Goal: Transaction & Acquisition: Purchase product/service

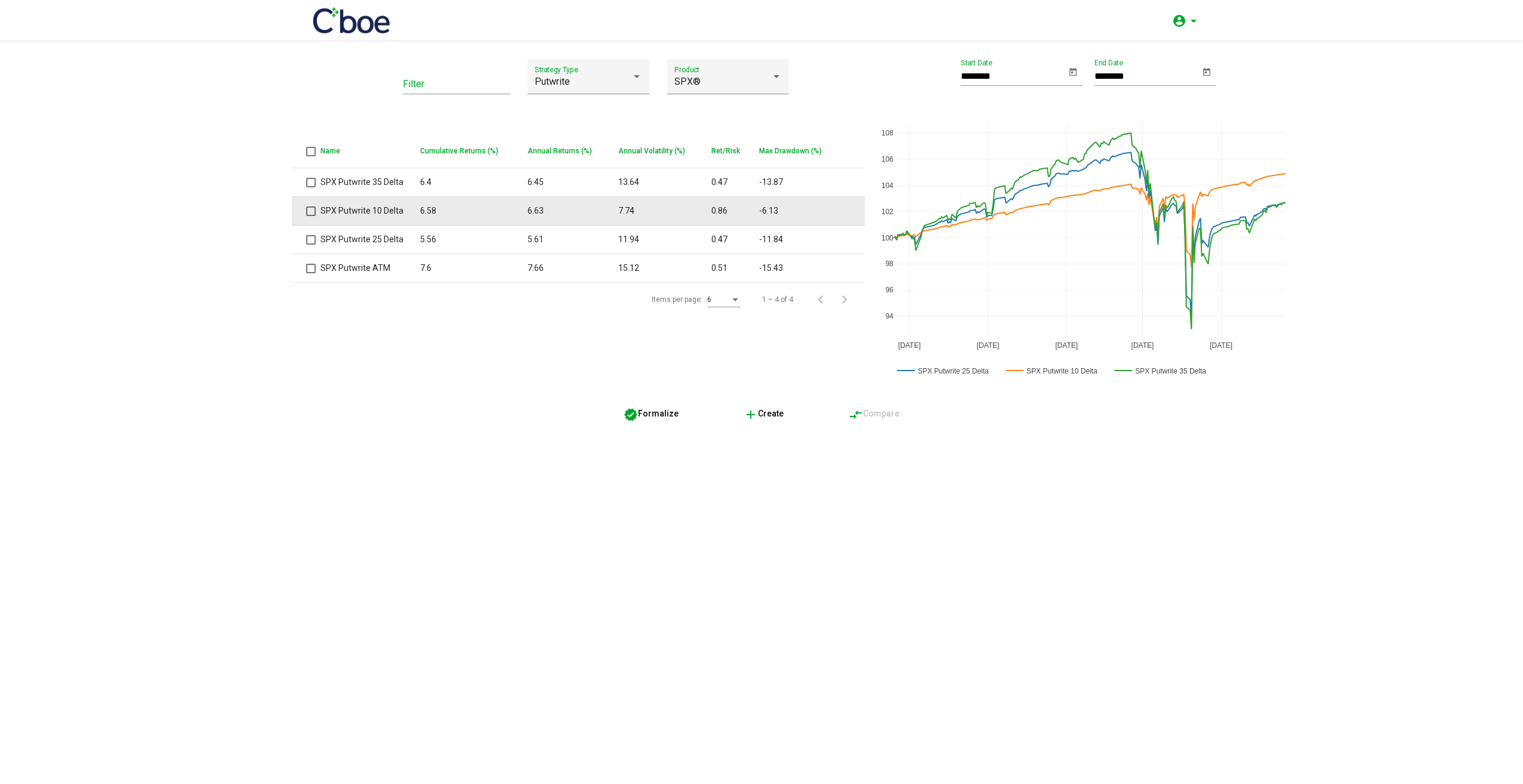
click at [307, 209] on span at bounding box center [311, 211] width 9 height 9
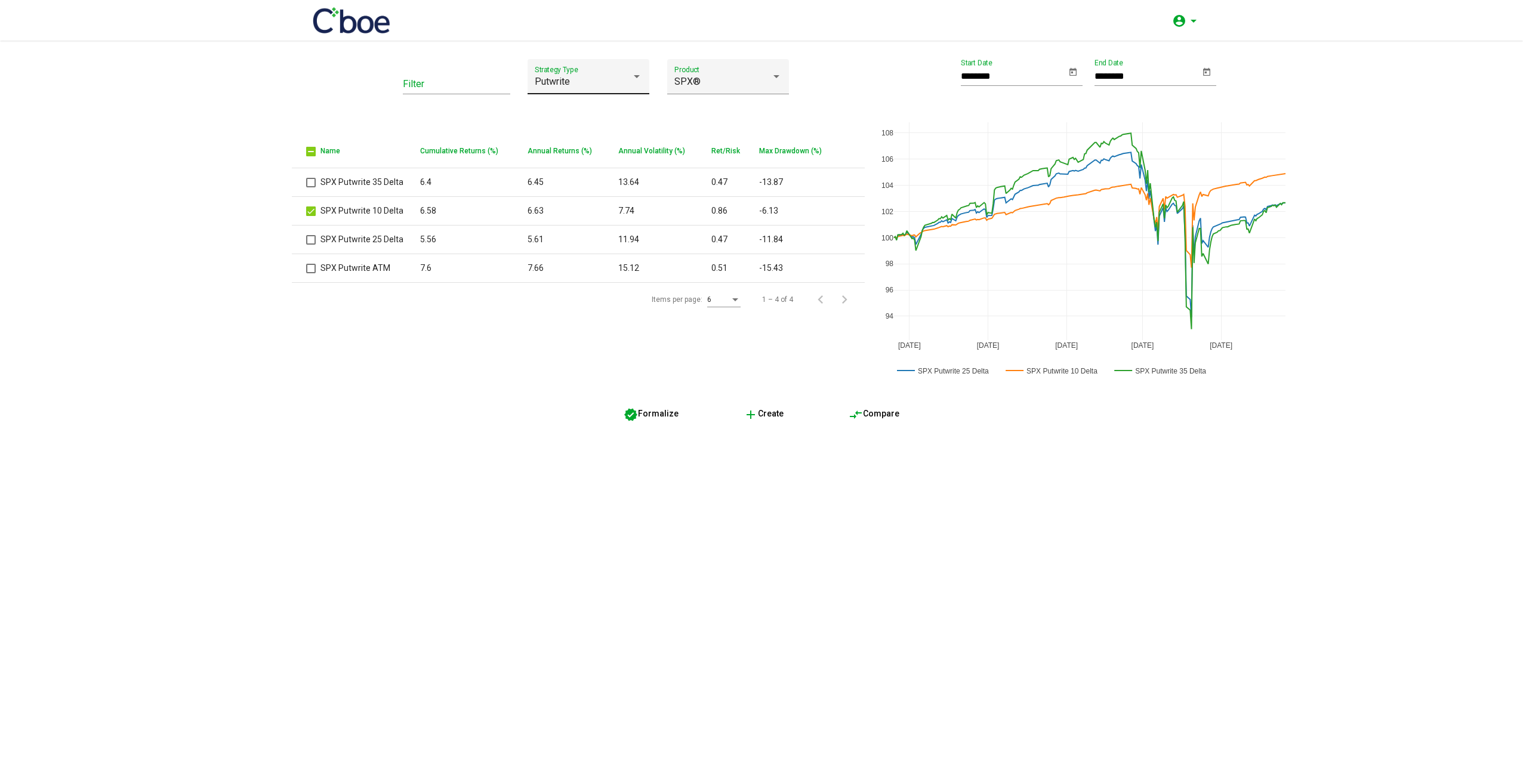
click at [632, 75] on div at bounding box center [637, 76] width 11 height 11
click at [599, 134] on span "Condor" at bounding box center [589, 144] width 108 height 29
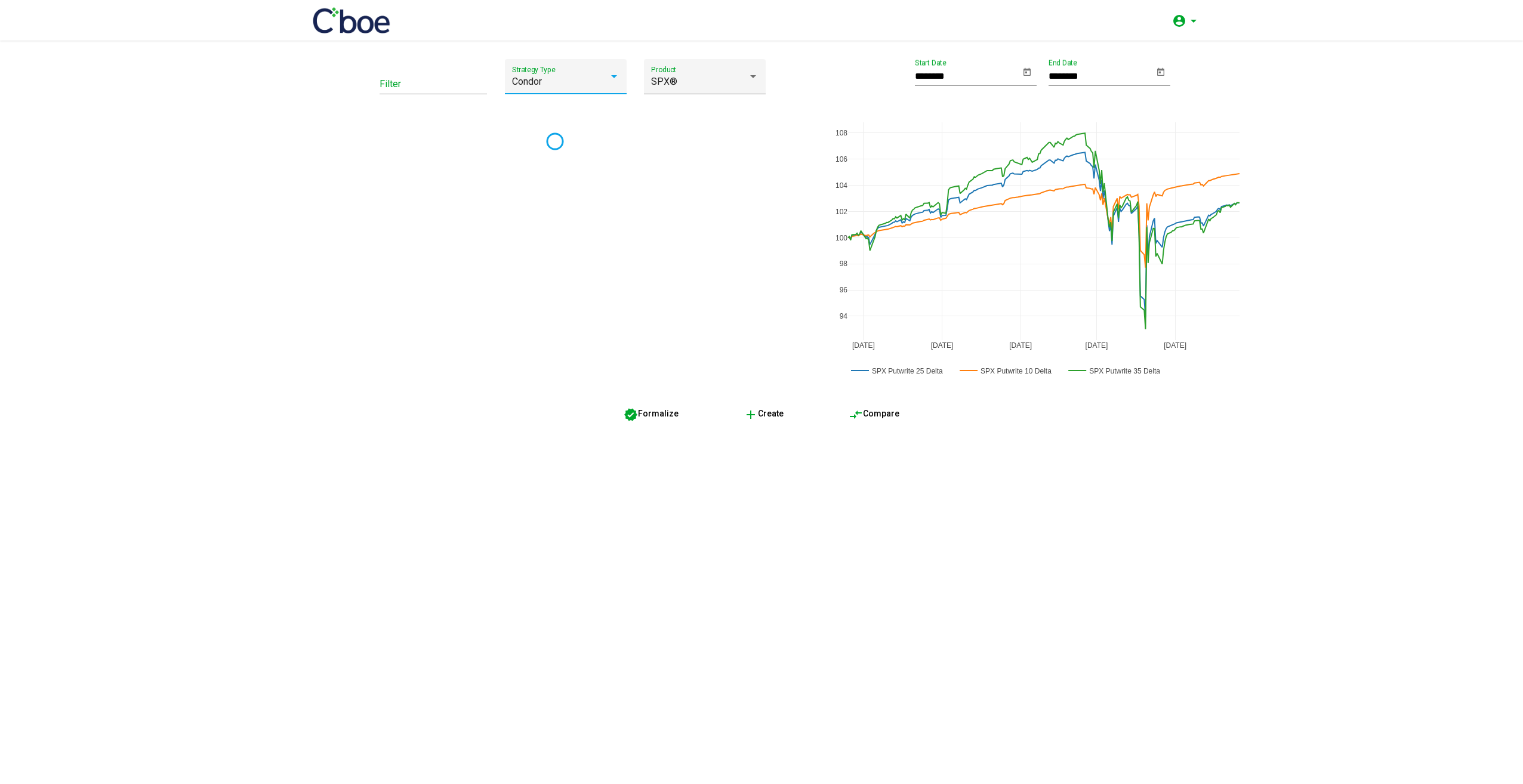
type input "*********"
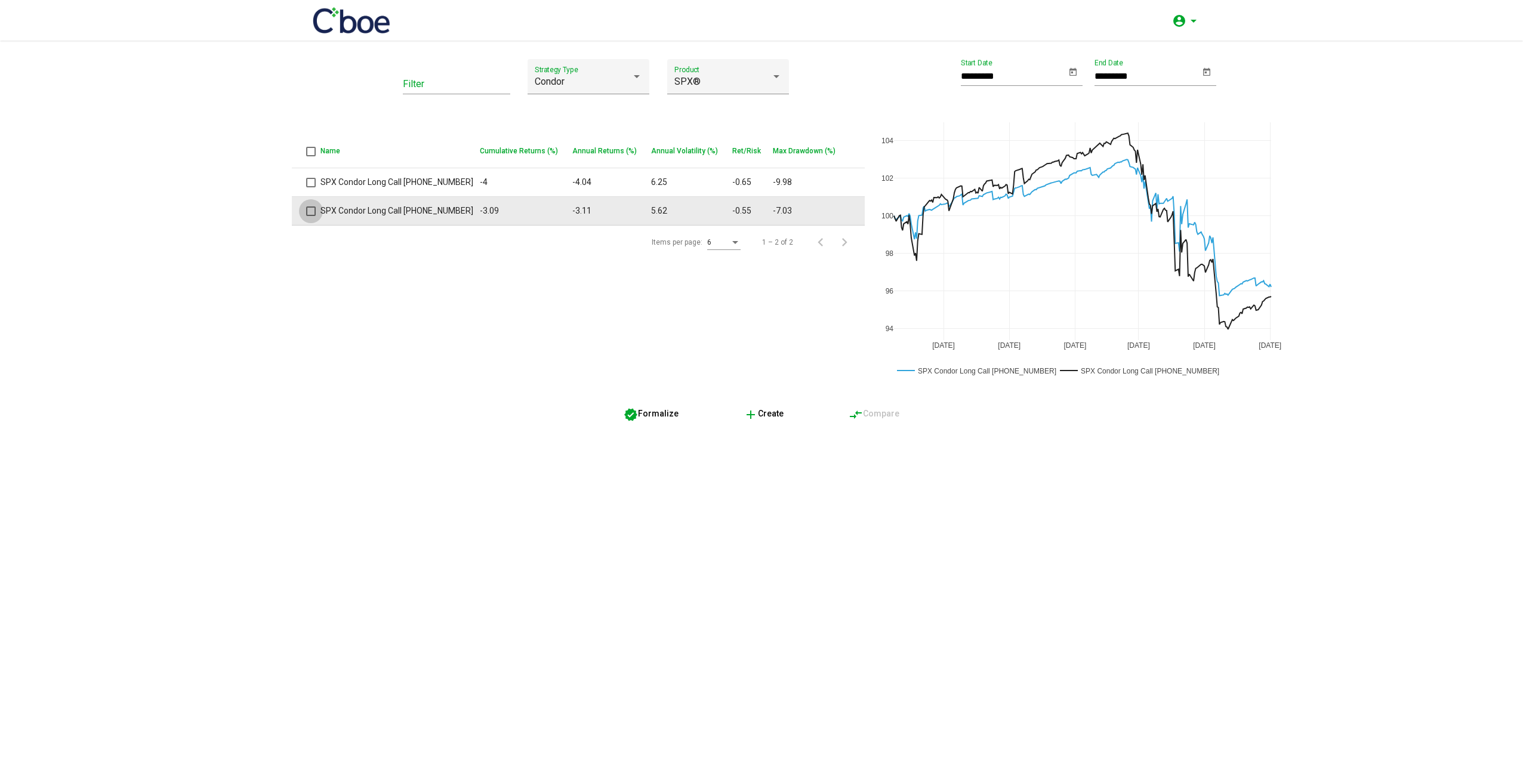
click at [309, 209] on span at bounding box center [311, 211] width 9 height 9
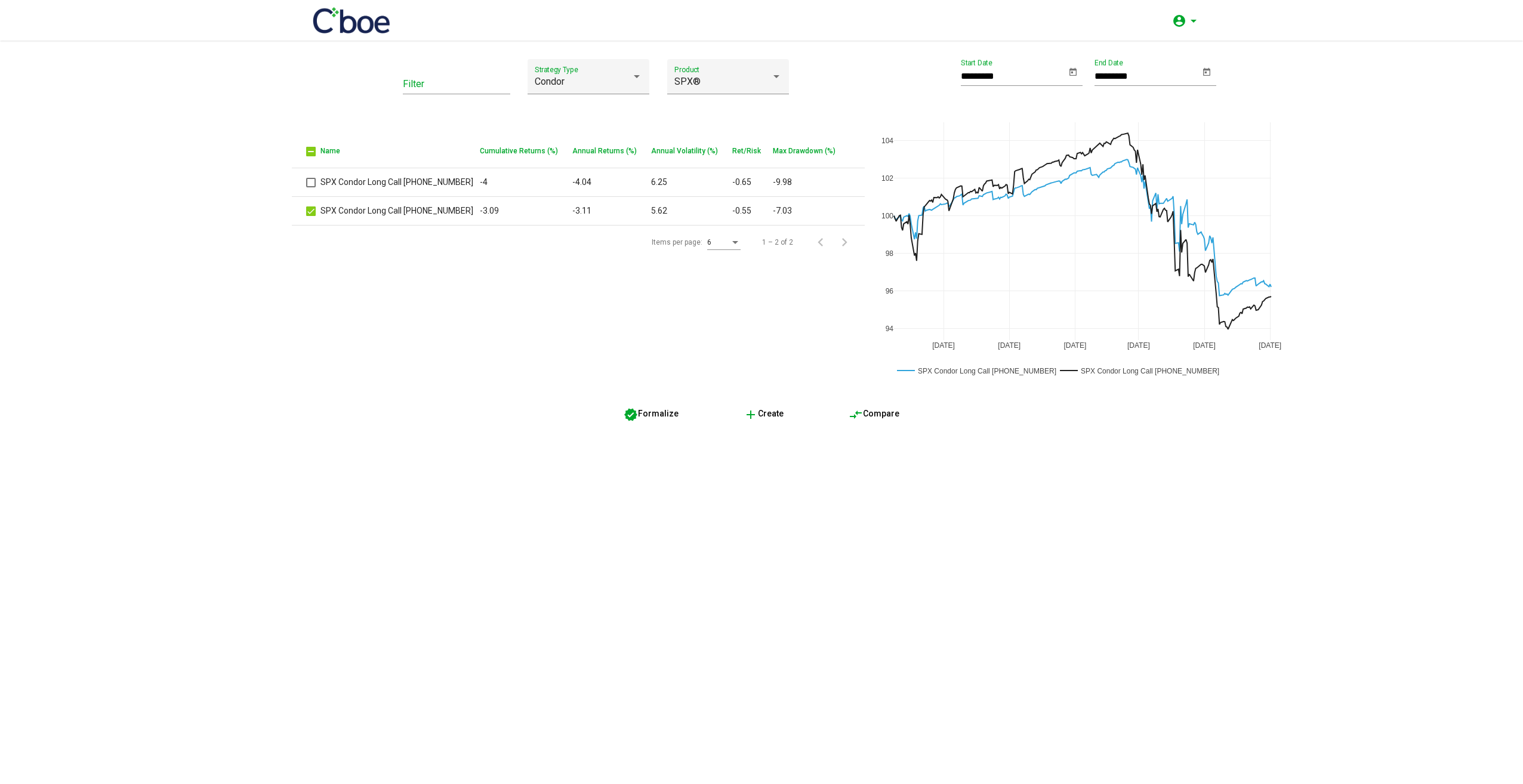
click at [877, 410] on span "compare_arrows Compare" at bounding box center [874, 414] width 51 height 9
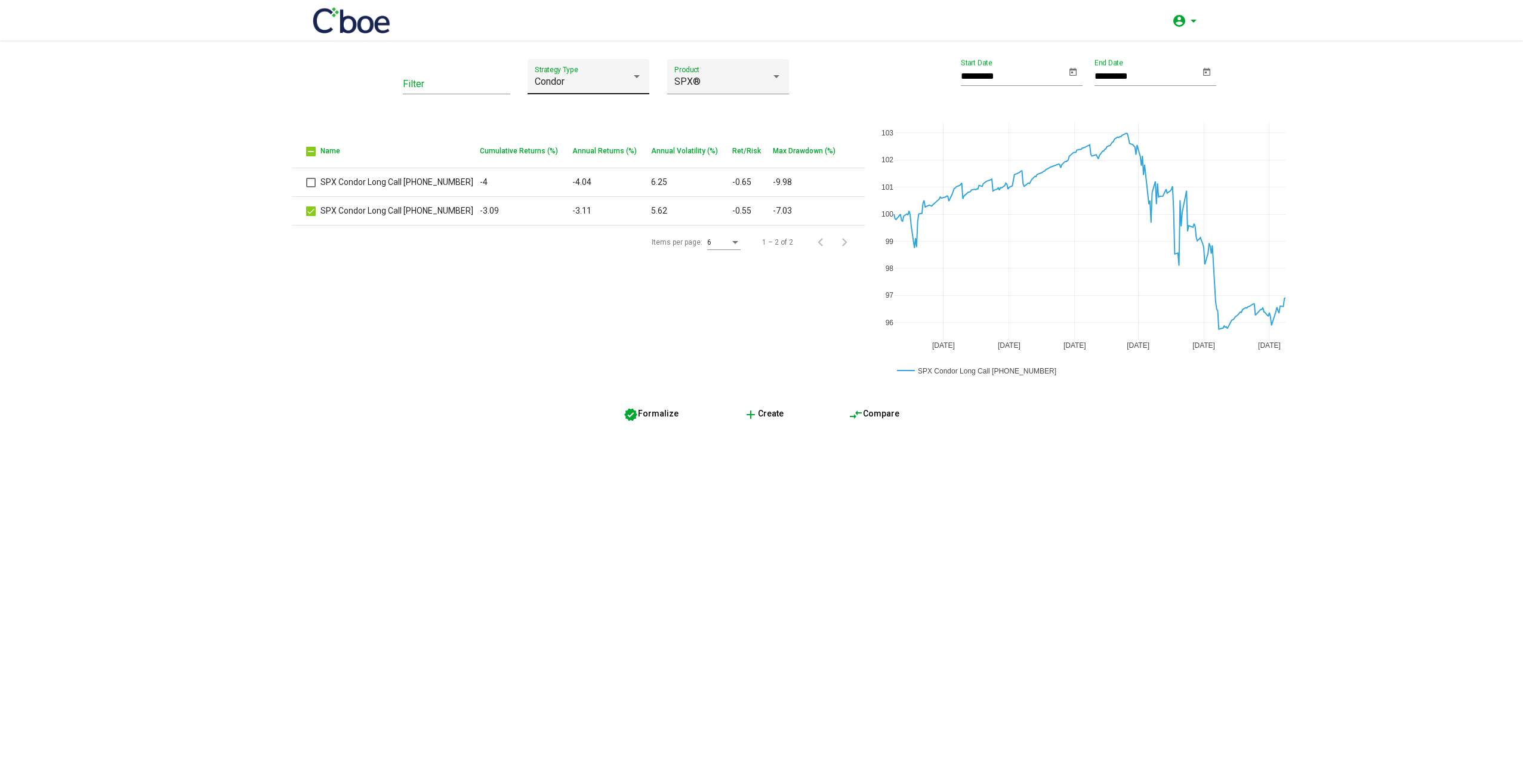
click at [622, 88] on div "Condor Strategy Type" at bounding box center [589, 80] width 108 height 28
click at [606, 116] on span "Butterfly" at bounding box center [589, 115] width 108 height 29
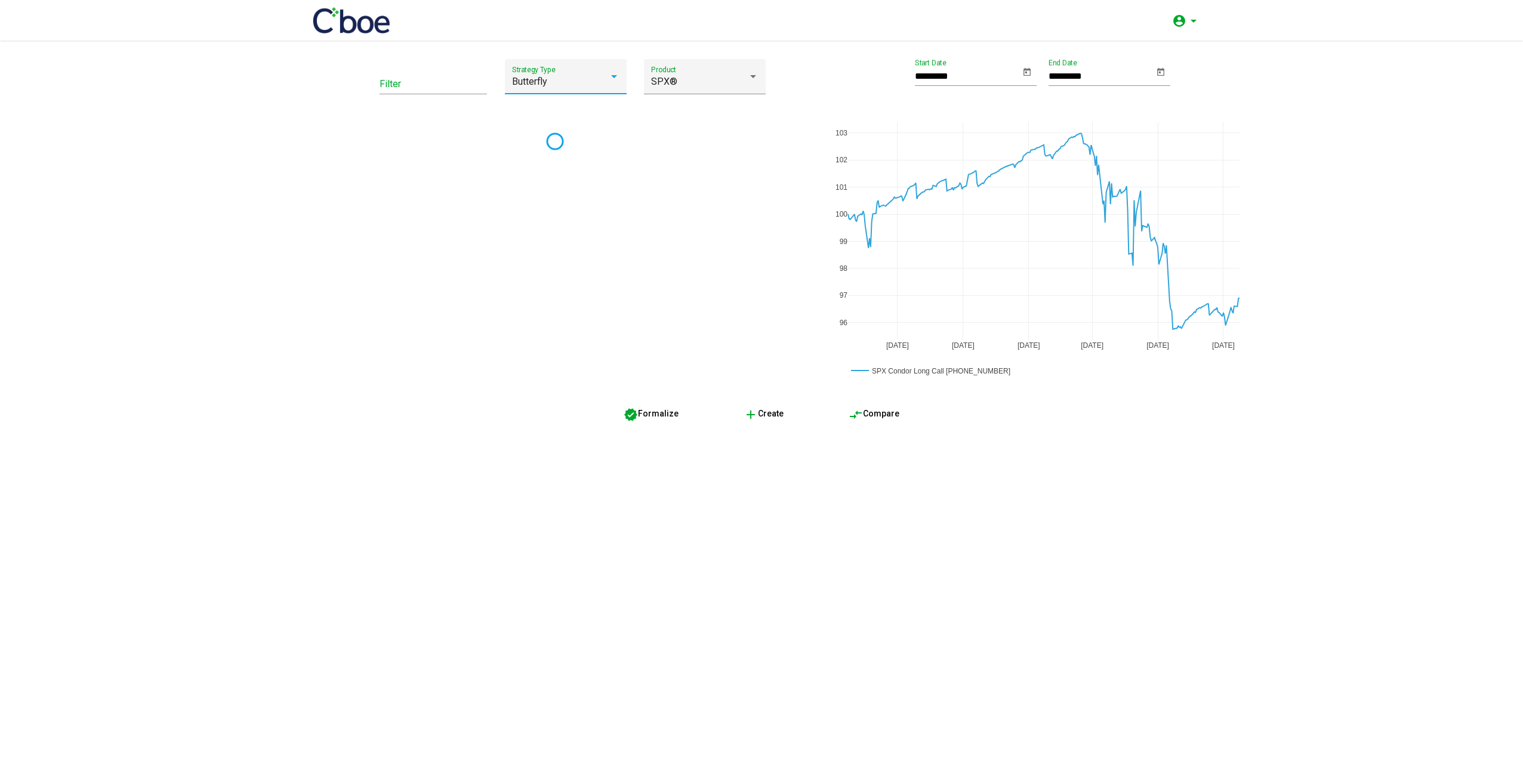
type input "*********"
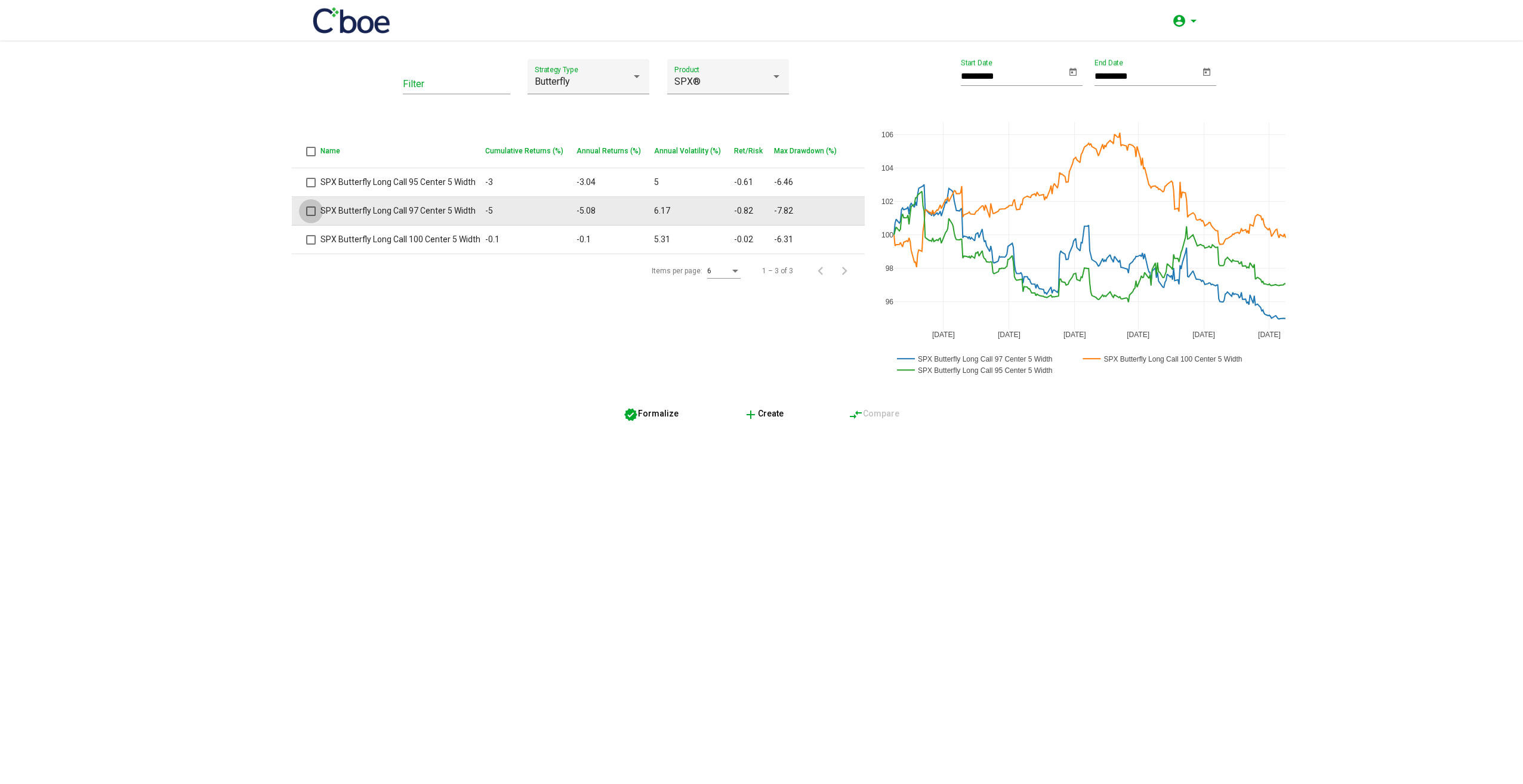
click at [313, 210] on span at bounding box center [311, 211] width 9 height 9
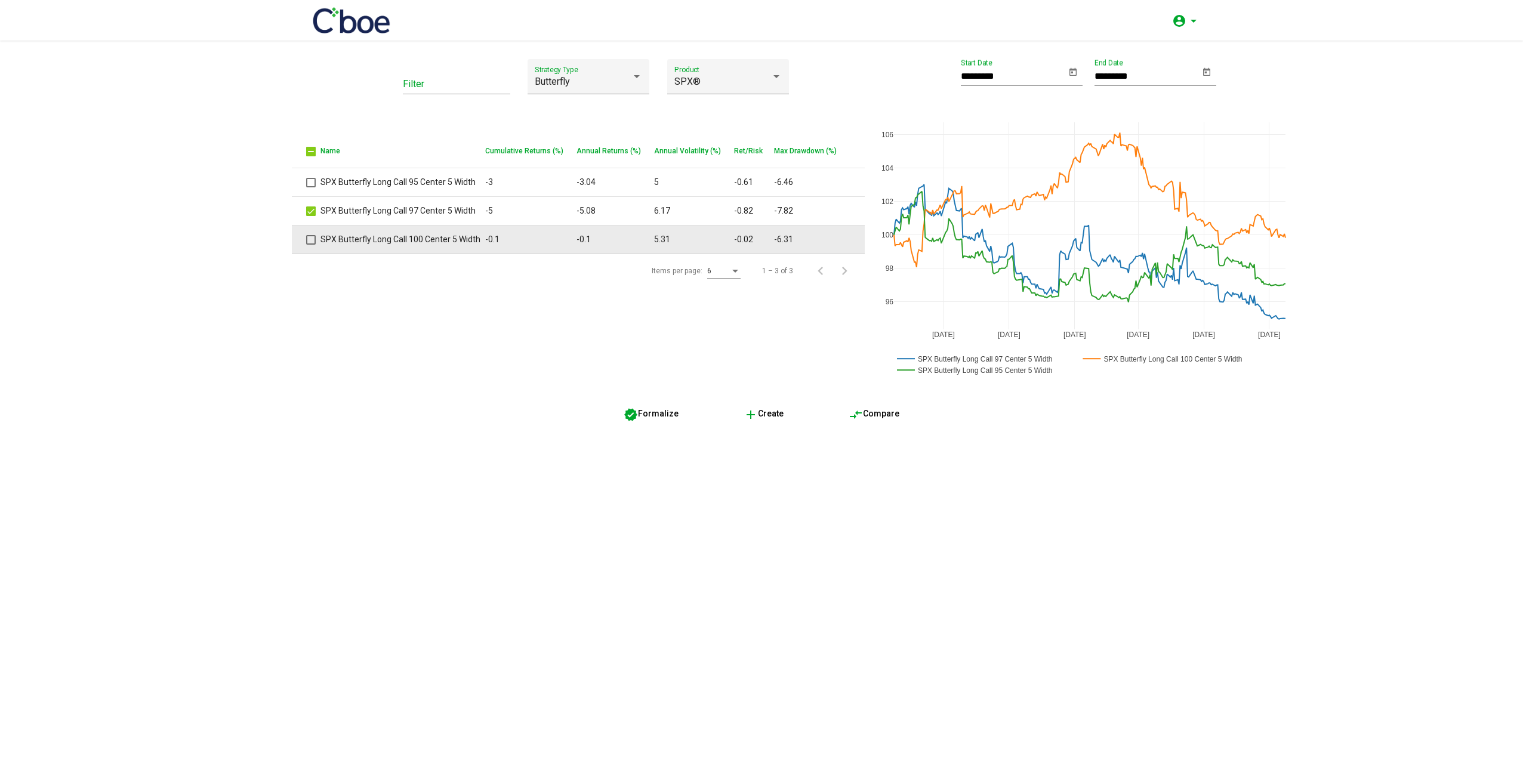
click at [308, 240] on span at bounding box center [311, 240] width 9 height 9
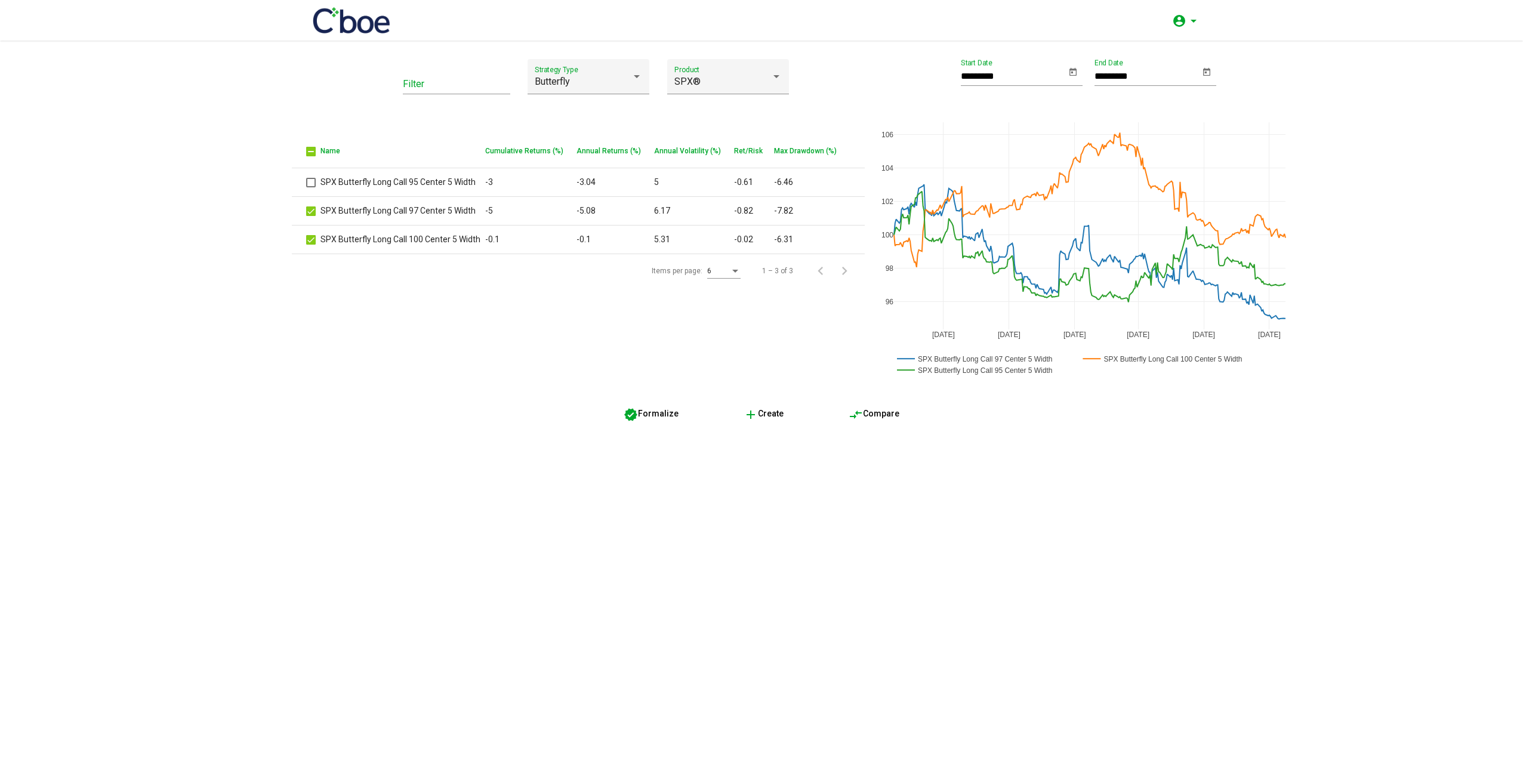
click at [882, 414] on span "compare_arrows Compare" at bounding box center [874, 414] width 51 height 9
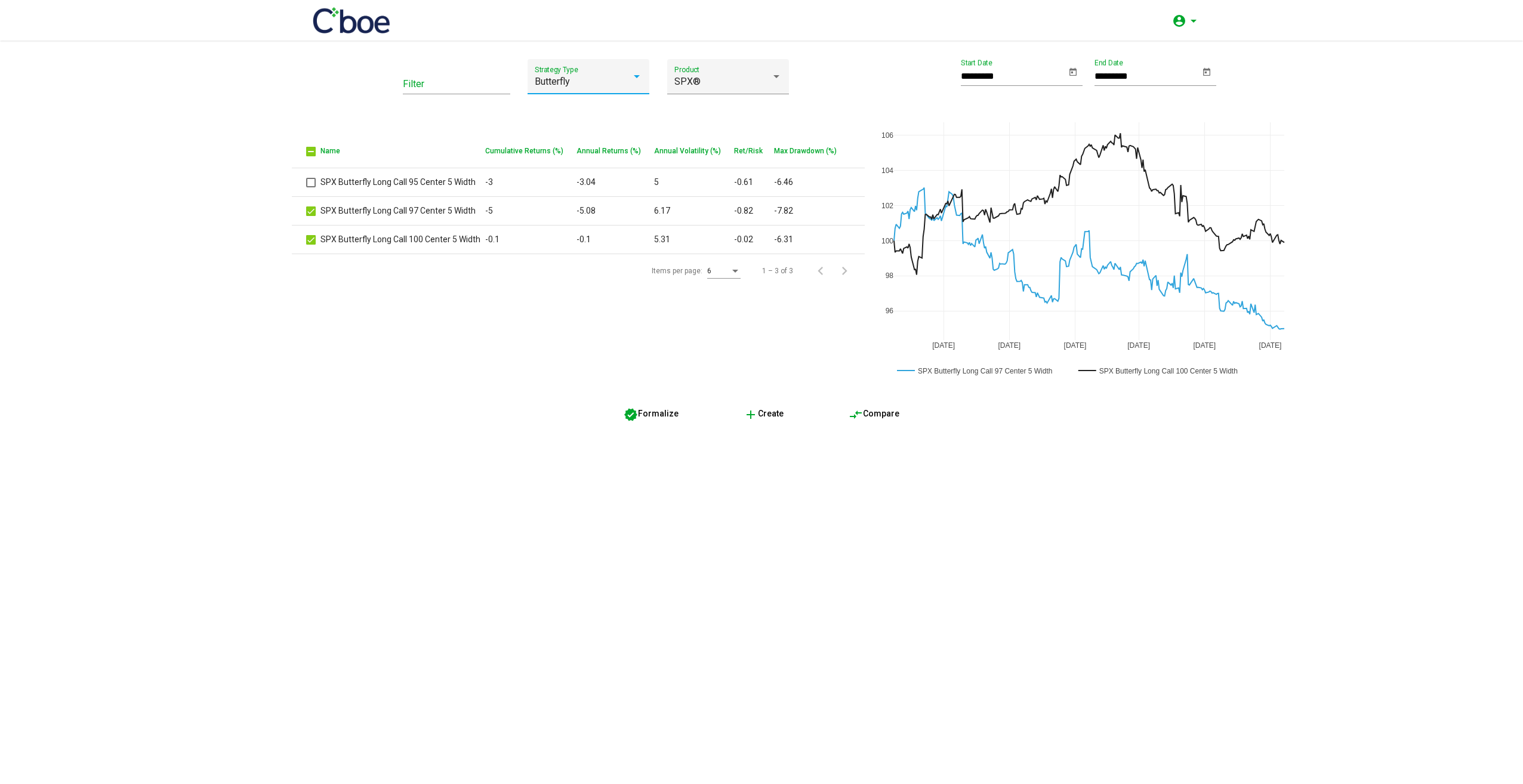
click at [637, 80] on div at bounding box center [637, 76] width 11 height 11
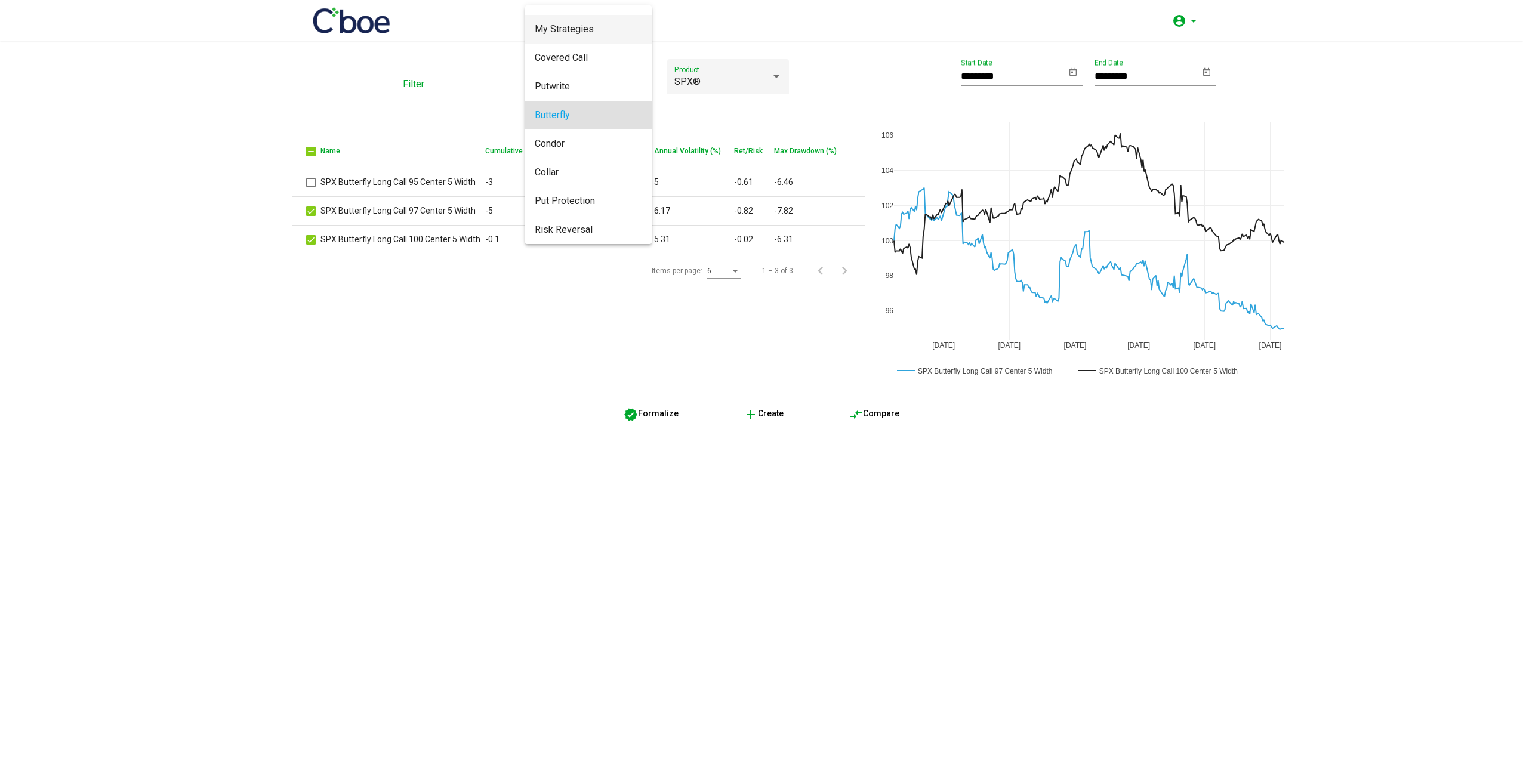
click at [597, 23] on span "My Strategies" at bounding box center [589, 29] width 108 height 29
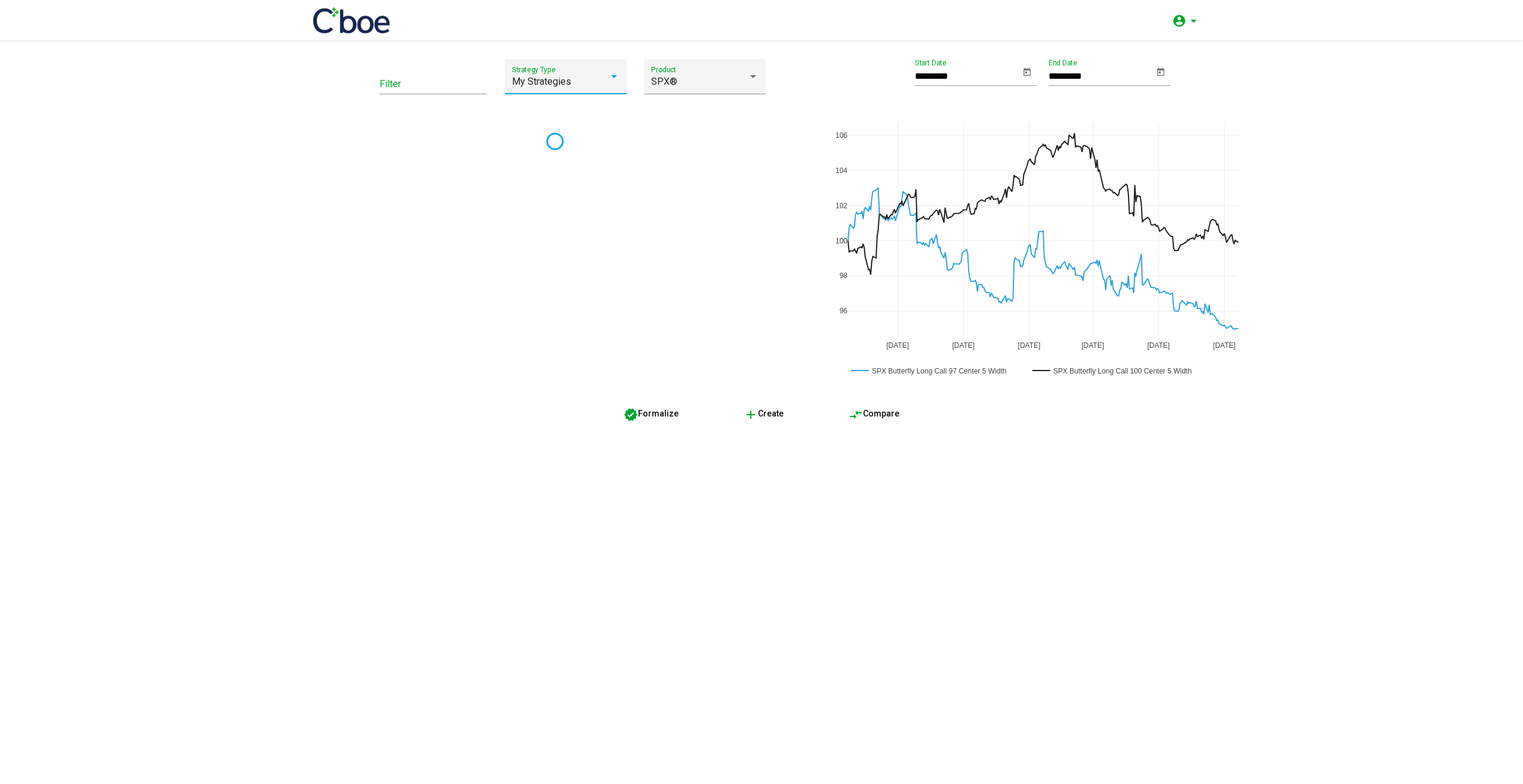
type input "*********"
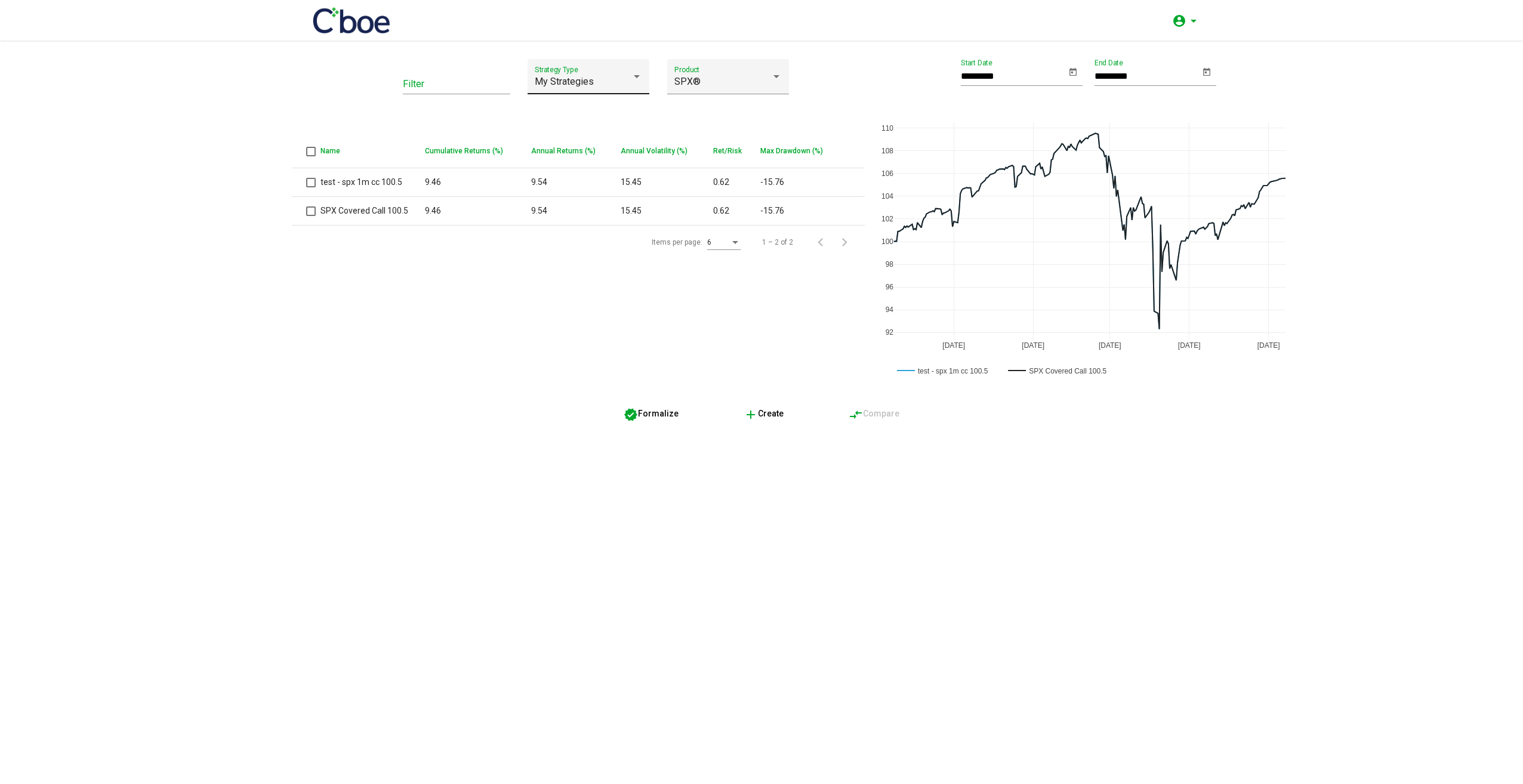
click at [613, 81] on div "My Strategies" at bounding box center [583, 82] width 96 height 11
drag, startPoint x: 585, startPoint y: 56, endPoint x: 603, endPoint y: 74, distance: 25.5
click at [585, 55] on span "All" at bounding box center [589, 53] width 108 height 29
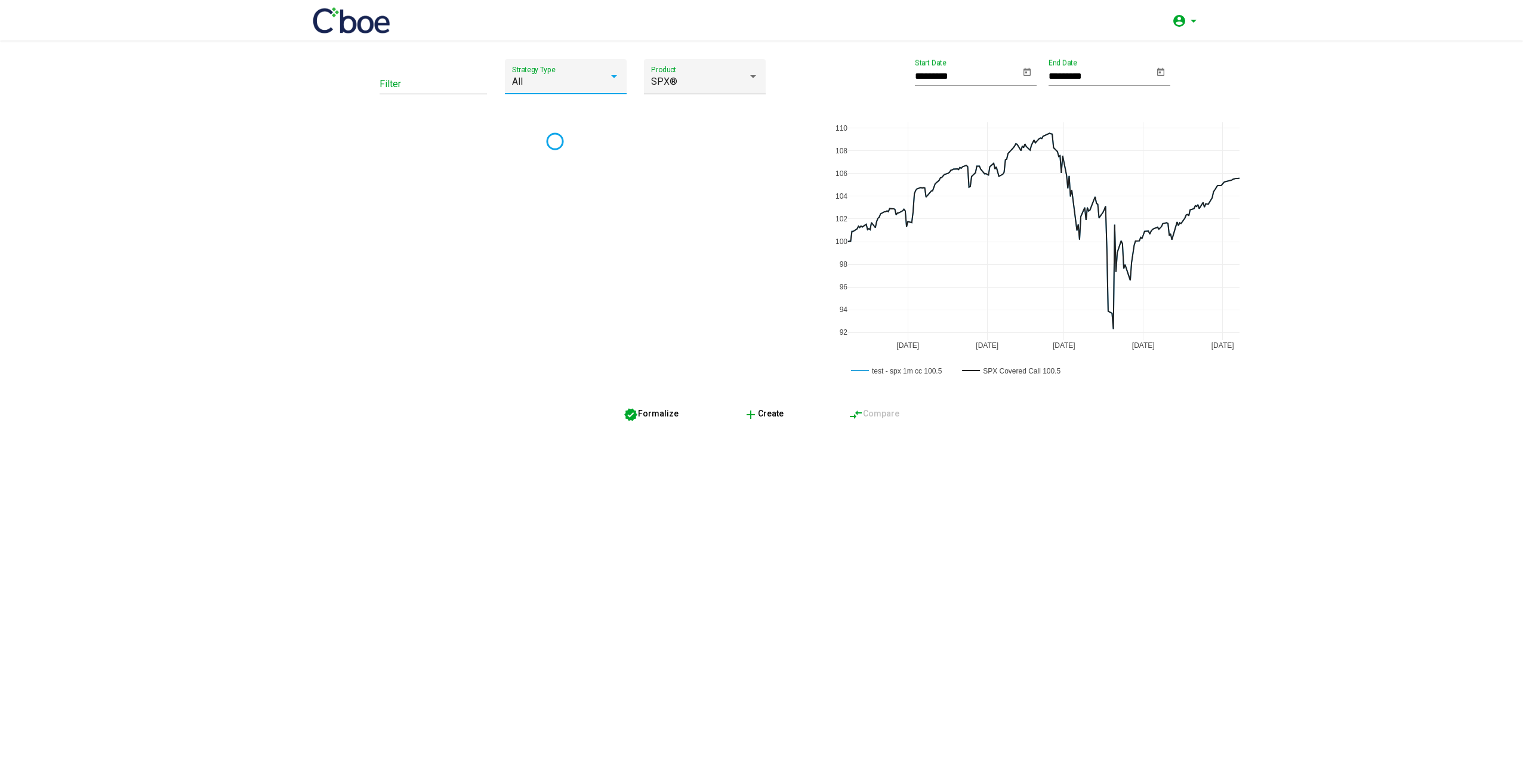
type input "*********"
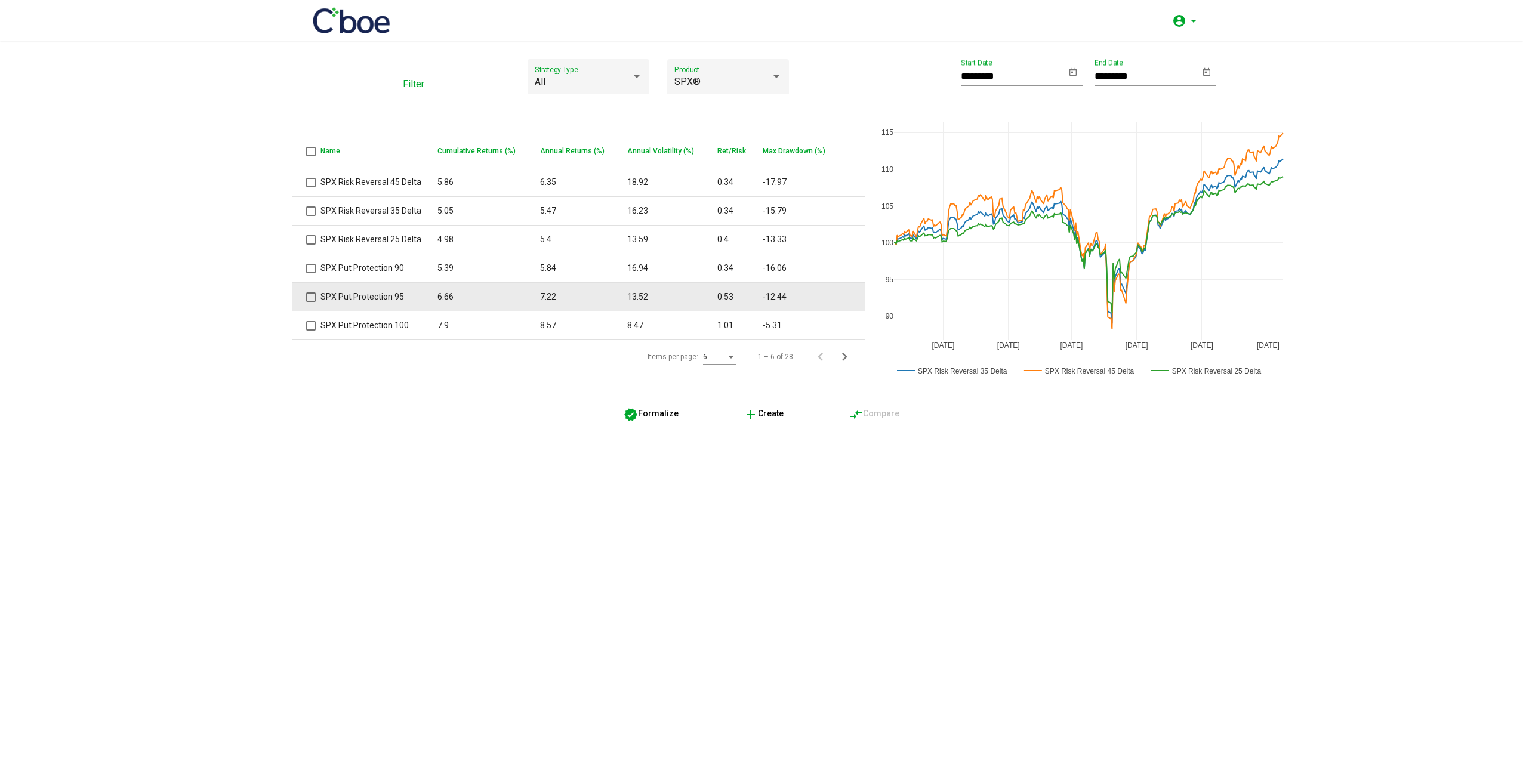
click at [313, 300] on span at bounding box center [311, 297] width 9 height 9
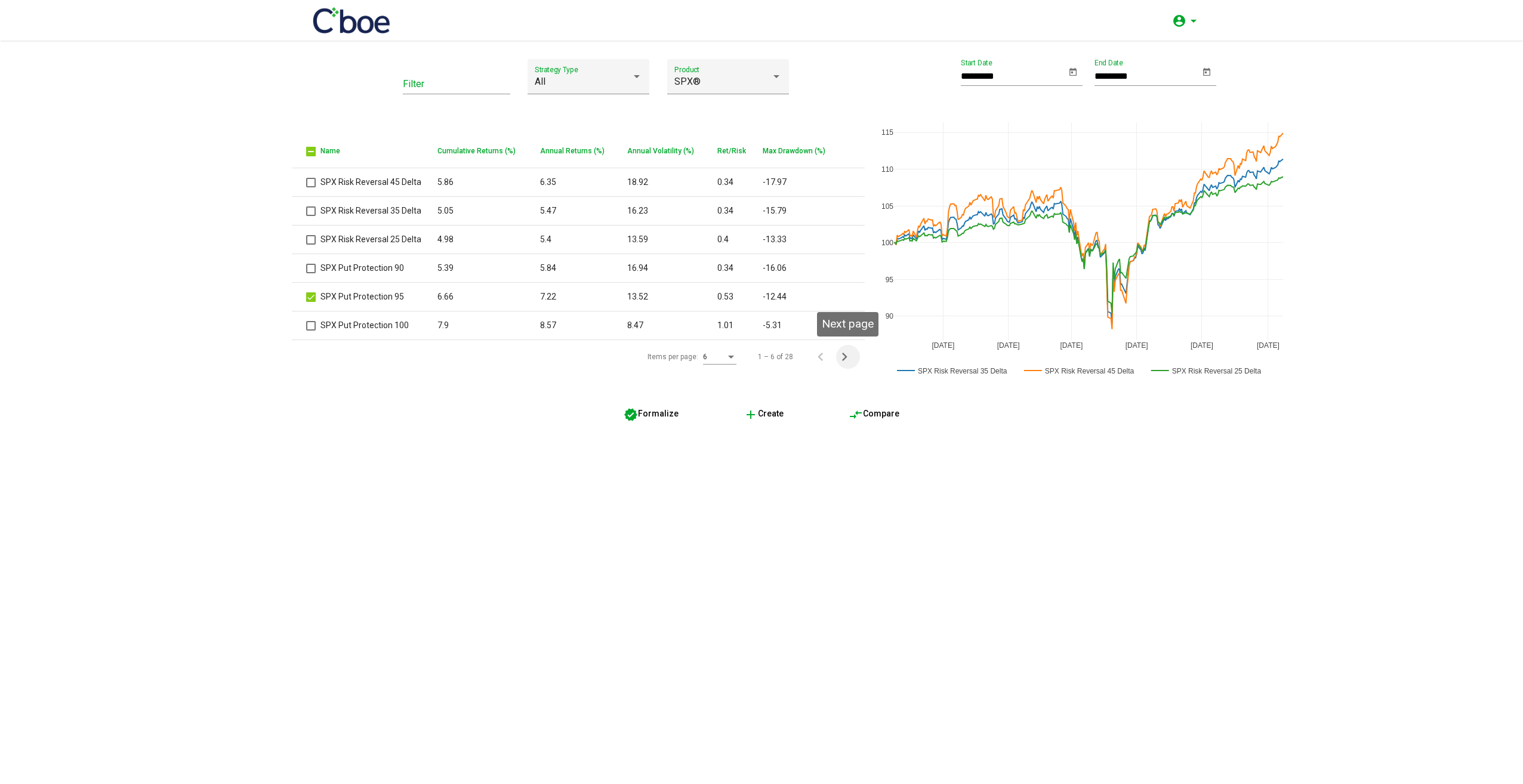
click at [843, 356] on icon "Next page" at bounding box center [844, 356] width 17 height 17
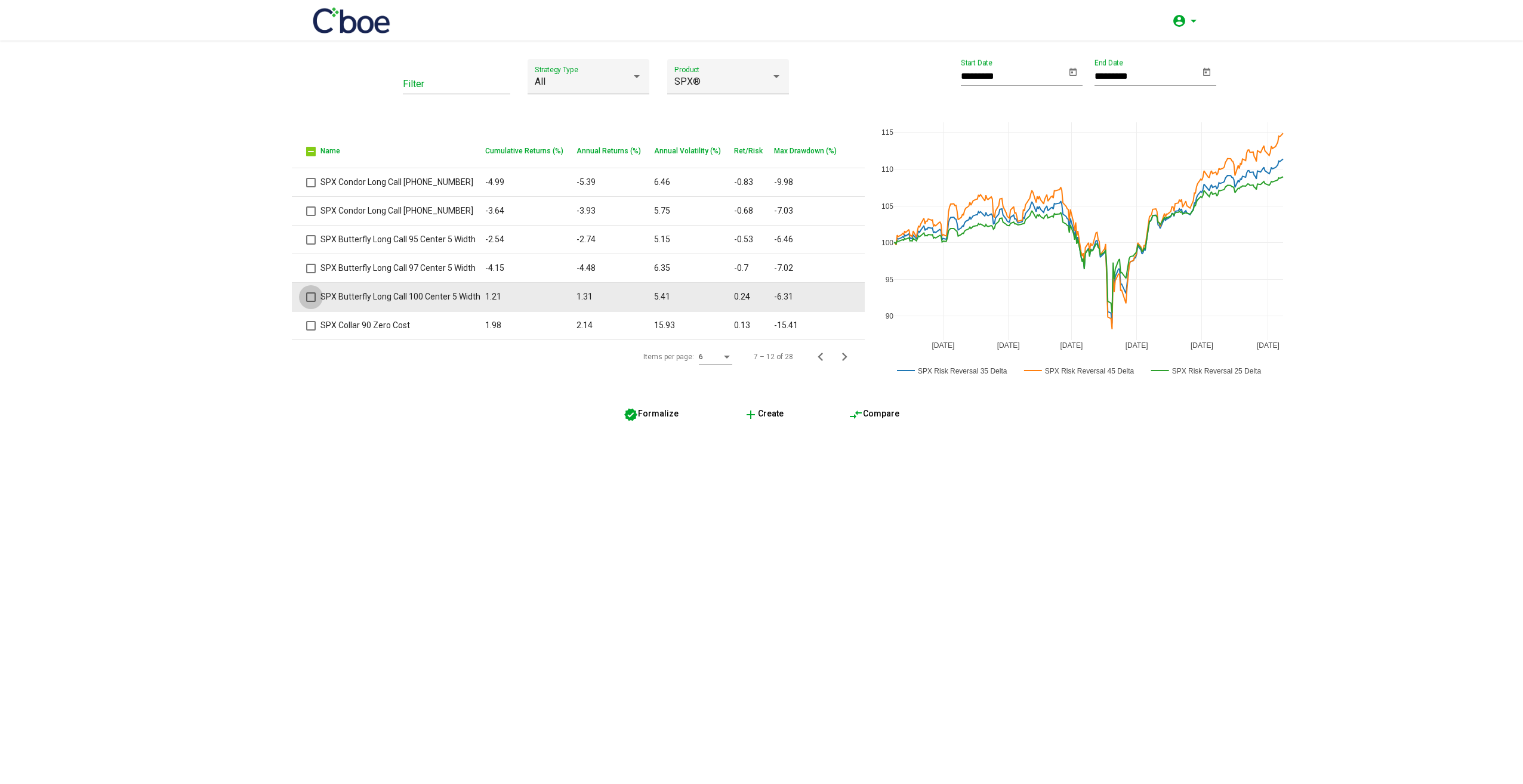
click at [311, 299] on span at bounding box center [311, 297] width 9 height 9
click at [863, 418] on mat-icon "compare_arrows" at bounding box center [856, 415] width 15 height 15
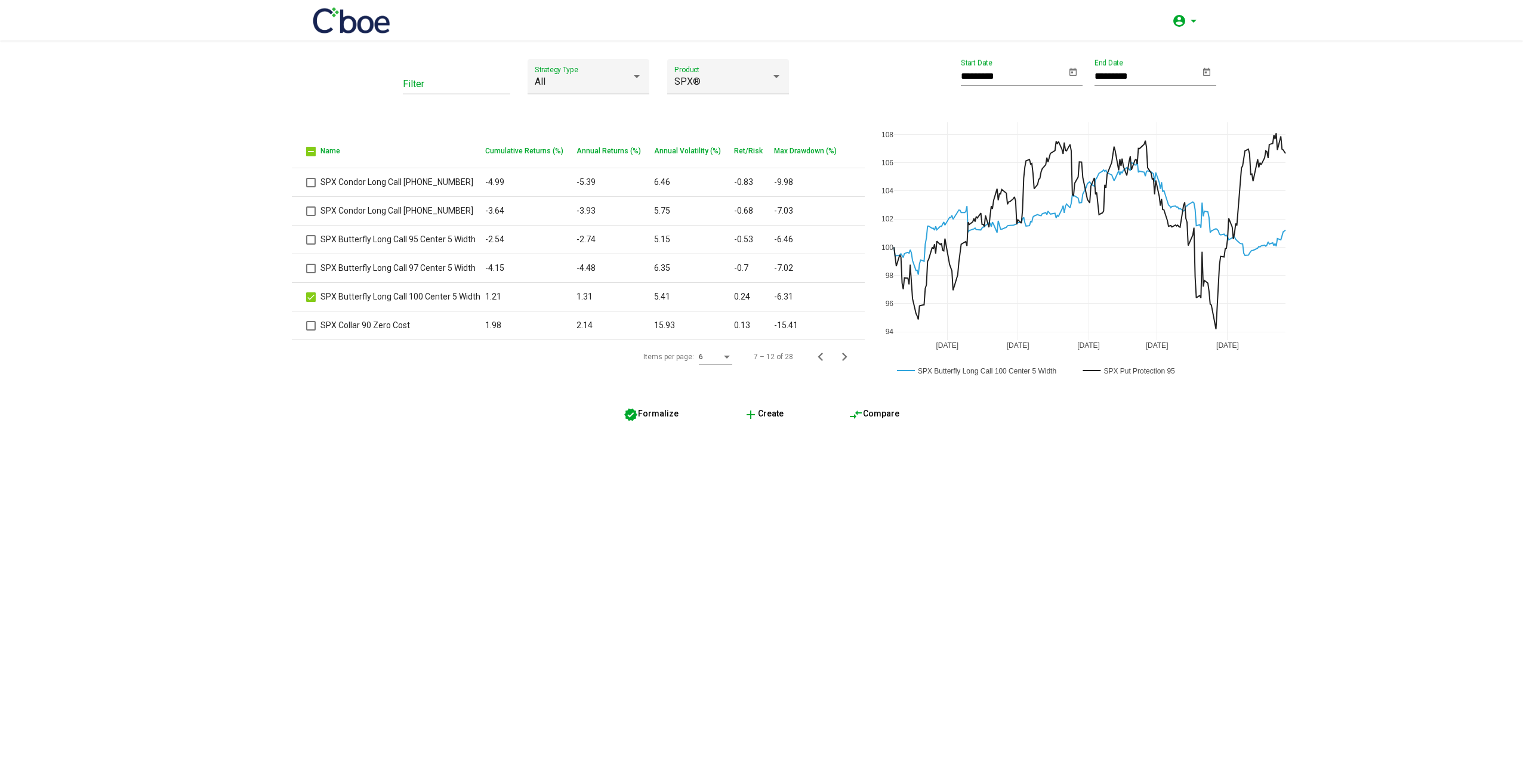
click at [857, 414] on mat-icon "compare_arrows" at bounding box center [856, 415] width 15 height 15
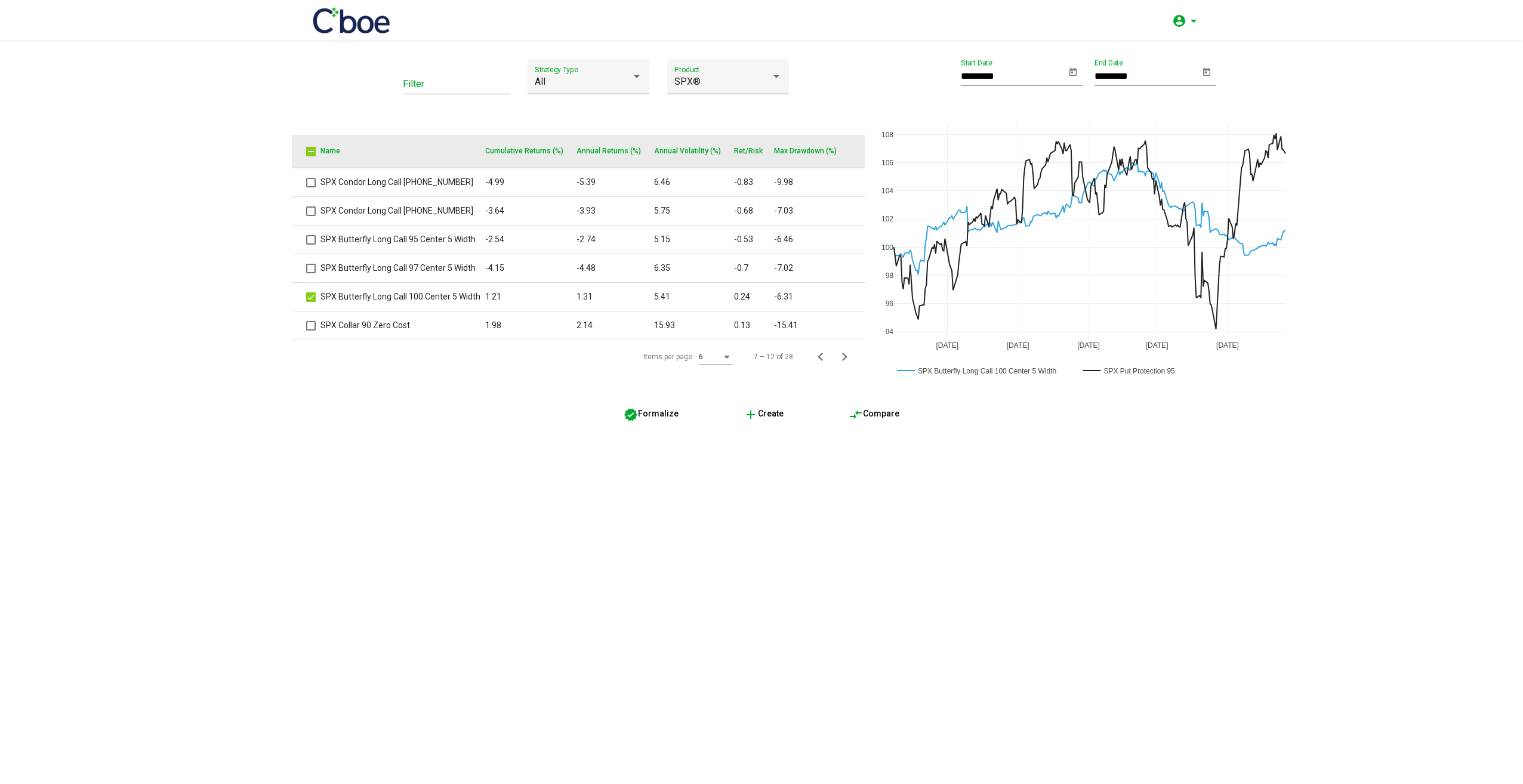
click at [317, 149] on th at bounding box center [306, 152] width 29 height 33
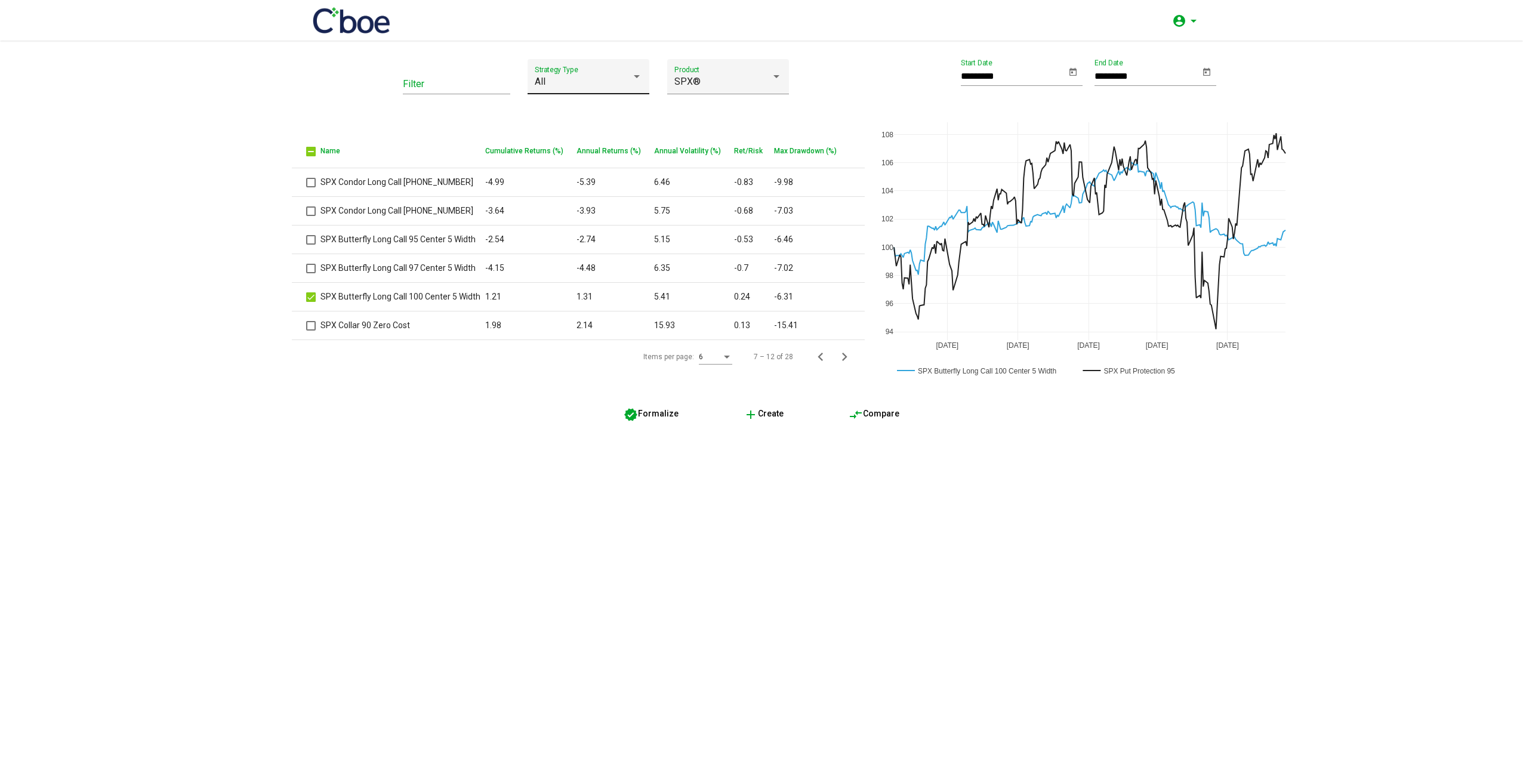
click at [575, 93] on div "All Strategy Type" at bounding box center [589, 80] width 108 height 28
click at [587, 299] on span "Risk Reversal" at bounding box center [589, 291] width 108 height 29
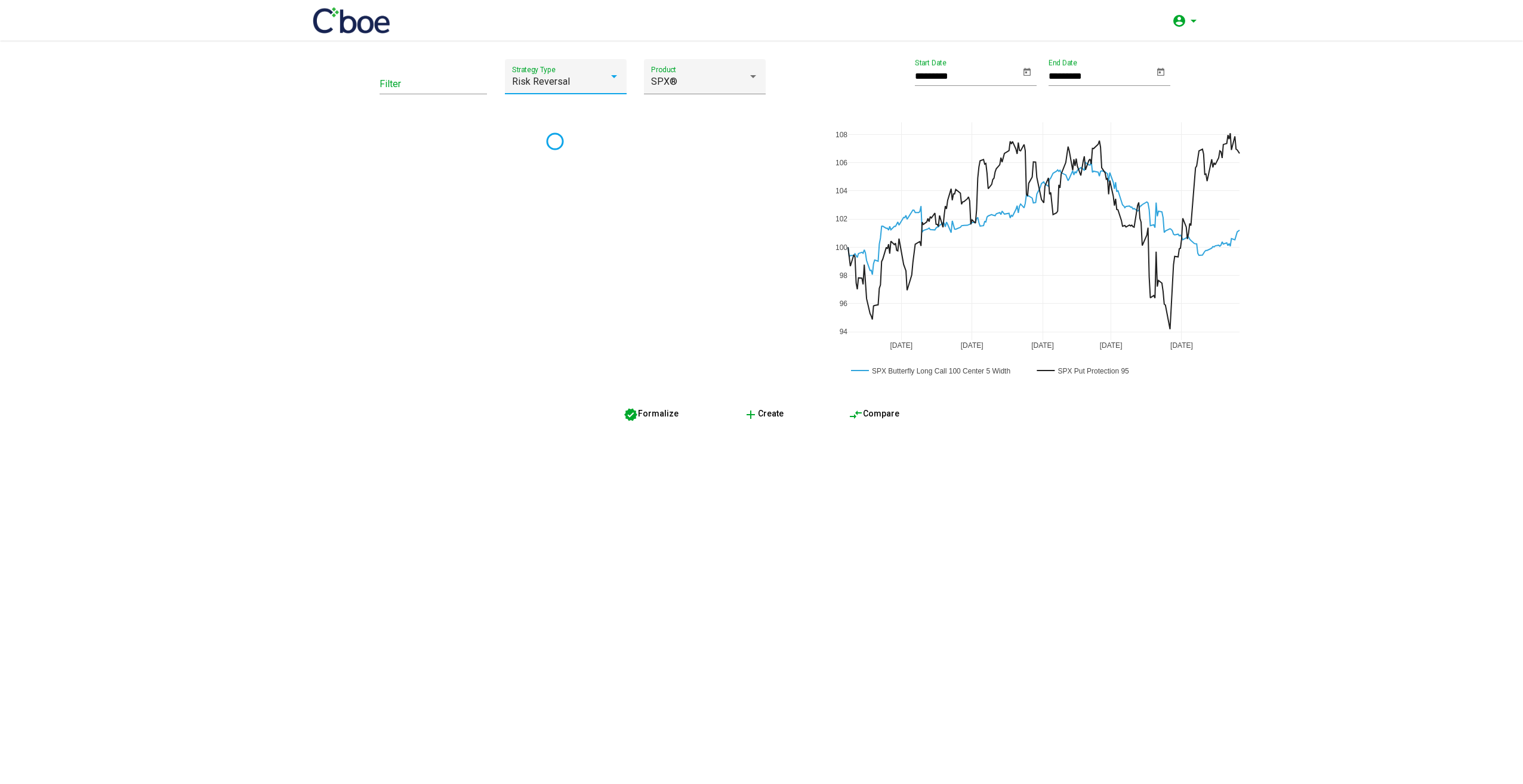
type input "*********"
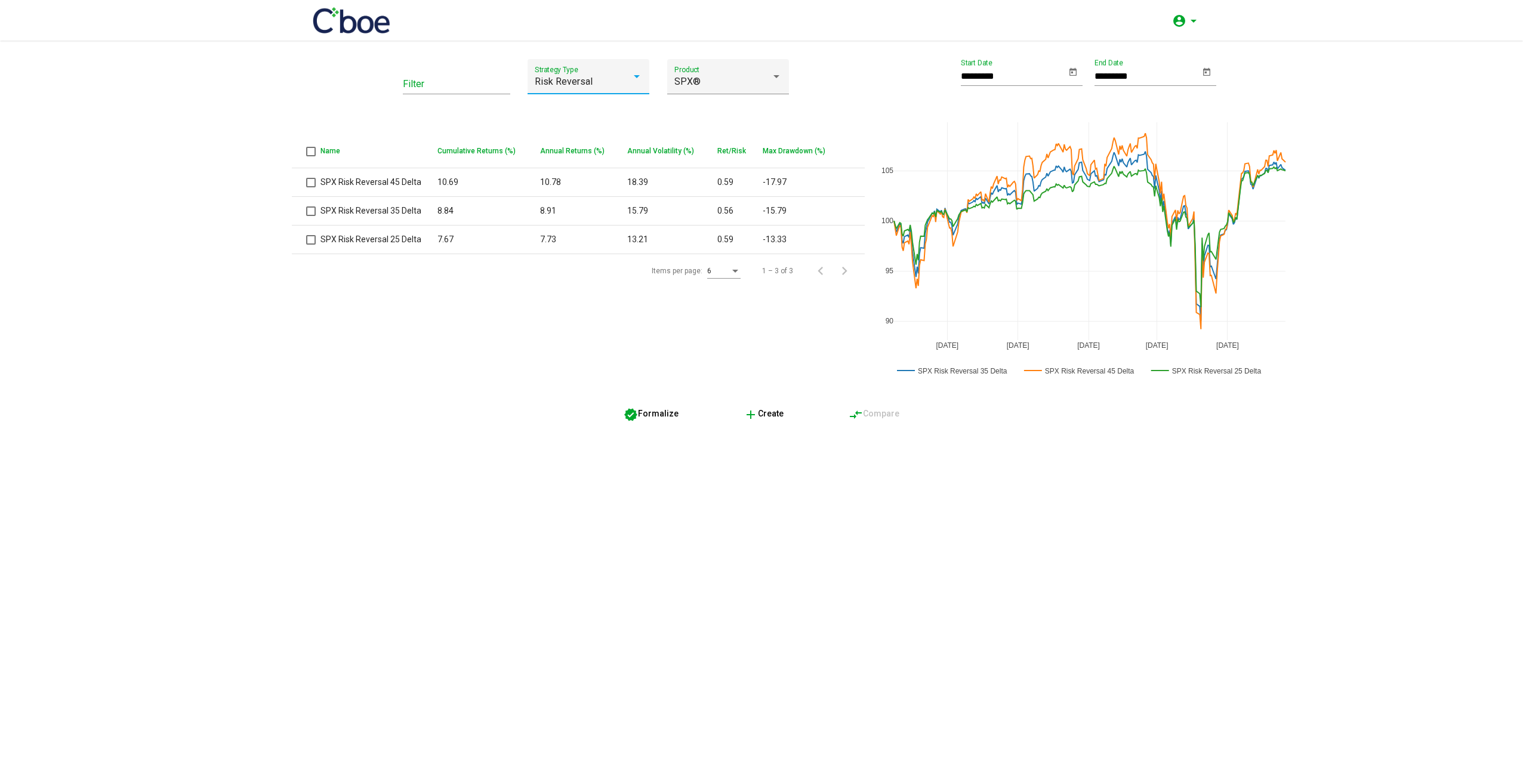
click at [760, 418] on button "add Create" at bounding box center [763, 414] width 59 height 21
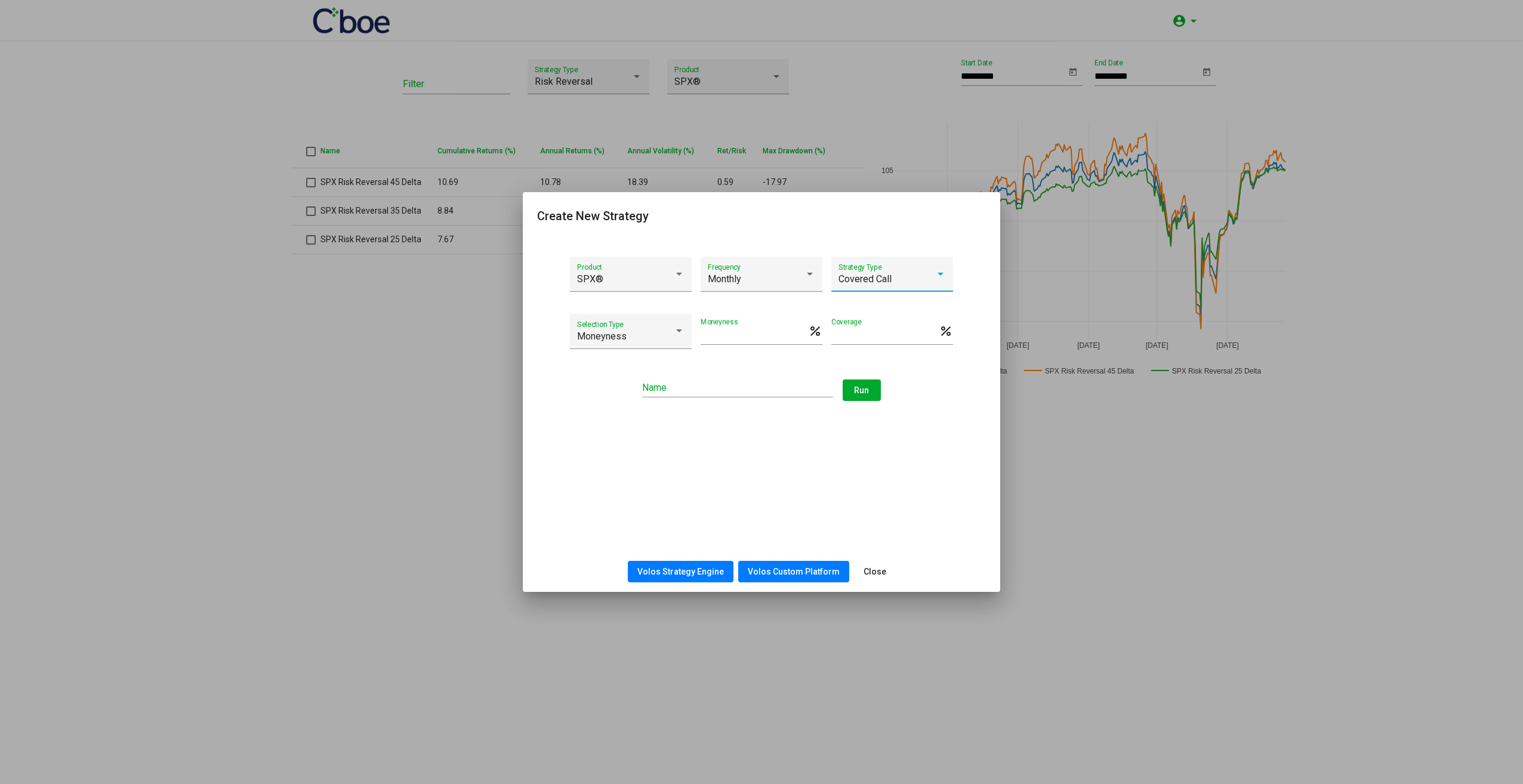
click at [893, 282] on div "Covered Call" at bounding box center [887, 279] width 96 height 11
click at [889, 454] on span "Risk Reversal" at bounding box center [893, 451] width 108 height 29
click at [906, 279] on div "Risk Reversal" at bounding box center [887, 279] width 96 height 11
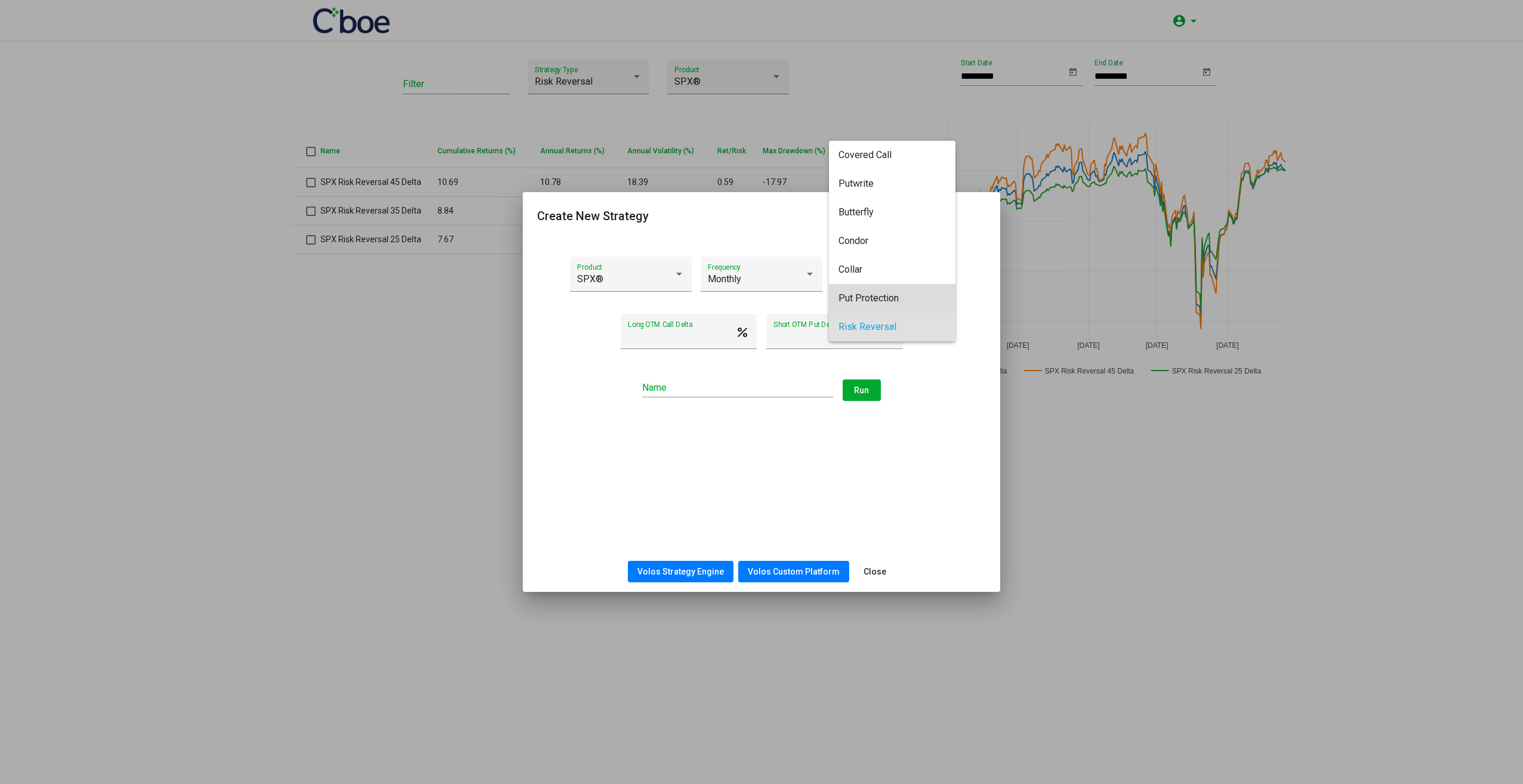
click at [915, 293] on span "Put Protection" at bounding box center [893, 298] width 108 height 29
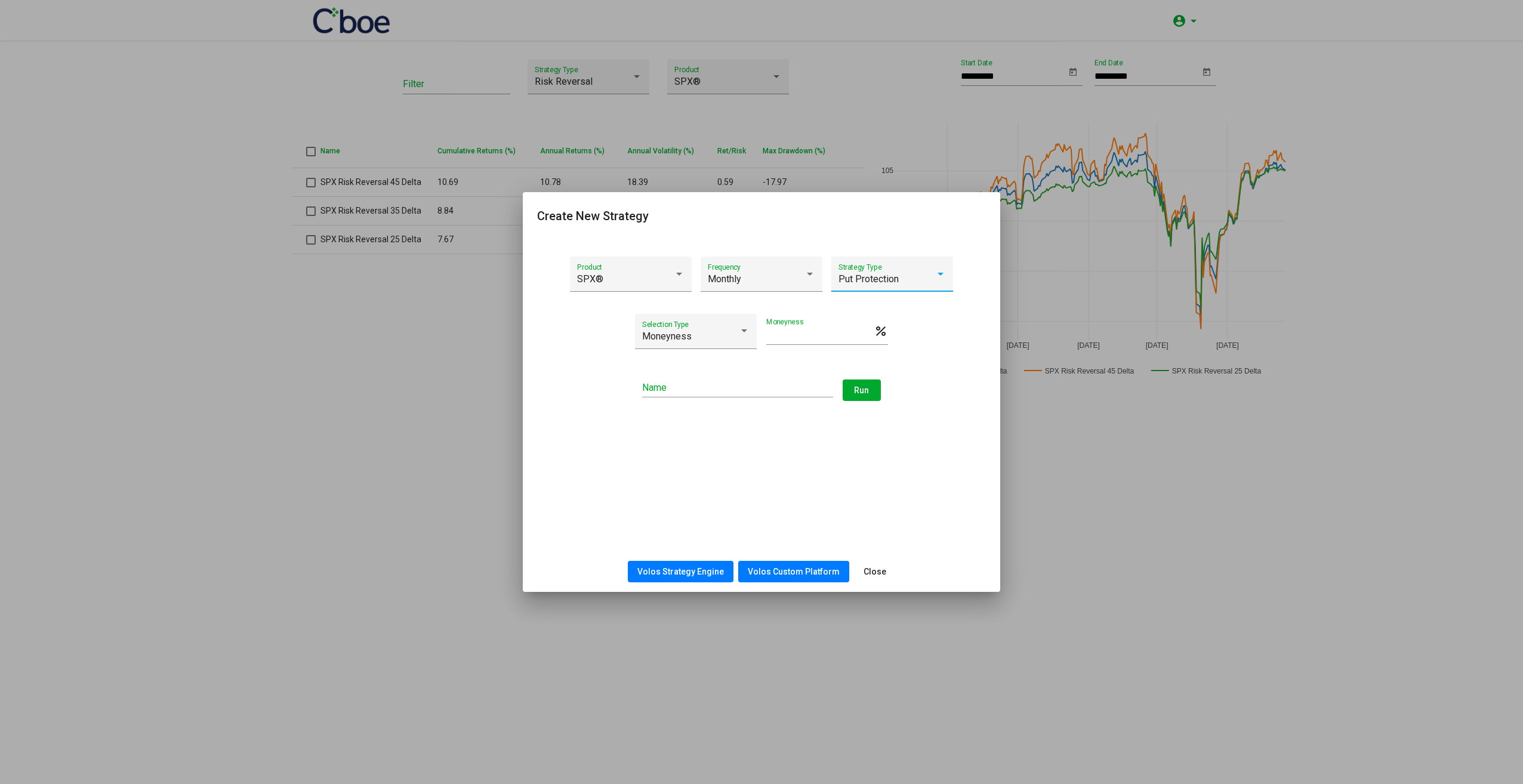
click at [914, 275] on div "Put Protection" at bounding box center [887, 279] width 96 height 11
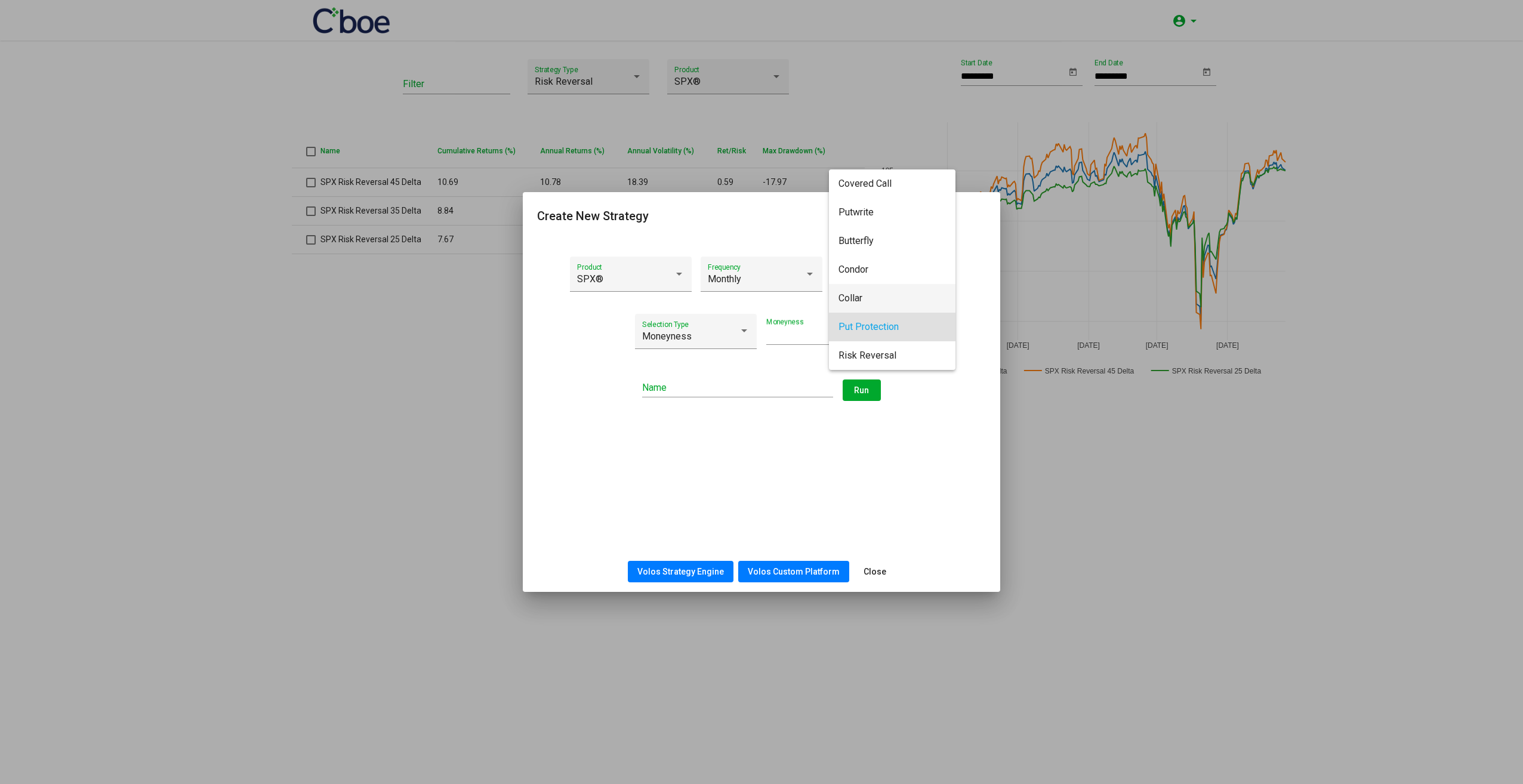
click at [916, 300] on span "Collar" at bounding box center [893, 298] width 108 height 29
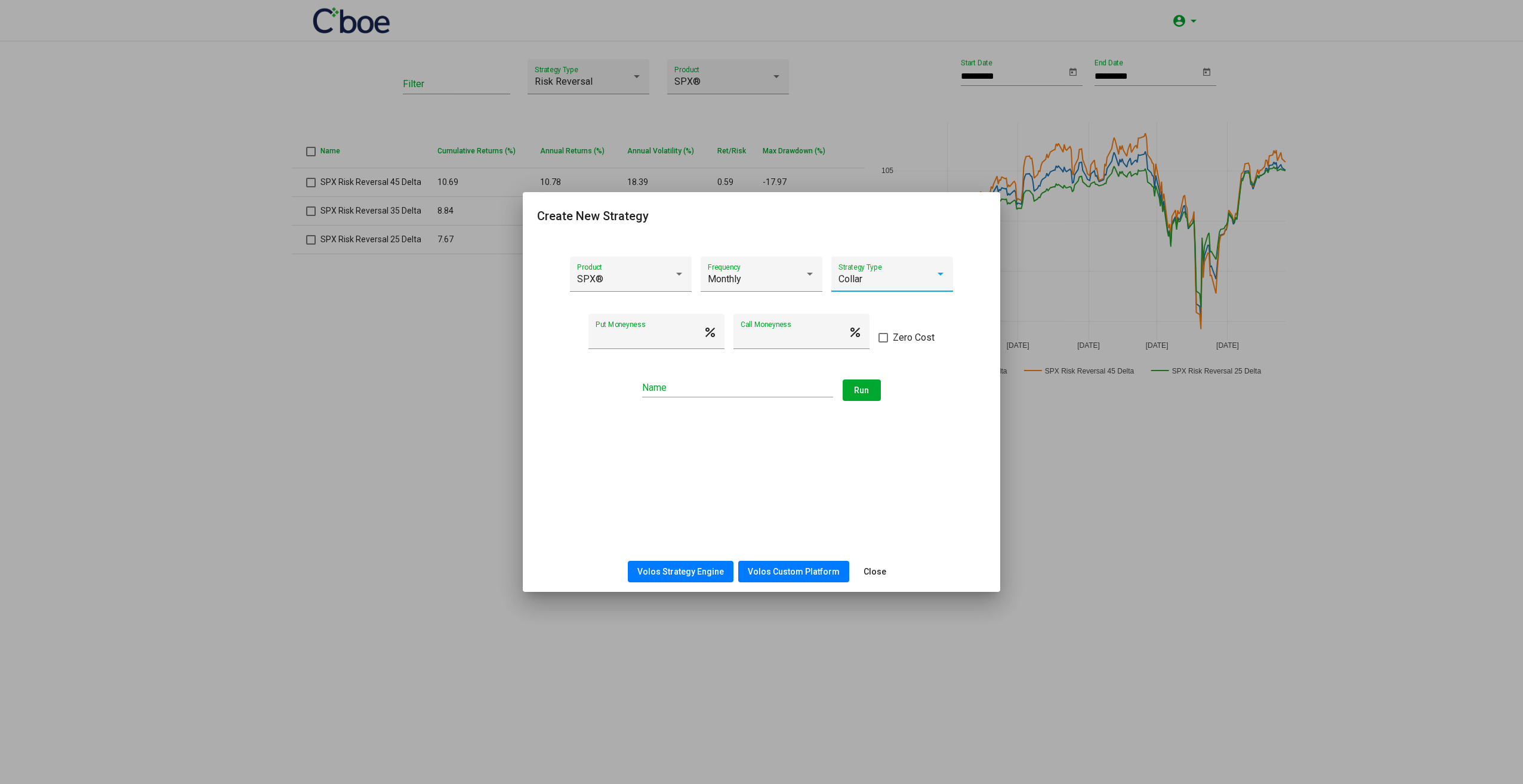
click at [913, 267] on div "Collar Strategy Type" at bounding box center [893, 278] width 108 height 28
click at [930, 302] on span "Condor" at bounding box center [893, 298] width 108 height 29
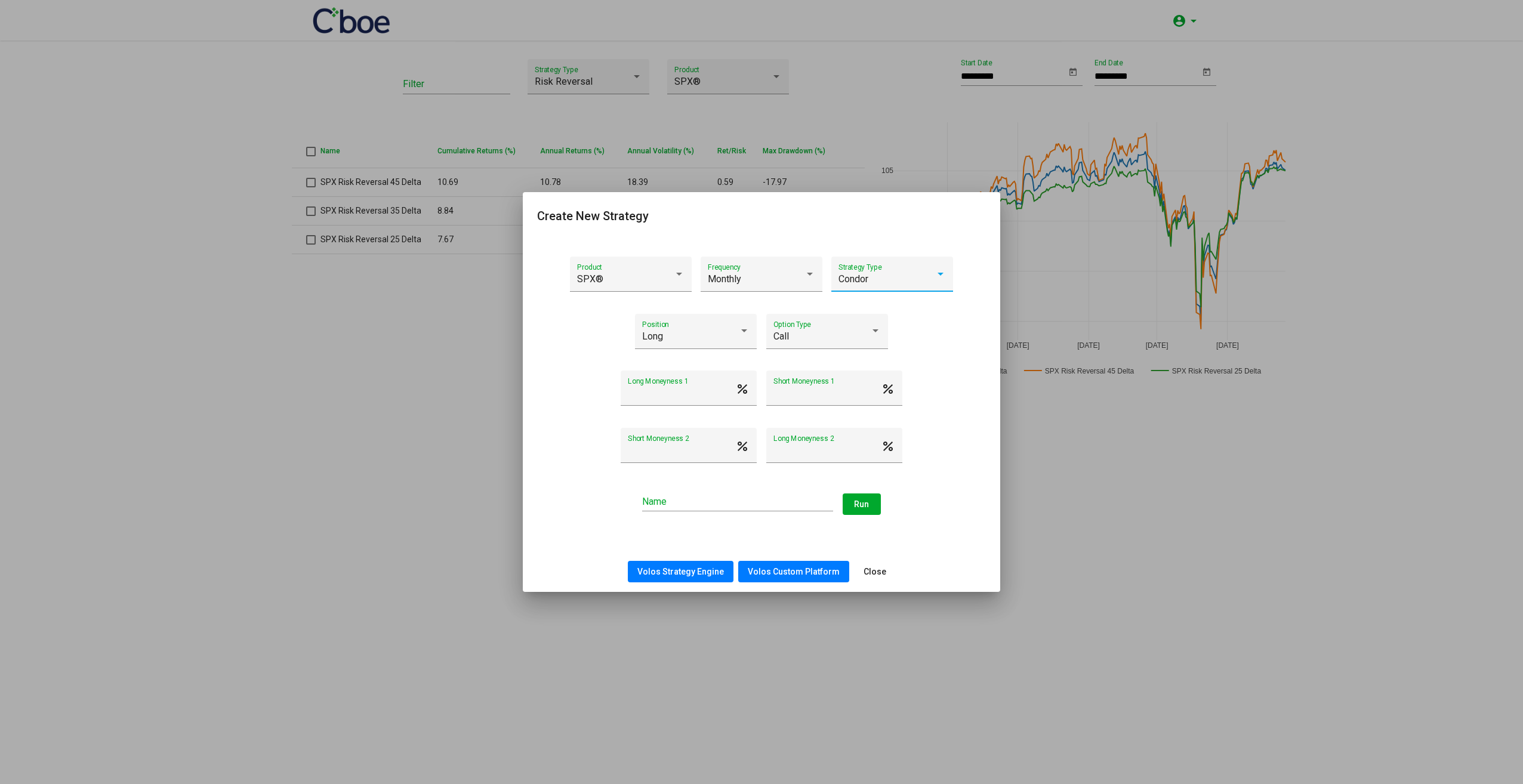
click at [933, 287] on div "Condor Strategy Type" at bounding box center [893, 278] width 108 height 28
click at [934, 277] on span "Butterfly" at bounding box center [893, 274] width 108 height 29
click at [936, 283] on div "Butterfly" at bounding box center [893, 279] width 108 height 11
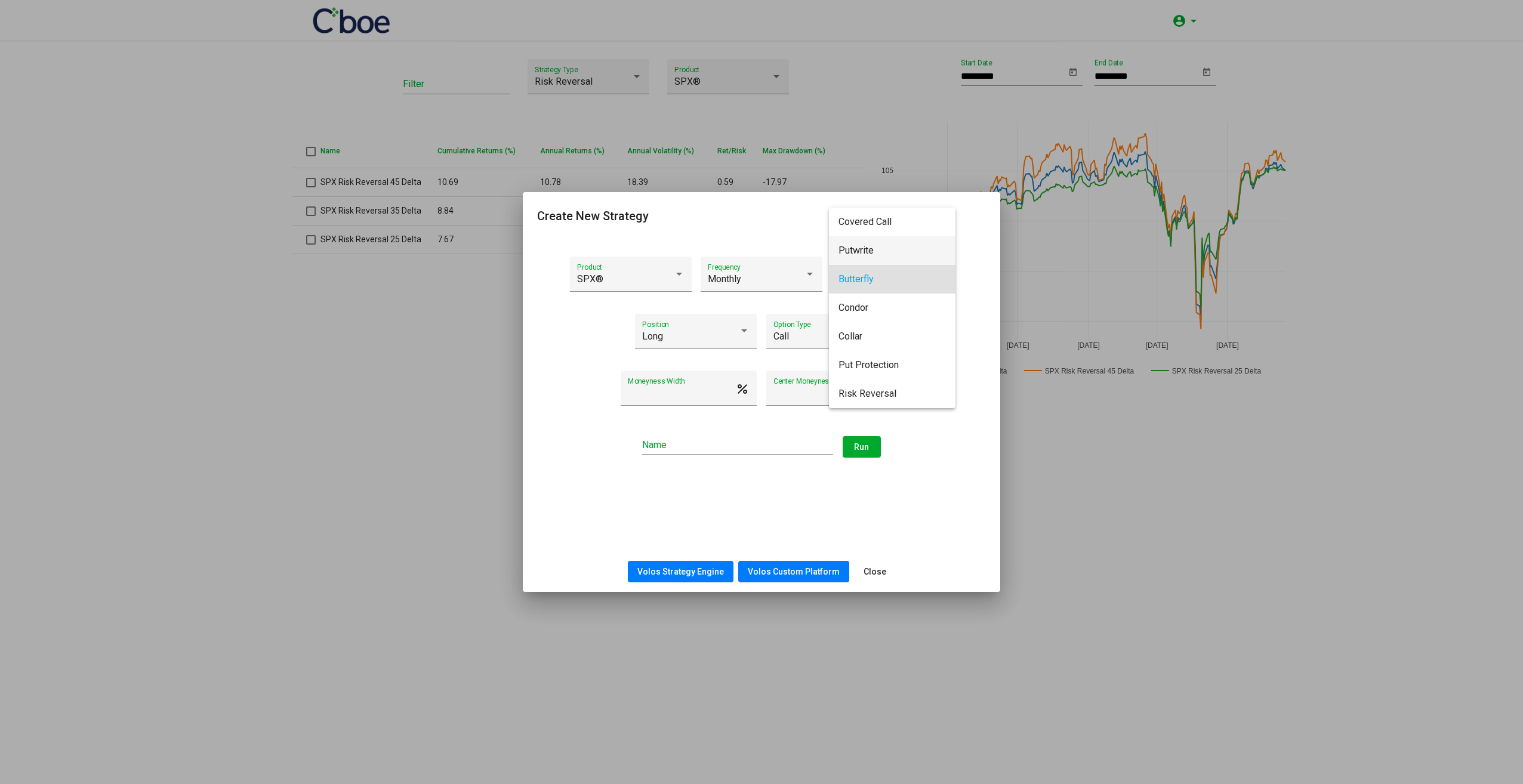
click at [903, 253] on span "Putwrite" at bounding box center [893, 250] width 108 height 29
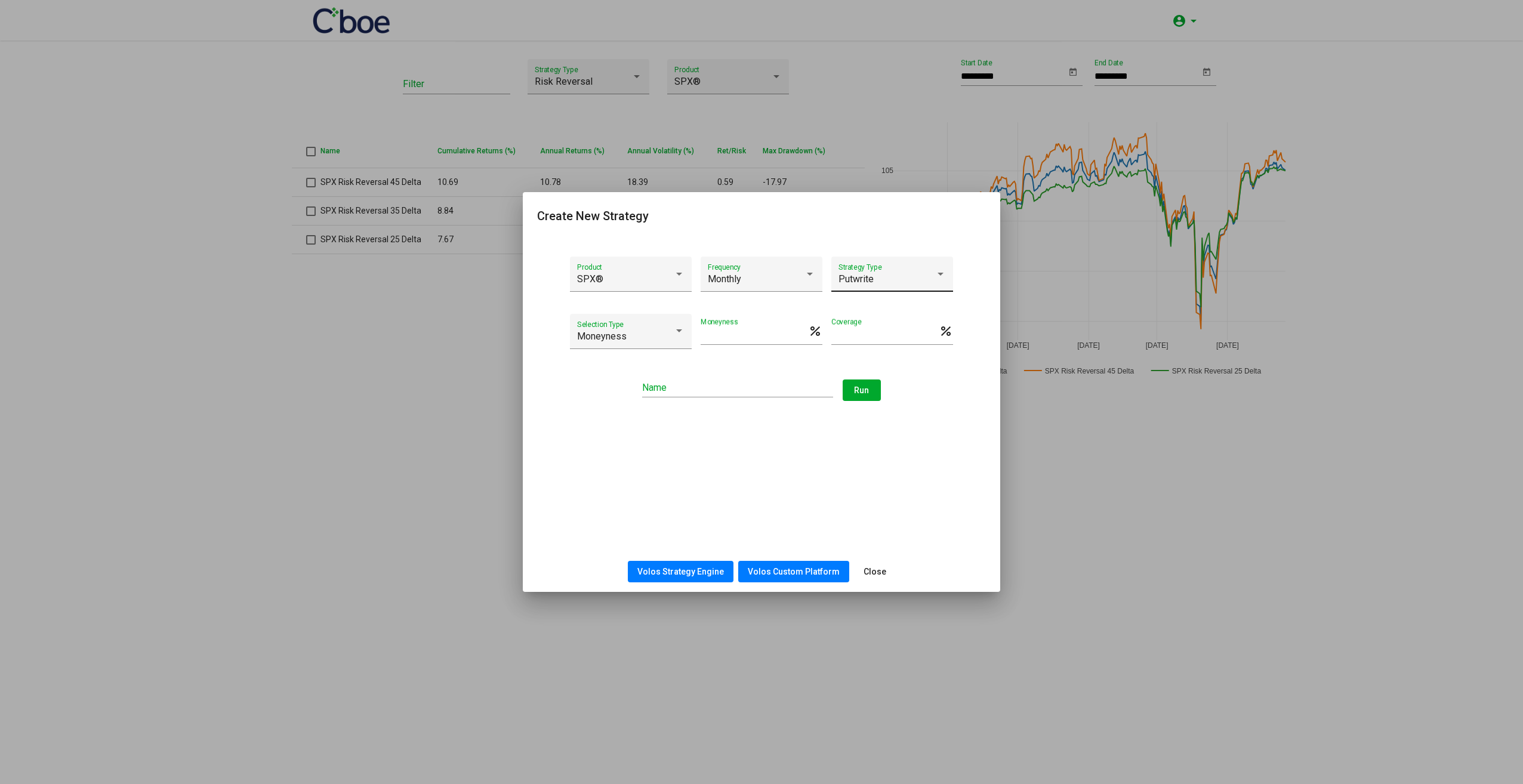
click at [912, 266] on div "Putwrite Strategy Type" at bounding box center [893, 278] width 108 height 28
click at [921, 253] on span "Covered Call" at bounding box center [893, 250] width 108 height 29
click at [927, 272] on div "Covered Call Strategy Type" at bounding box center [893, 278] width 108 height 28
click at [915, 309] on span "Putwrite" at bounding box center [893, 308] width 108 height 29
click at [812, 278] on div at bounding box center [810, 274] width 11 height 11
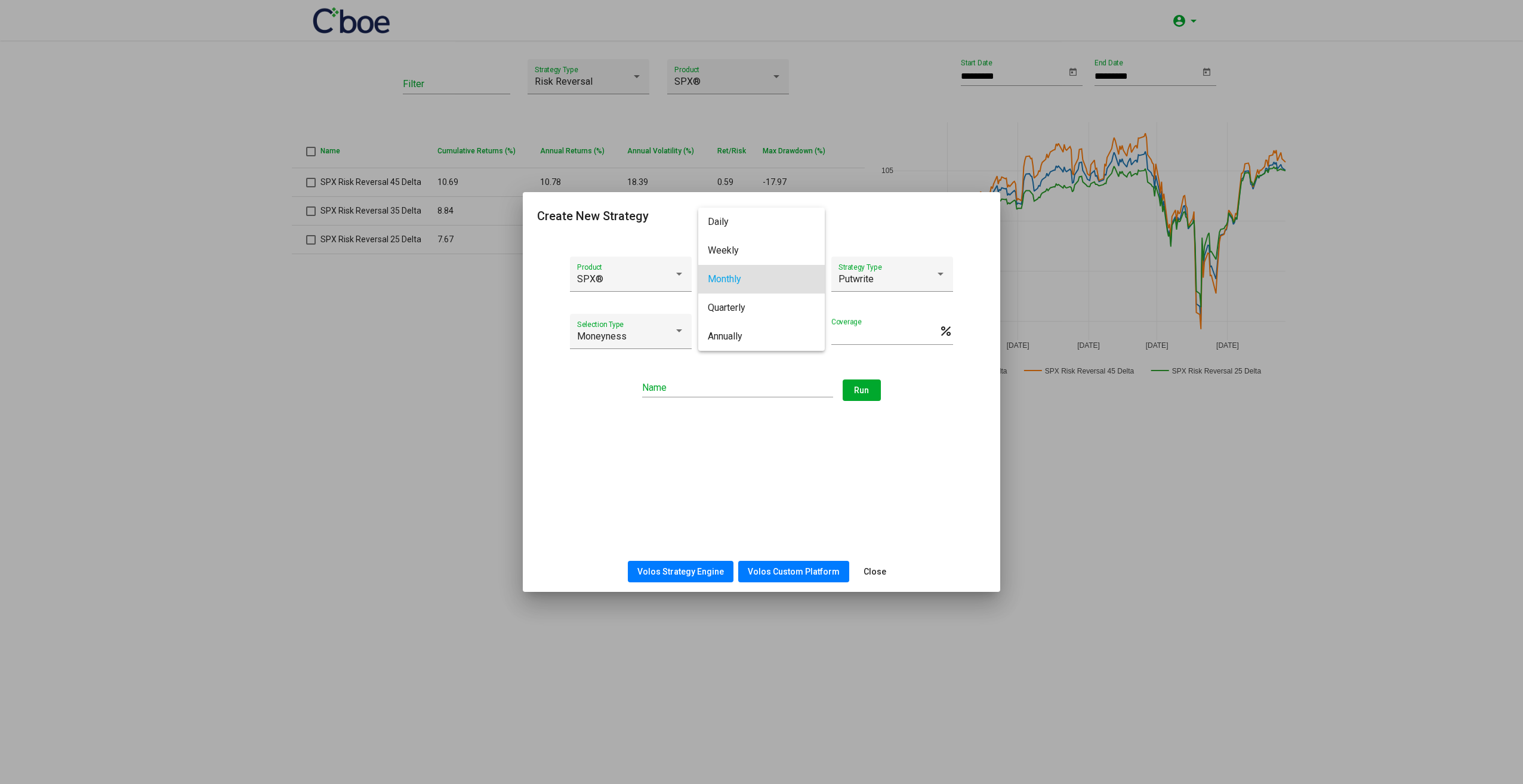
drag, startPoint x: 942, startPoint y: 477, endPoint x: 946, endPoint y: 486, distance: 9.8
click at [944, 482] on div at bounding box center [762, 392] width 1523 height 784
click at [785, 272] on div "Monthly Frequency" at bounding box center [762, 278] width 108 height 28
click at [861, 230] on div at bounding box center [762, 392] width 1523 height 784
click at [958, 454] on div "SPX® Product Monthly Frequency Putwrite Strategy Type Moneyness Selection Type …" at bounding box center [762, 394] width 478 height 314
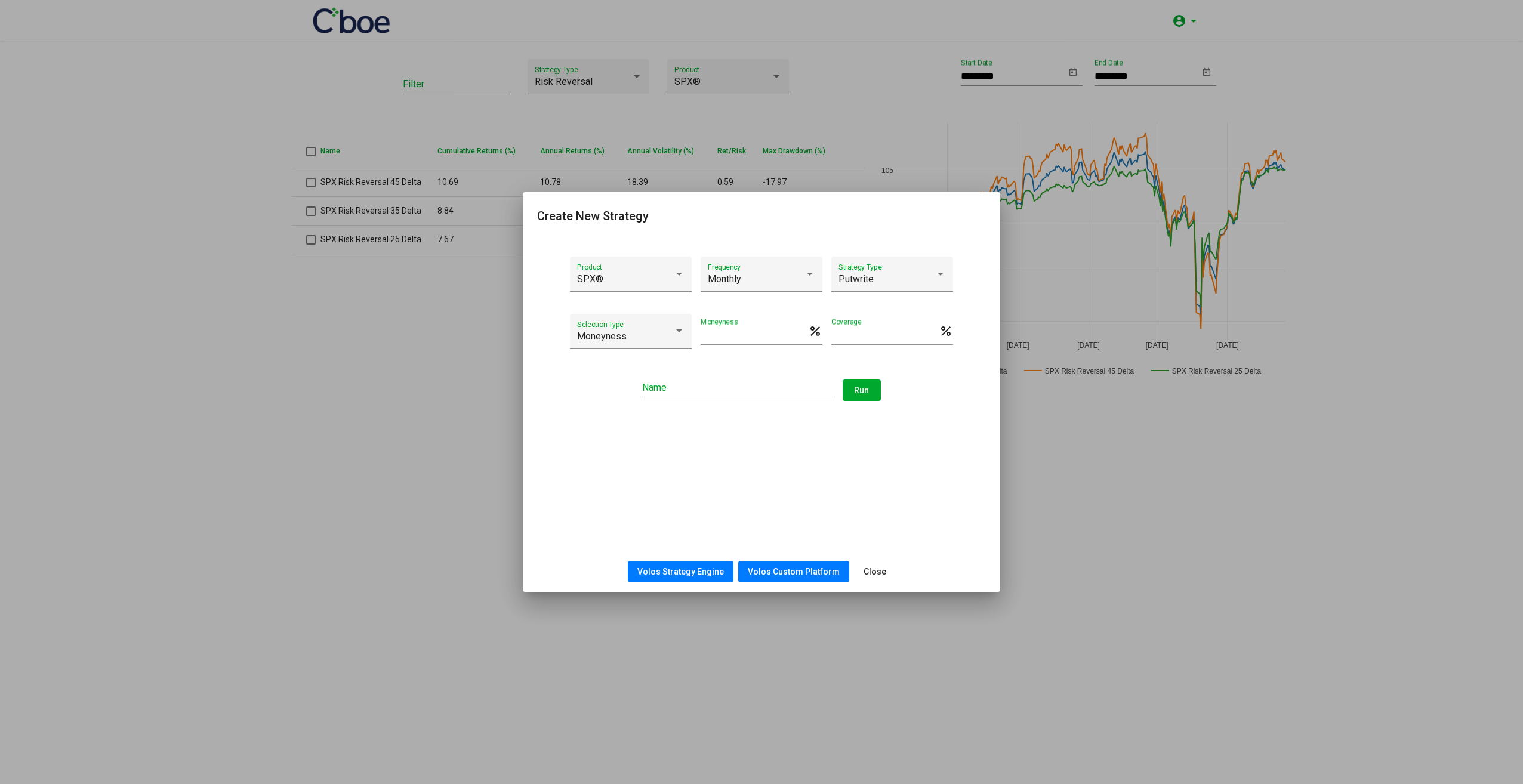
click at [769, 567] on span "Volos Custom Platform" at bounding box center [794, 572] width 92 height 9
click at [692, 577] on button "Volos Strategy Engine" at bounding box center [680, 572] width 106 height 21
click at [920, 282] on div "Putwrite" at bounding box center [887, 279] width 96 height 11
click at [873, 430] on span "Risk Reversal" at bounding box center [893, 422] width 108 height 29
drag, startPoint x: 874, startPoint y: 573, endPoint x: 881, endPoint y: 497, distance: 76.3
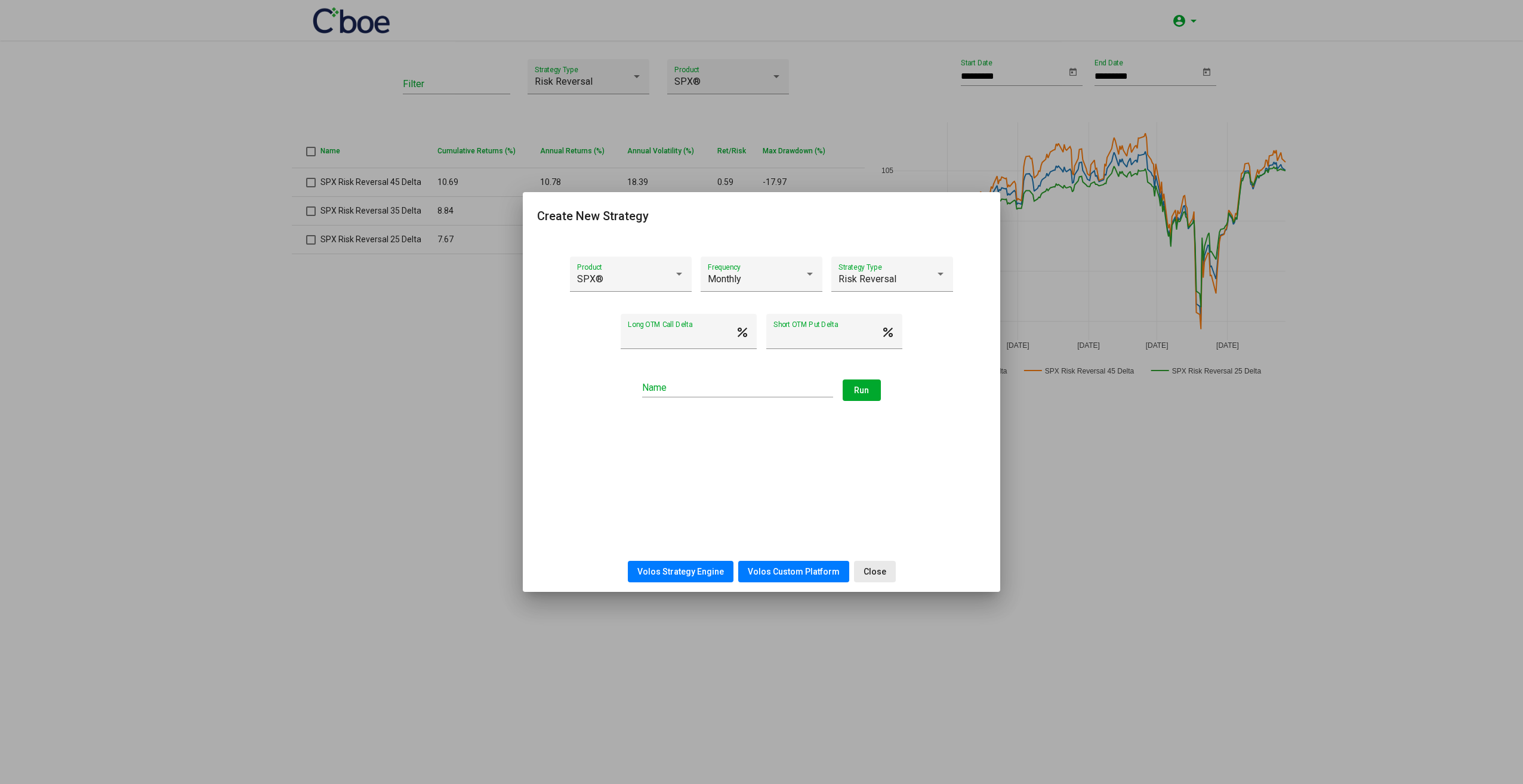
click at [873, 573] on span "Close" at bounding box center [875, 572] width 23 height 9
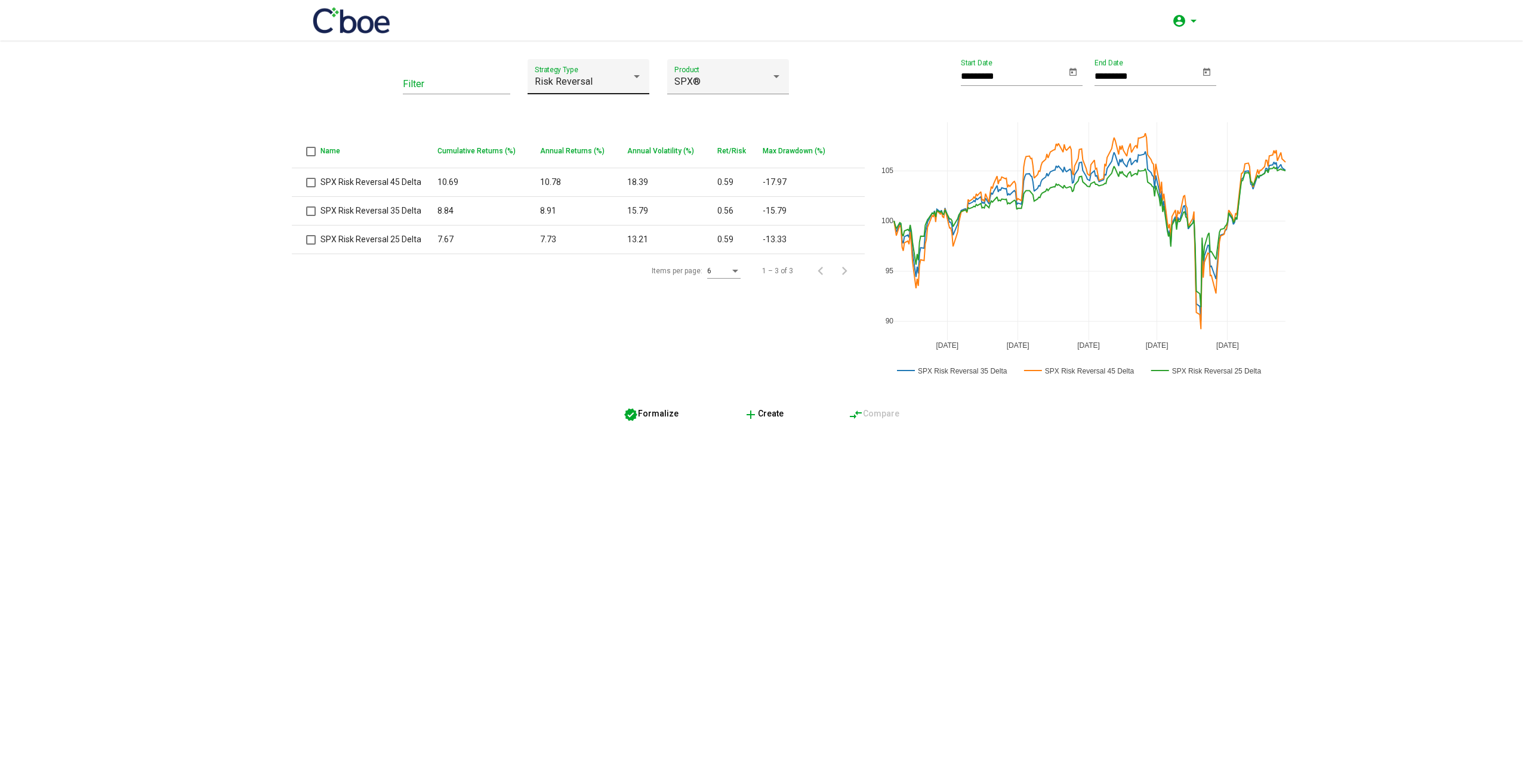
click at [577, 92] on div "Risk Reversal Strategy Type" at bounding box center [589, 80] width 108 height 28
click at [489, 426] on div at bounding box center [762, 392] width 1523 height 784
click at [770, 420] on button "add Create" at bounding box center [763, 414] width 59 height 21
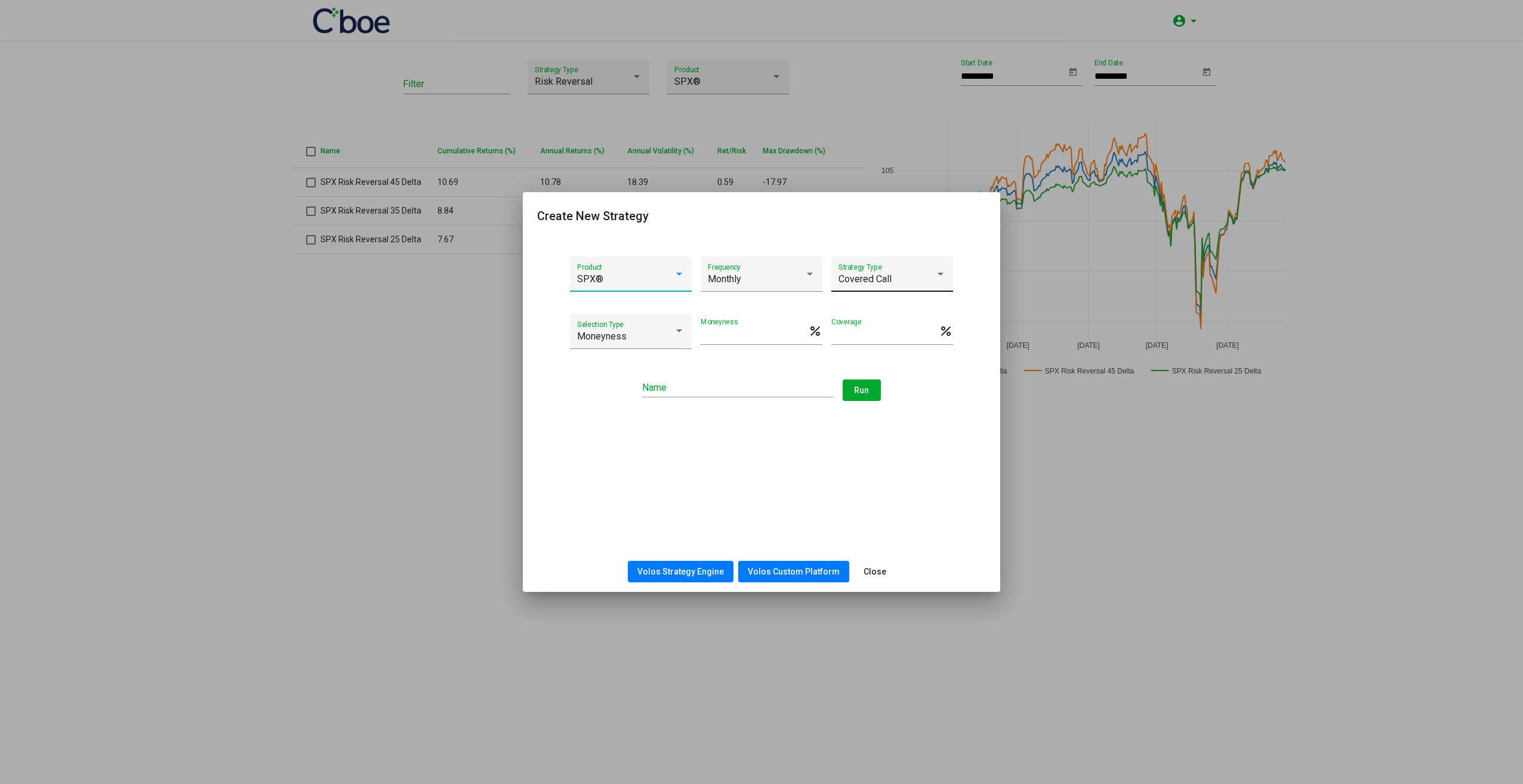
click at [907, 265] on div "Covered Call Strategy Type" at bounding box center [893, 278] width 108 height 28
click at [897, 456] on span "Risk Reversal" at bounding box center [893, 451] width 108 height 29
drag, startPoint x: 682, startPoint y: 340, endPoint x: 688, endPoint y: 334, distance: 8.5
click at [682, 339] on input "****" at bounding box center [682, 336] width 108 height 11
type input "****"
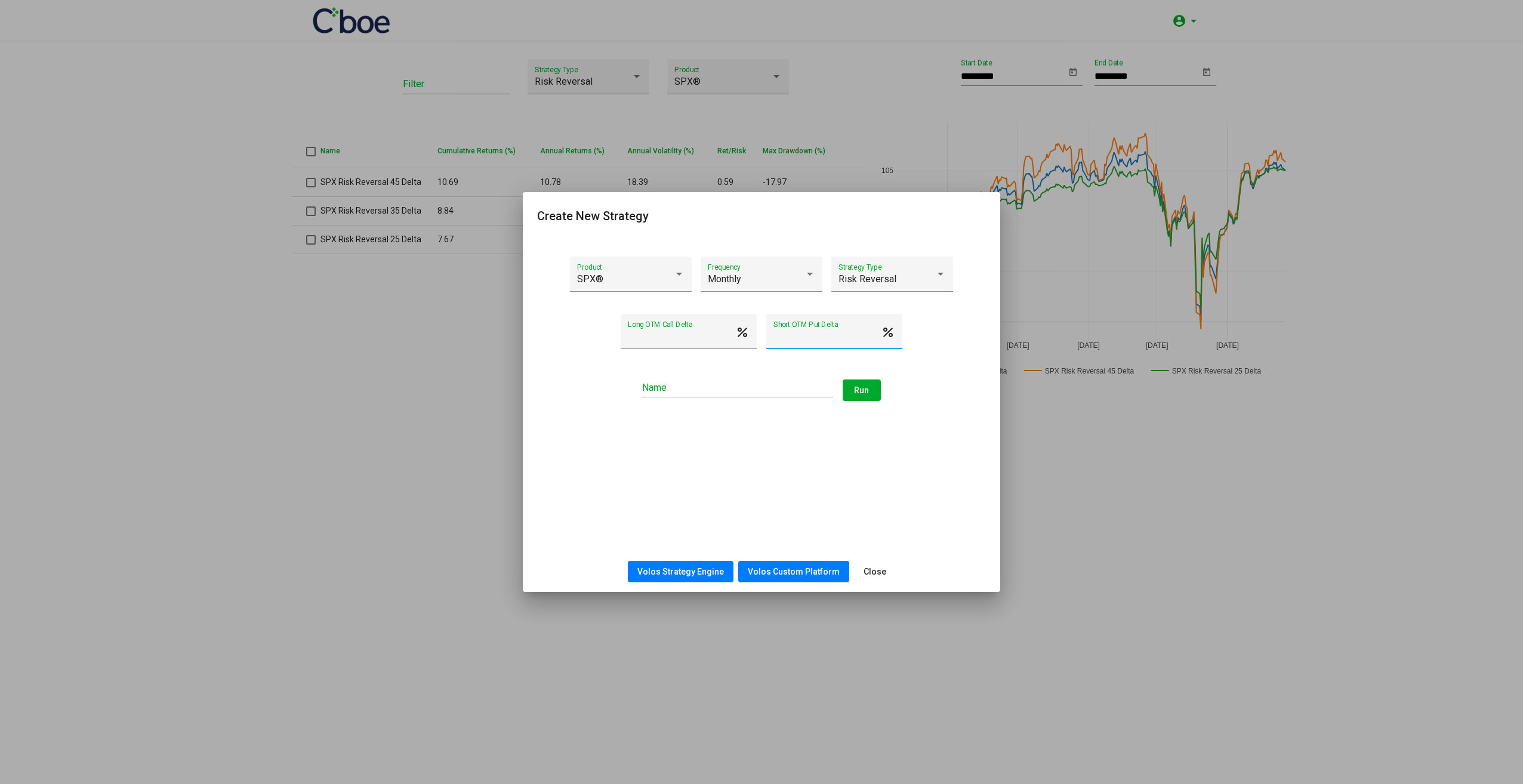
click at [829, 338] on input "*****" at bounding box center [827, 336] width 108 height 11
type input "*****"
click at [793, 398] on div "Name" at bounding box center [738, 384] width 191 height 27
click at [795, 390] on input "Name" at bounding box center [738, 388] width 191 height 11
type input "**********"
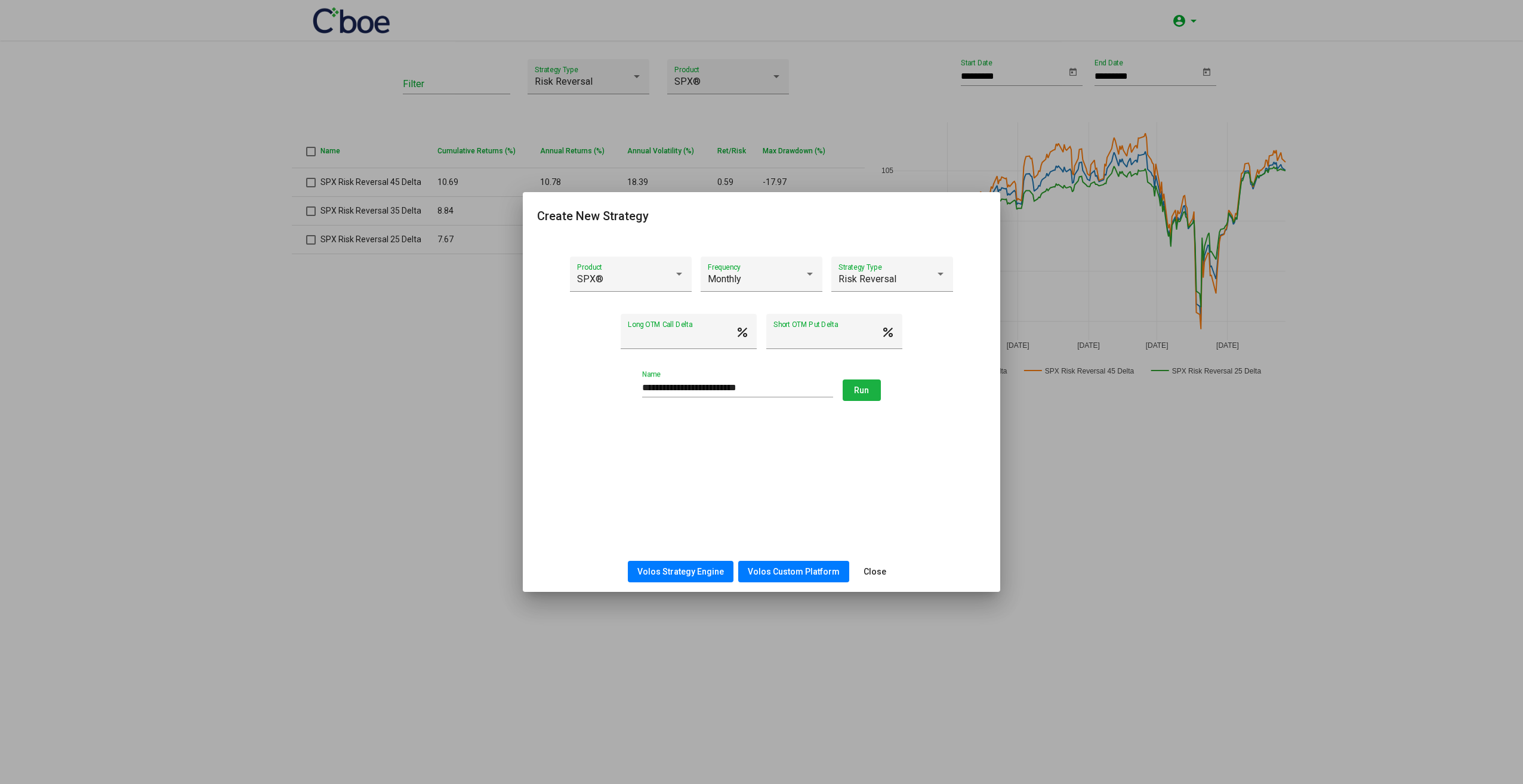
click at [858, 397] on button "Run" at bounding box center [861, 390] width 38 height 21
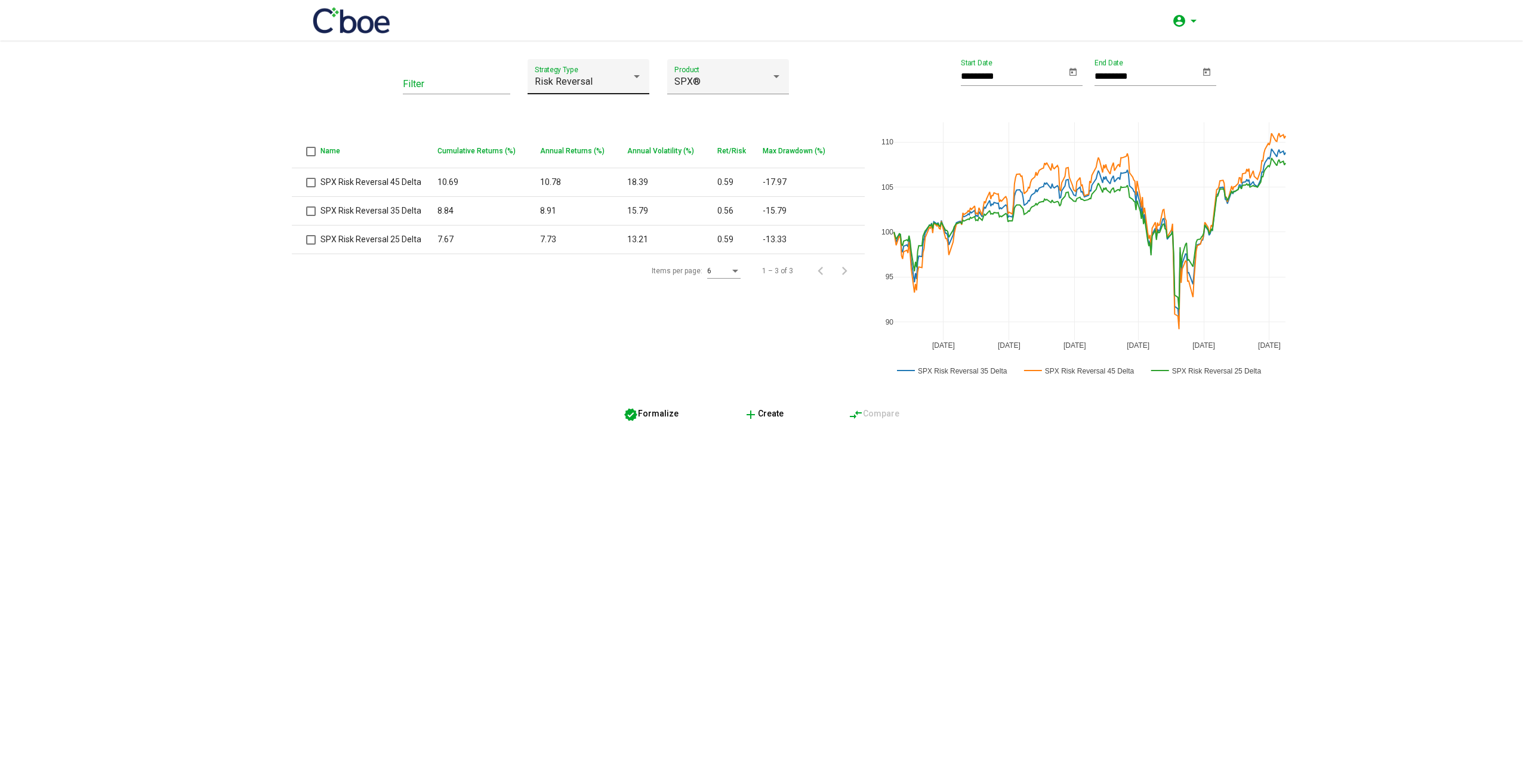
click at [597, 84] on div "Risk Reversal" at bounding box center [583, 82] width 96 height 11
click at [615, 107] on span "My Strategies" at bounding box center [589, 100] width 108 height 29
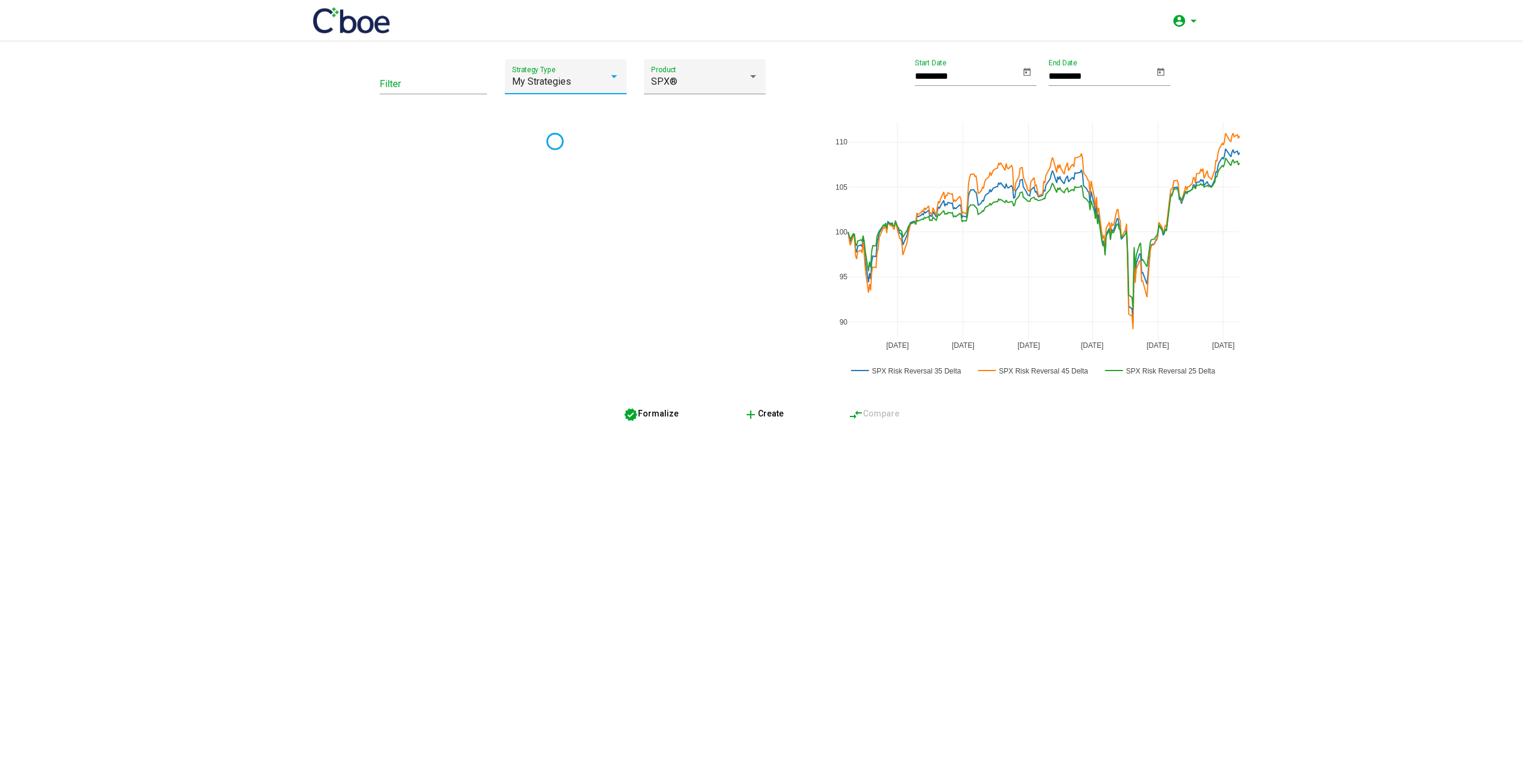
type input "*********"
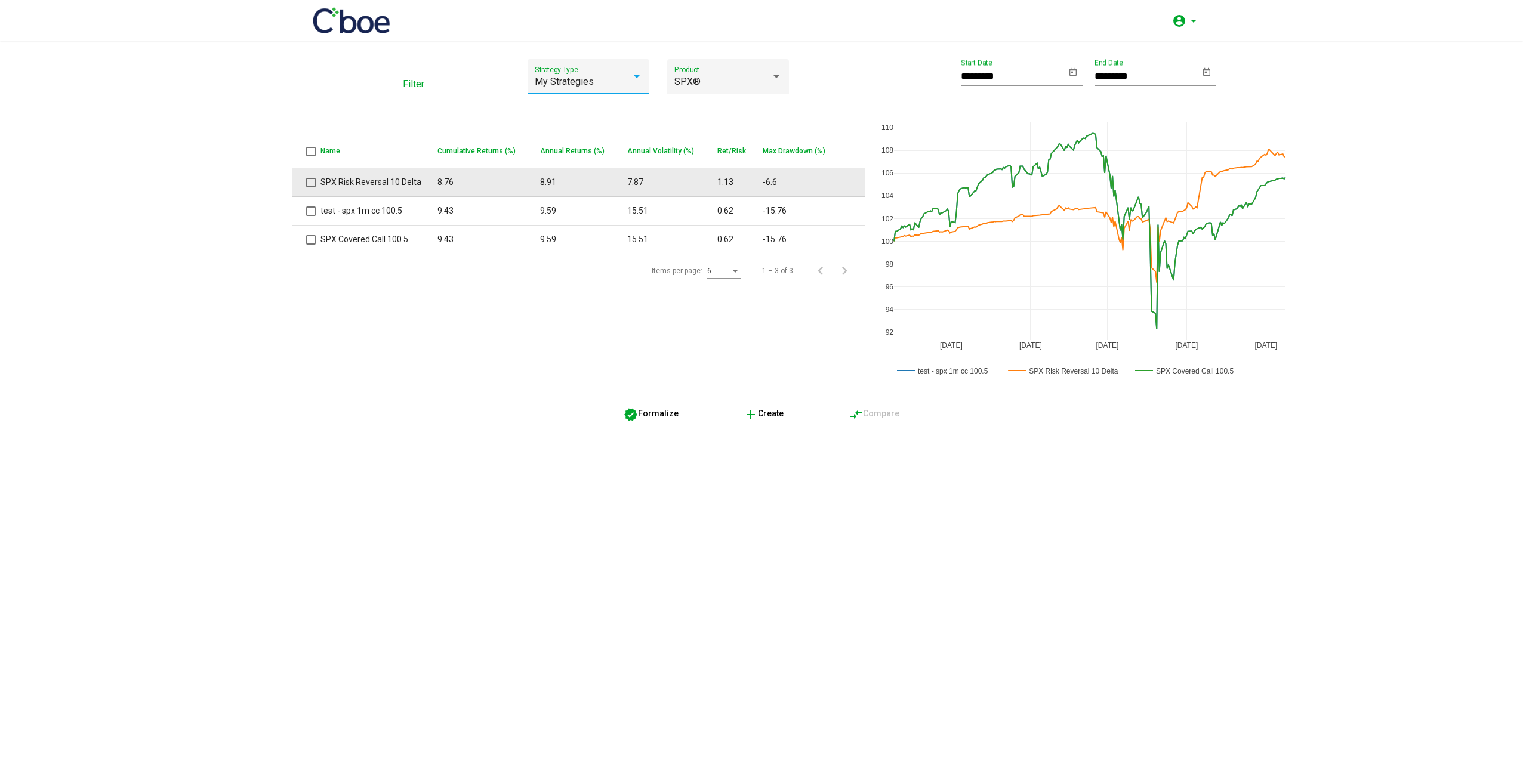
click at [310, 186] on span at bounding box center [311, 182] width 9 height 9
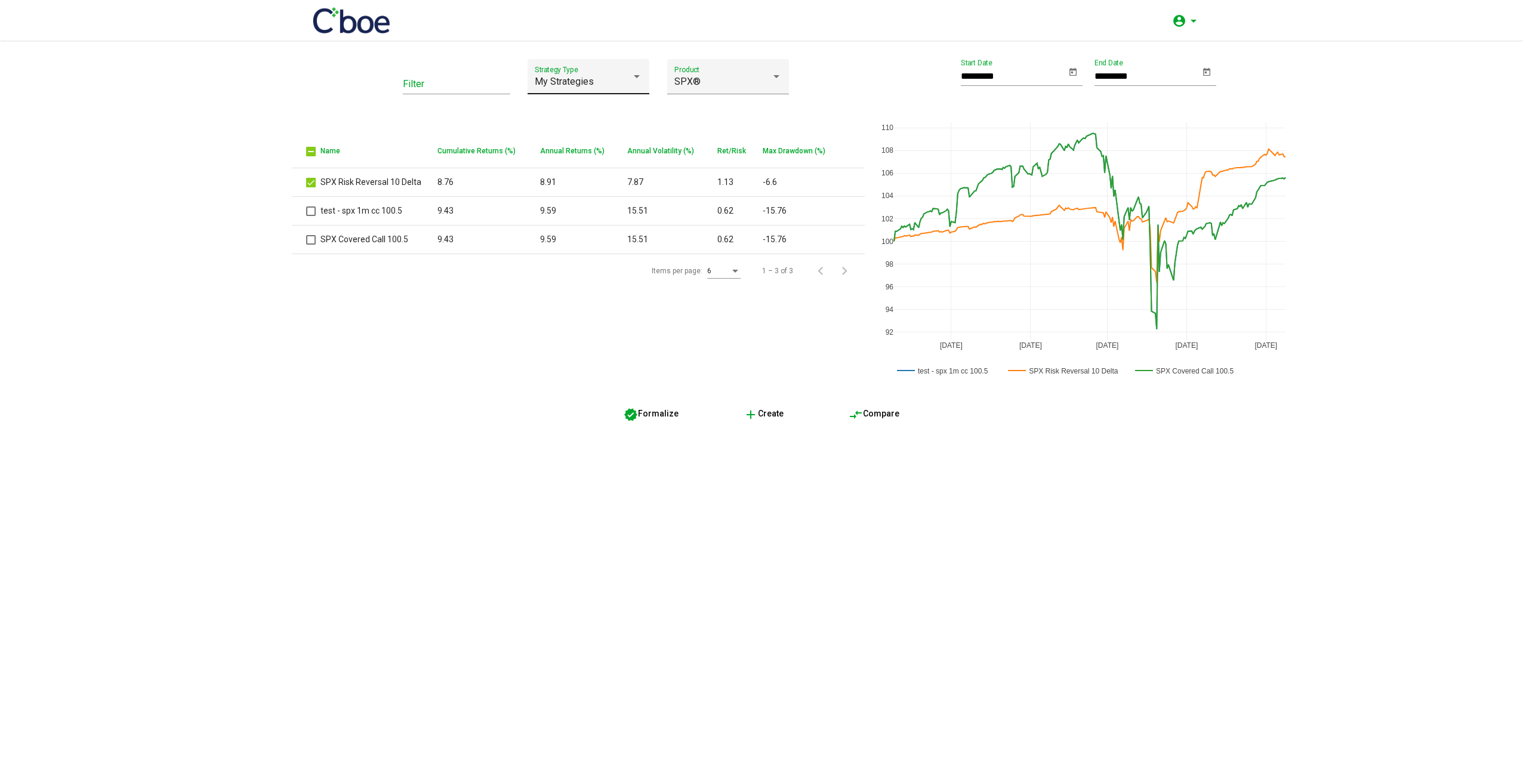
click at [585, 88] on div "My Strategies Strategy Type" at bounding box center [589, 80] width 108 height 28
click at [595, 52] on span "All" at bounding box center [589, 53] width 108 height 29
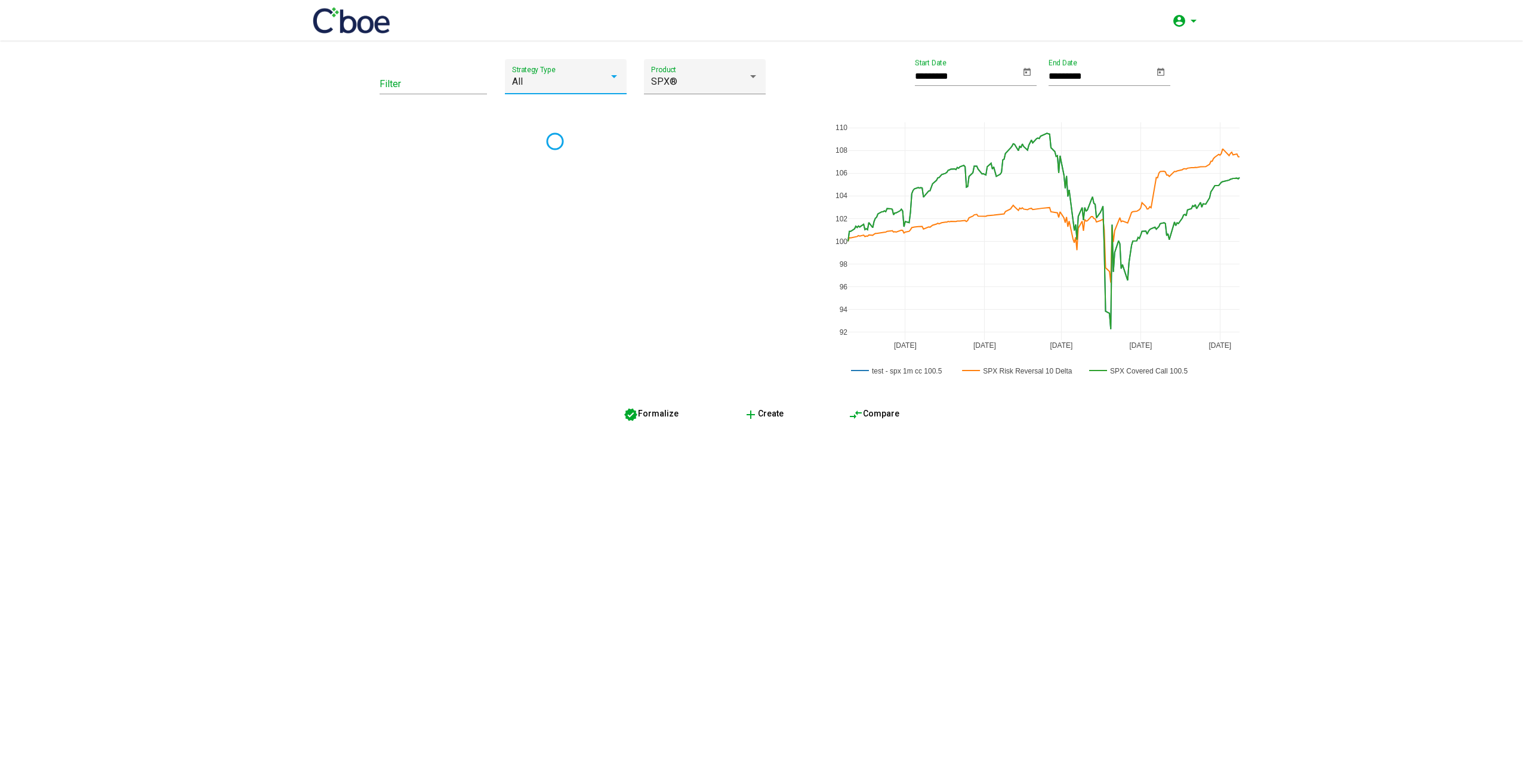
type input "*********"
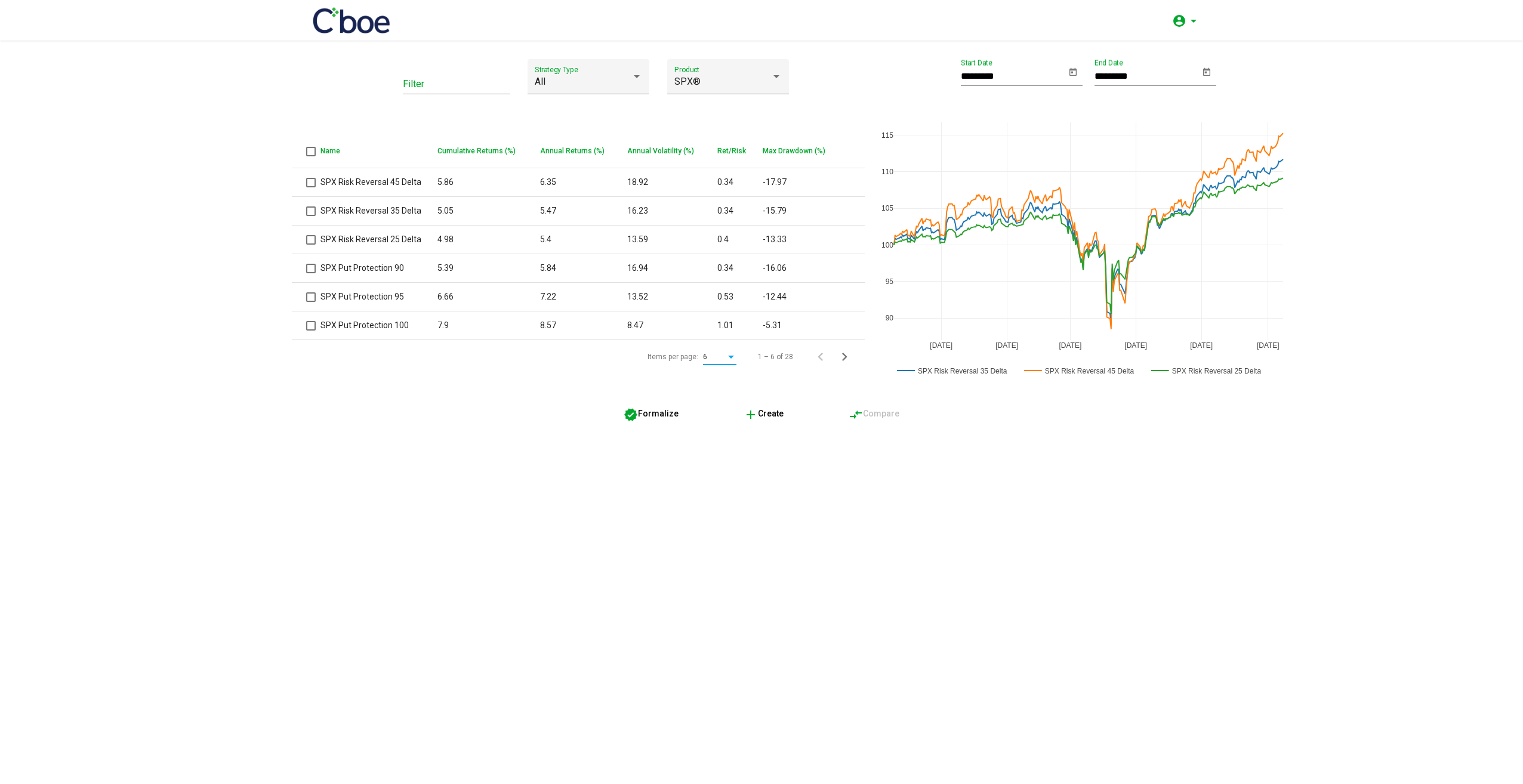
click at [732, 359] on div "Items per page:" at bounding box center [731, 357] width 11 height 9
click at [718, 460] on span "100" at bounding box center [720, 465] width 33 height 21
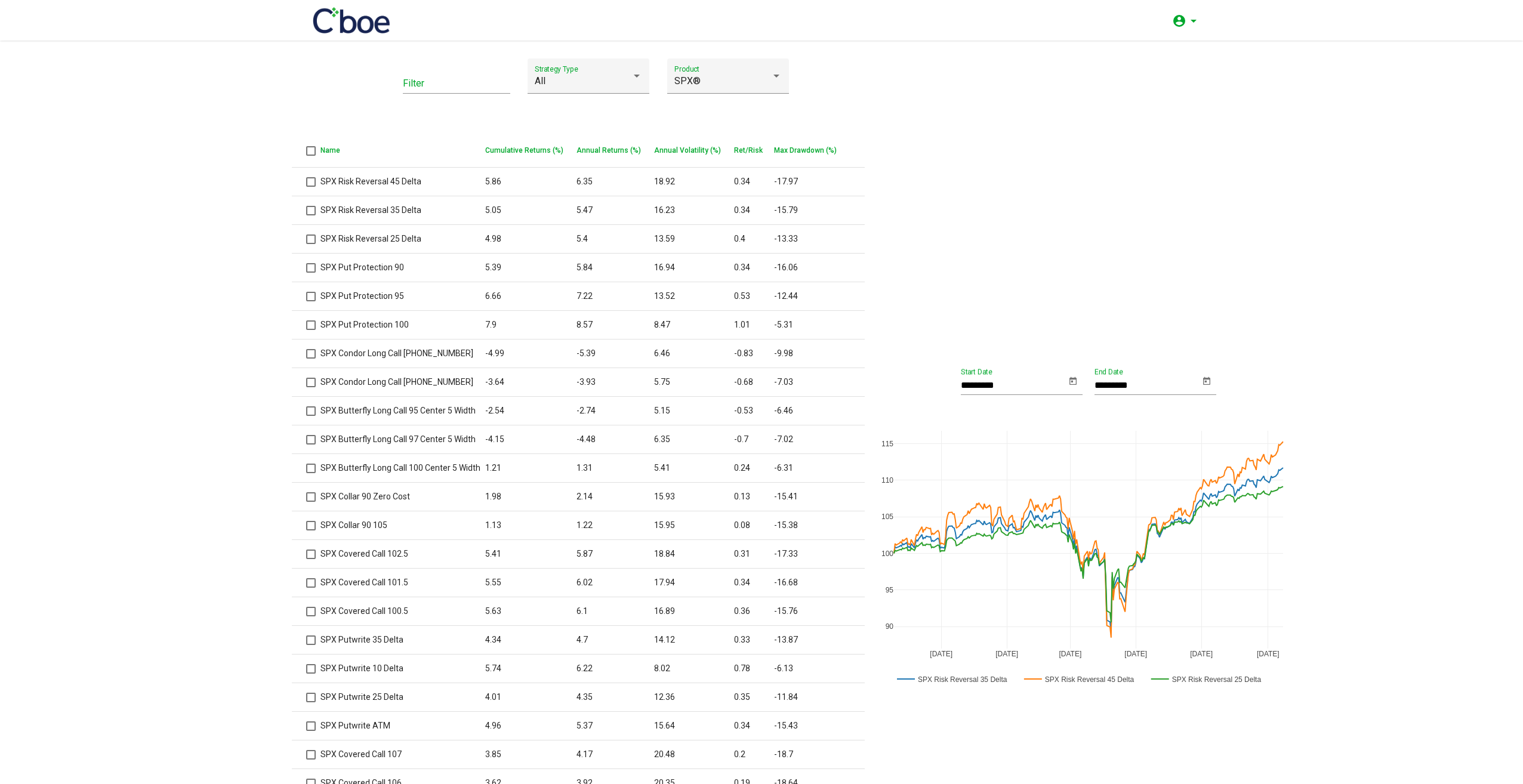
scroll to position [0, 0]
click at [763, 84] on div "SPX®" at bounding box center [722, 82] width 96 height 11
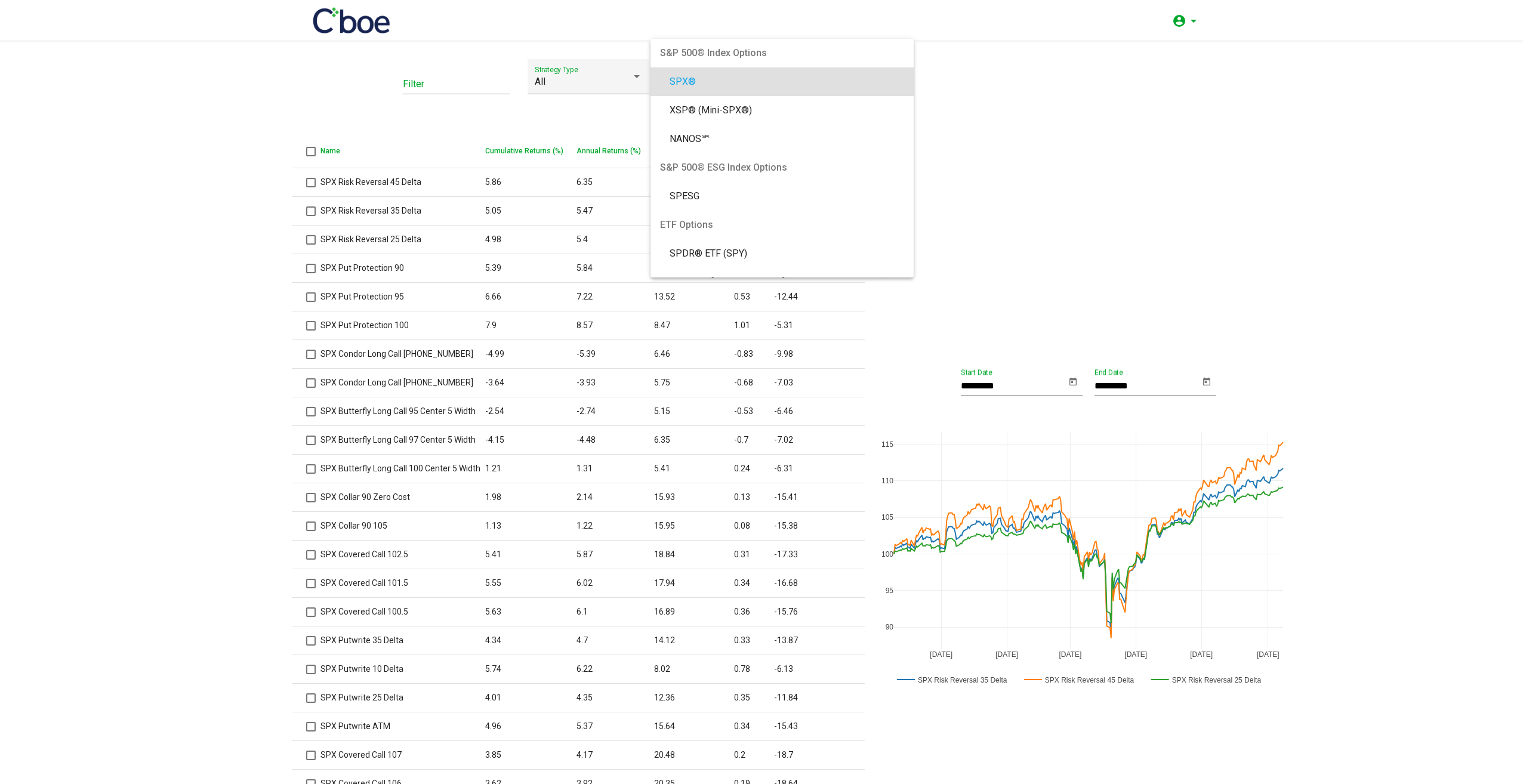
scroll to position [60, 0]
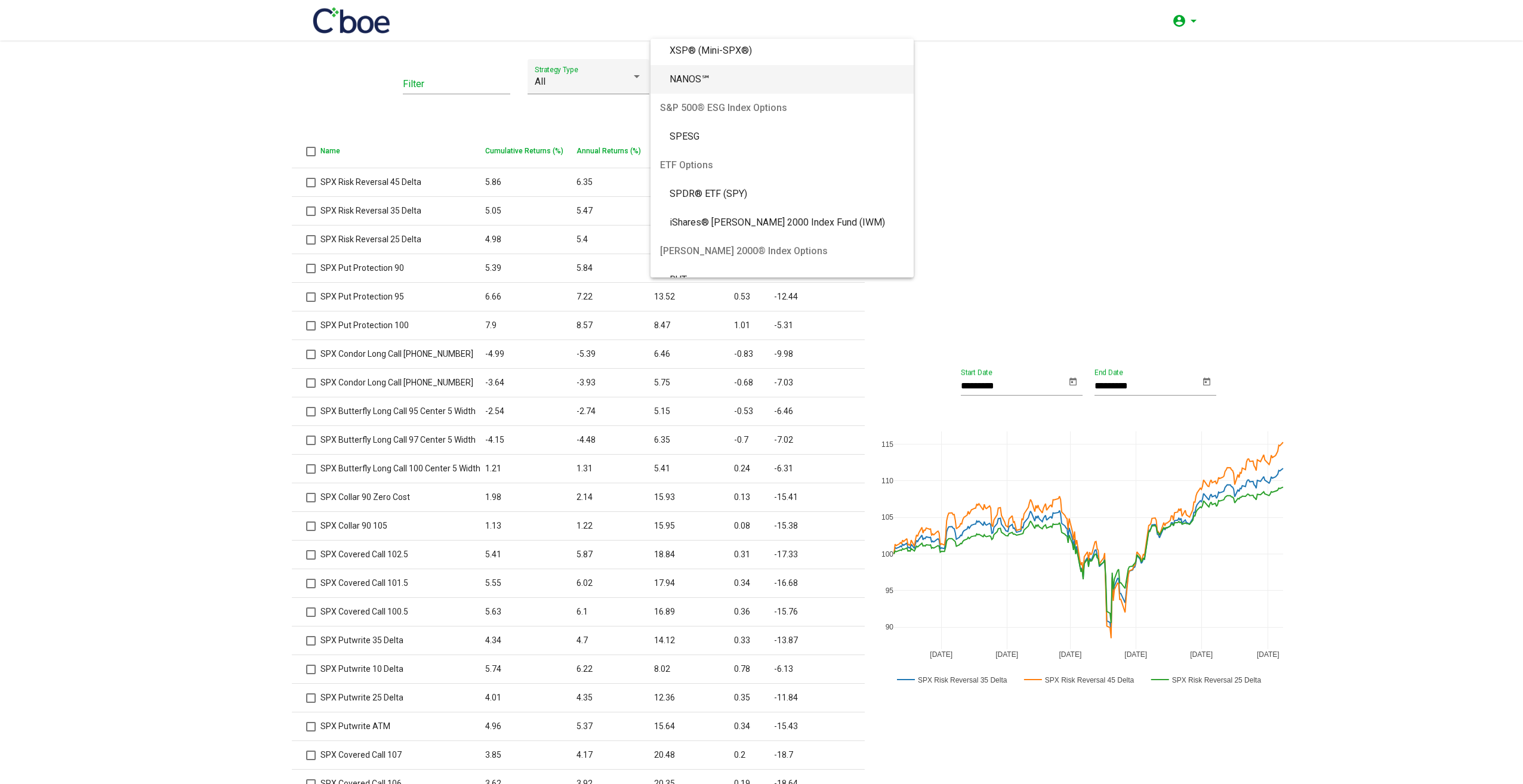
click at [748, 84] on span "NANOS℠" at bounding box center [787, 79] width 235 height 29
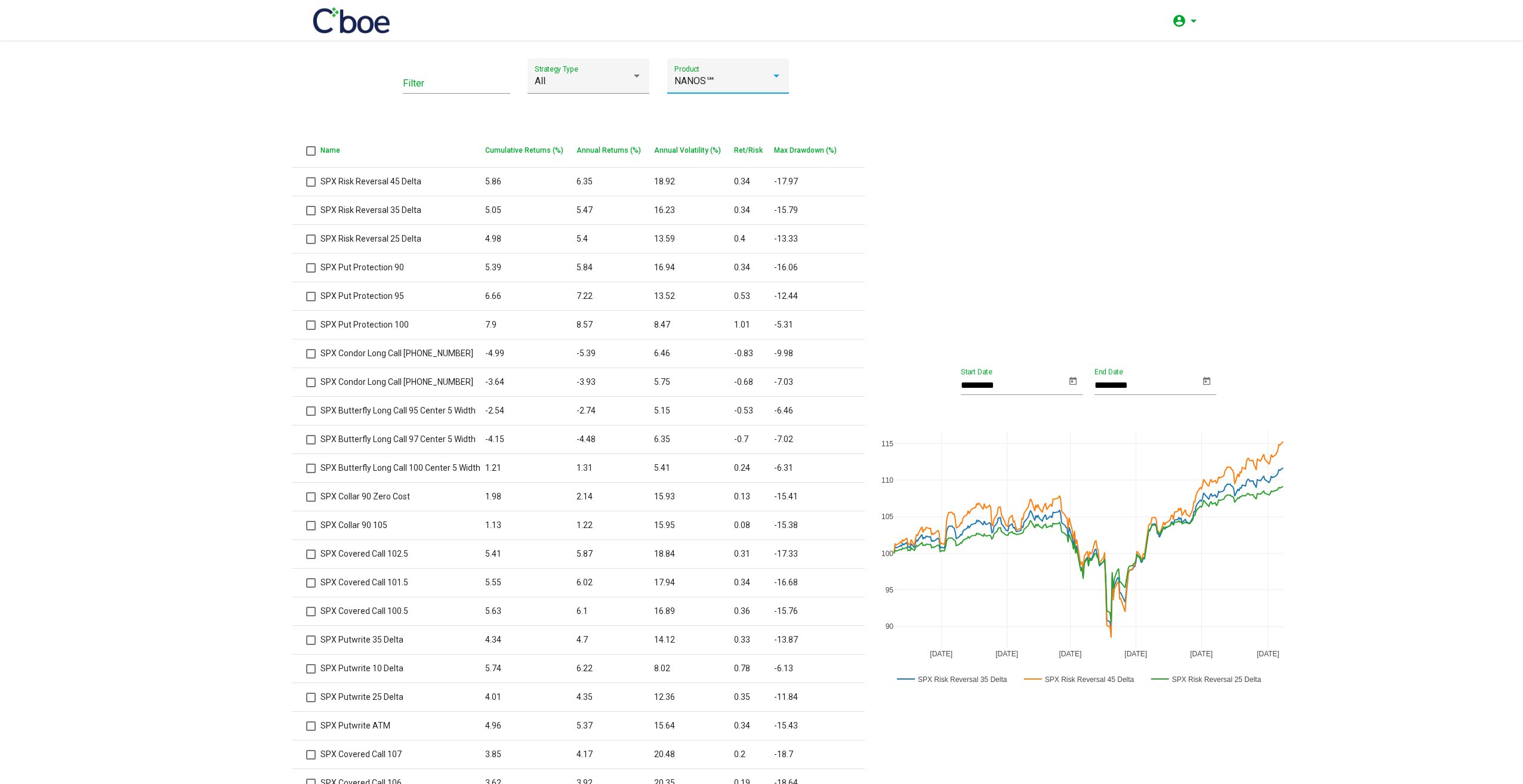
scroll to position [0, 0]
click at [772, 82] on div at bounding box center [777, 76] width 11 height 11
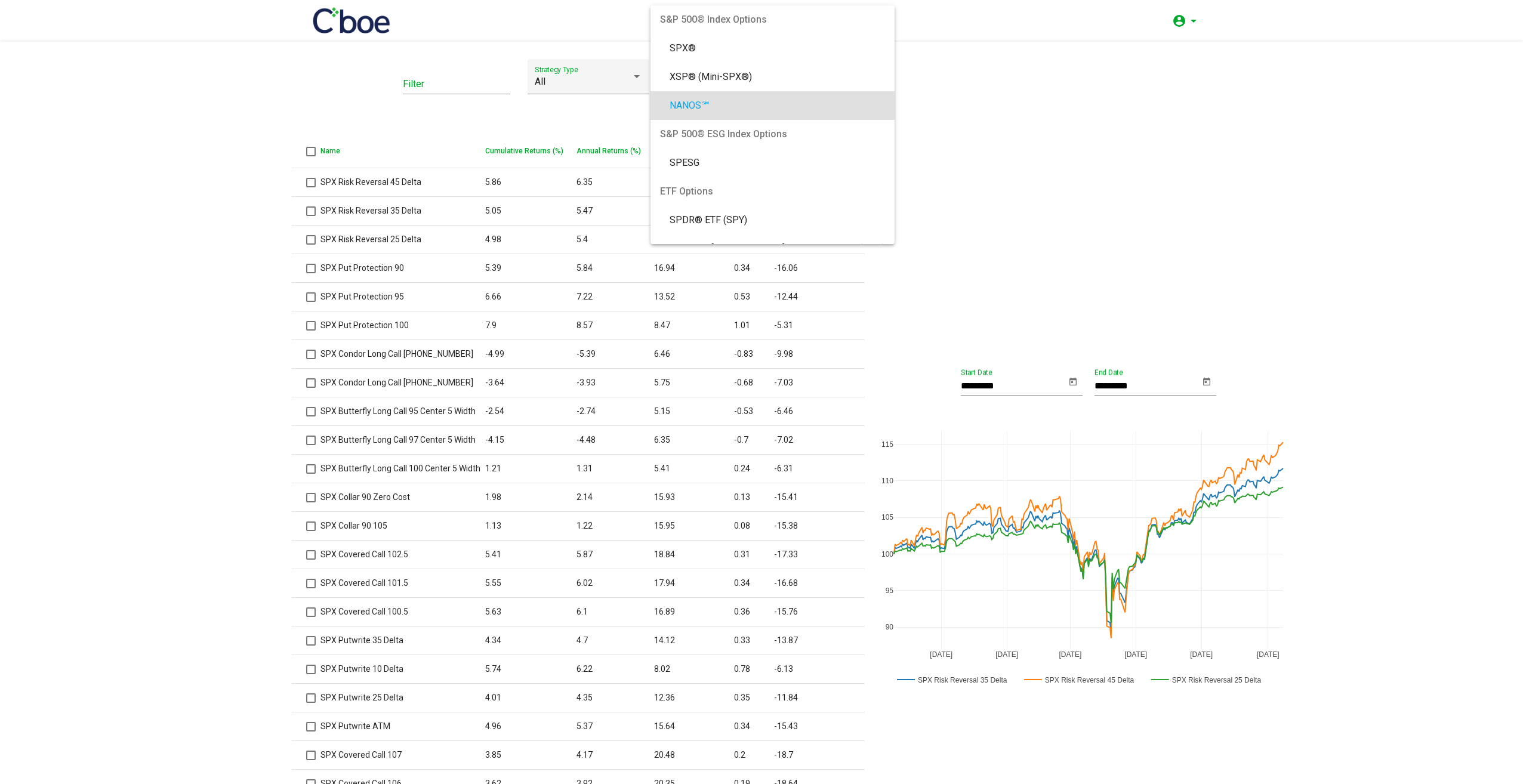
scroll to position [24, 0]
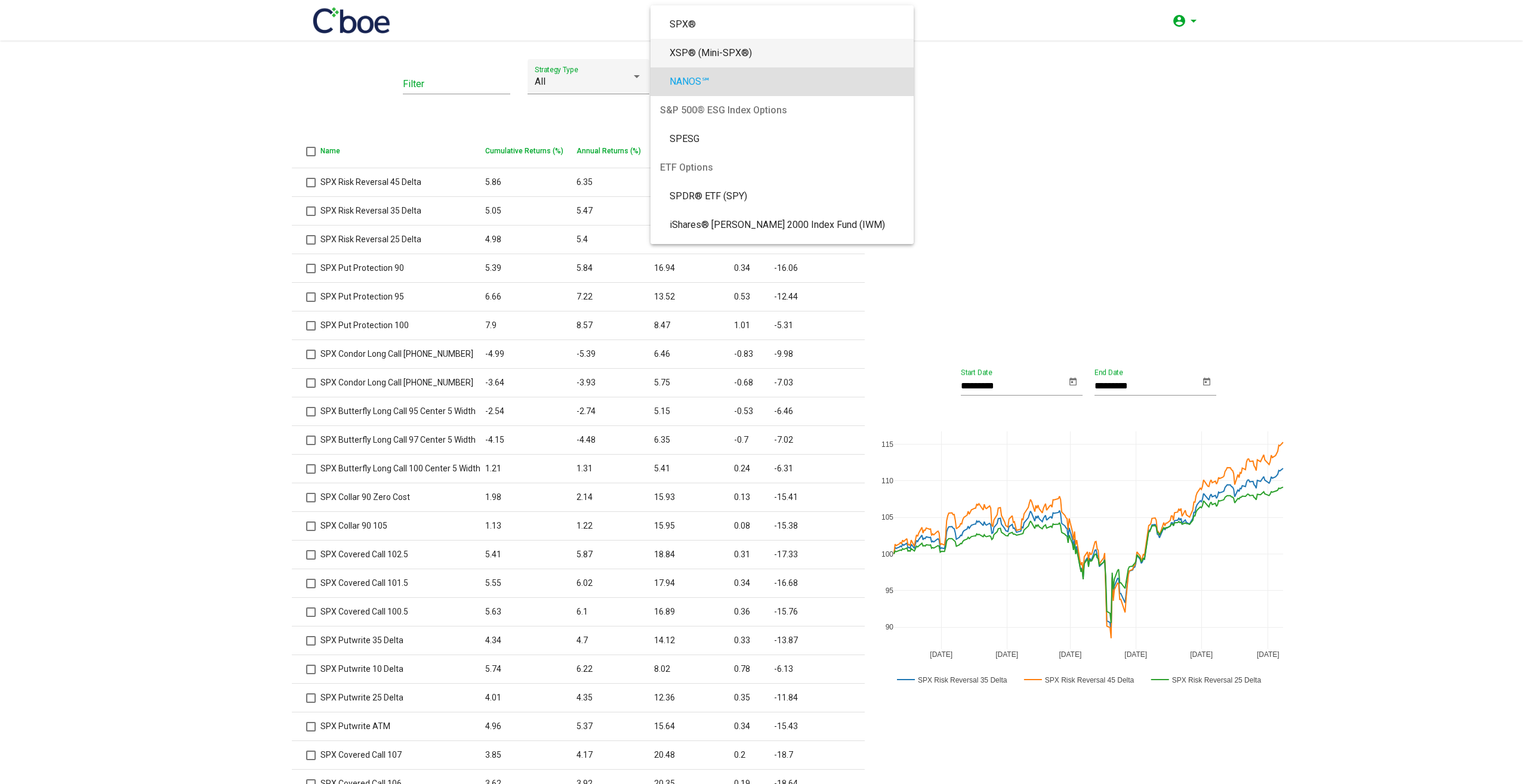
click at [756, 59] on span "XSP® (Mini-SPX®)" at bounding box center [787, 53] width 235 height 29
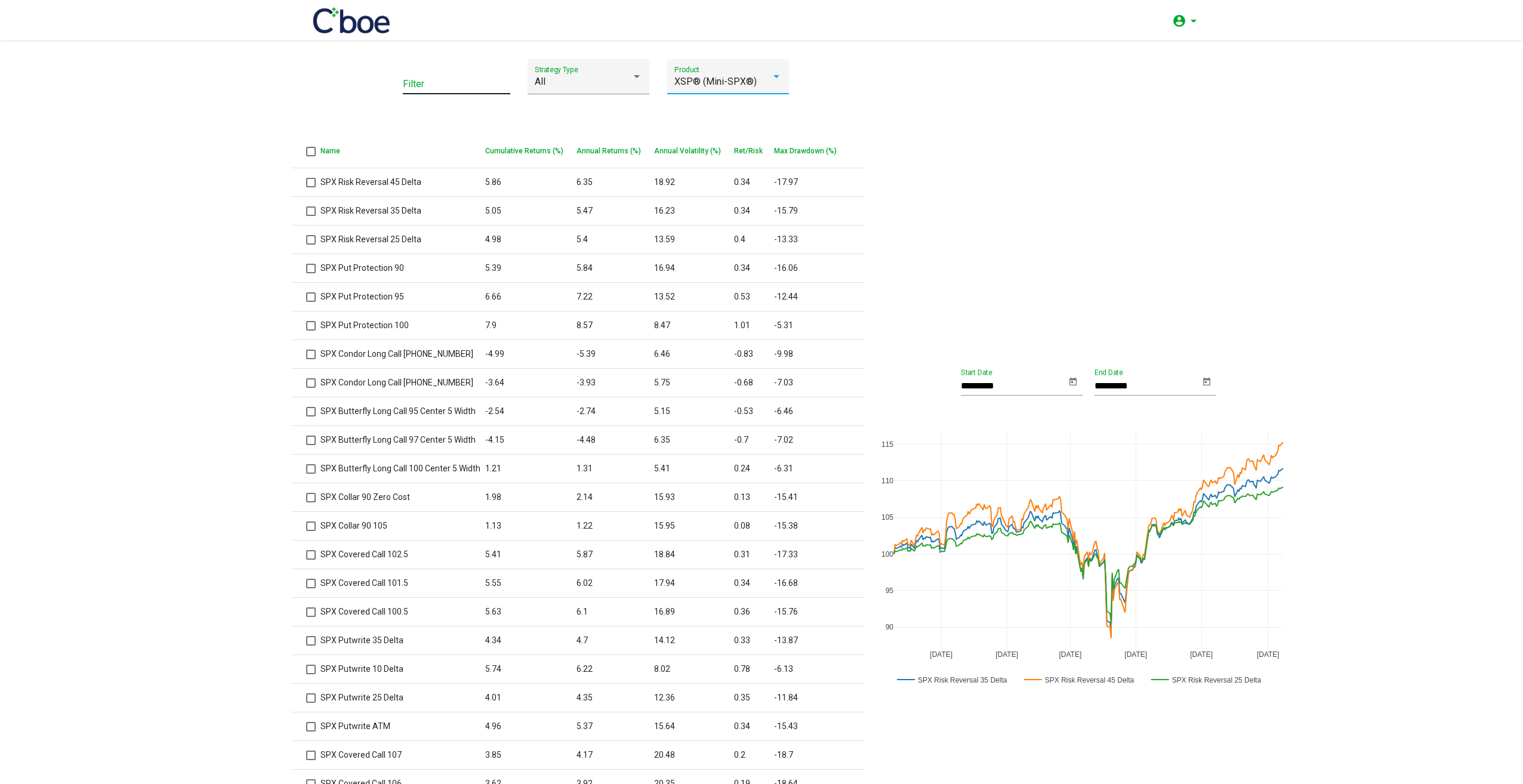
click at [440, 88] on input "Filter" at bounding box center [457, 84] width 108 height 11
click at [760, 72] on div "XSP® (Mini-SPX®) Product" at bounding box center [728, 80] width 108 height 28
click at [686, 175] on span "DJX" at bounding box center [787, 177] width 235 height 29
click at [968, 98] on div "********* Start Date ********* End Date [DATE] [DATE] [DATE] [DATE] [DATE] [DAT…" at bounding box center [1082, 531] width 366 height 945
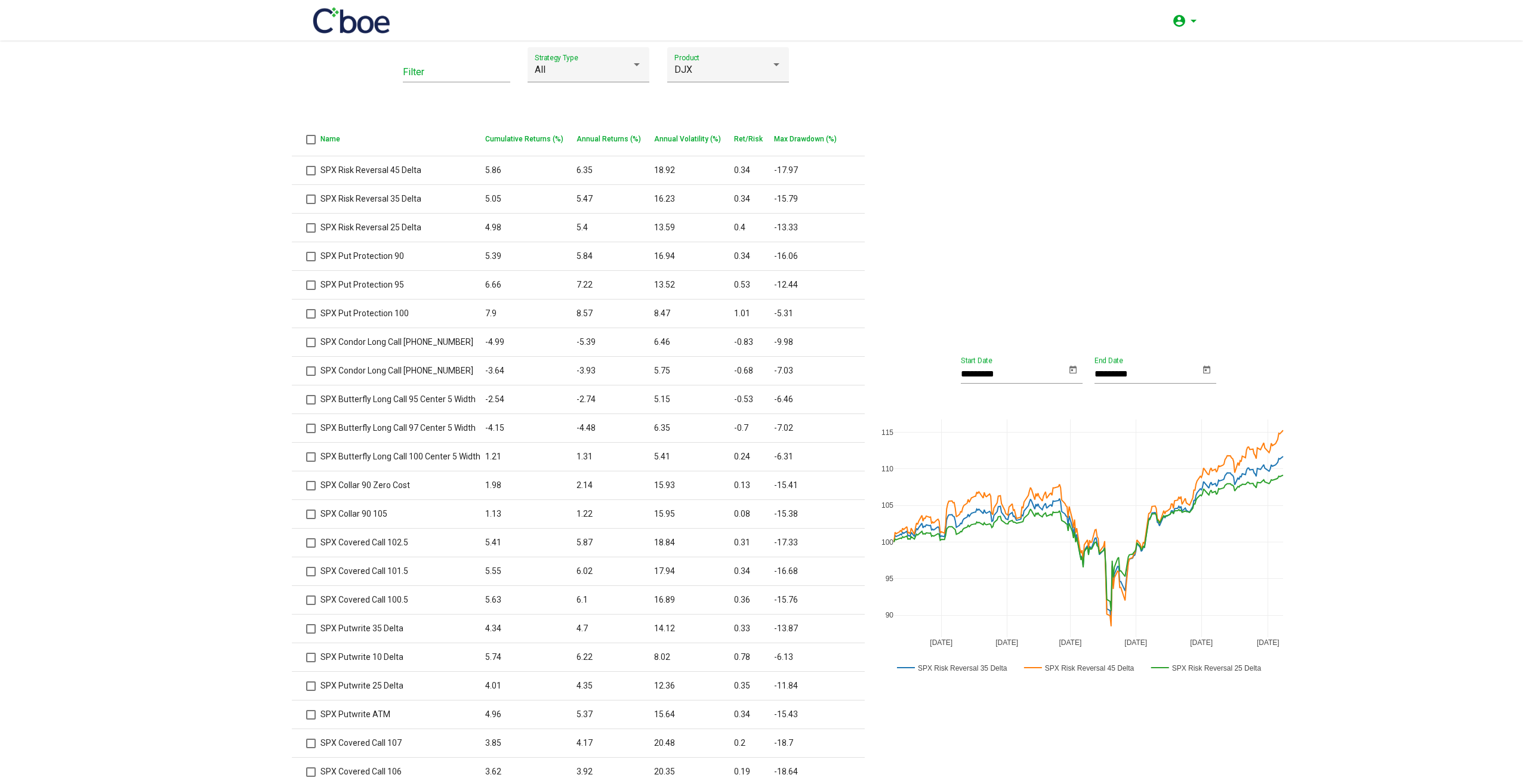
scroll to position [9, 0]
click at [742, 68] on div "DJX" at bounding box center [722, 72] width 96 height 11
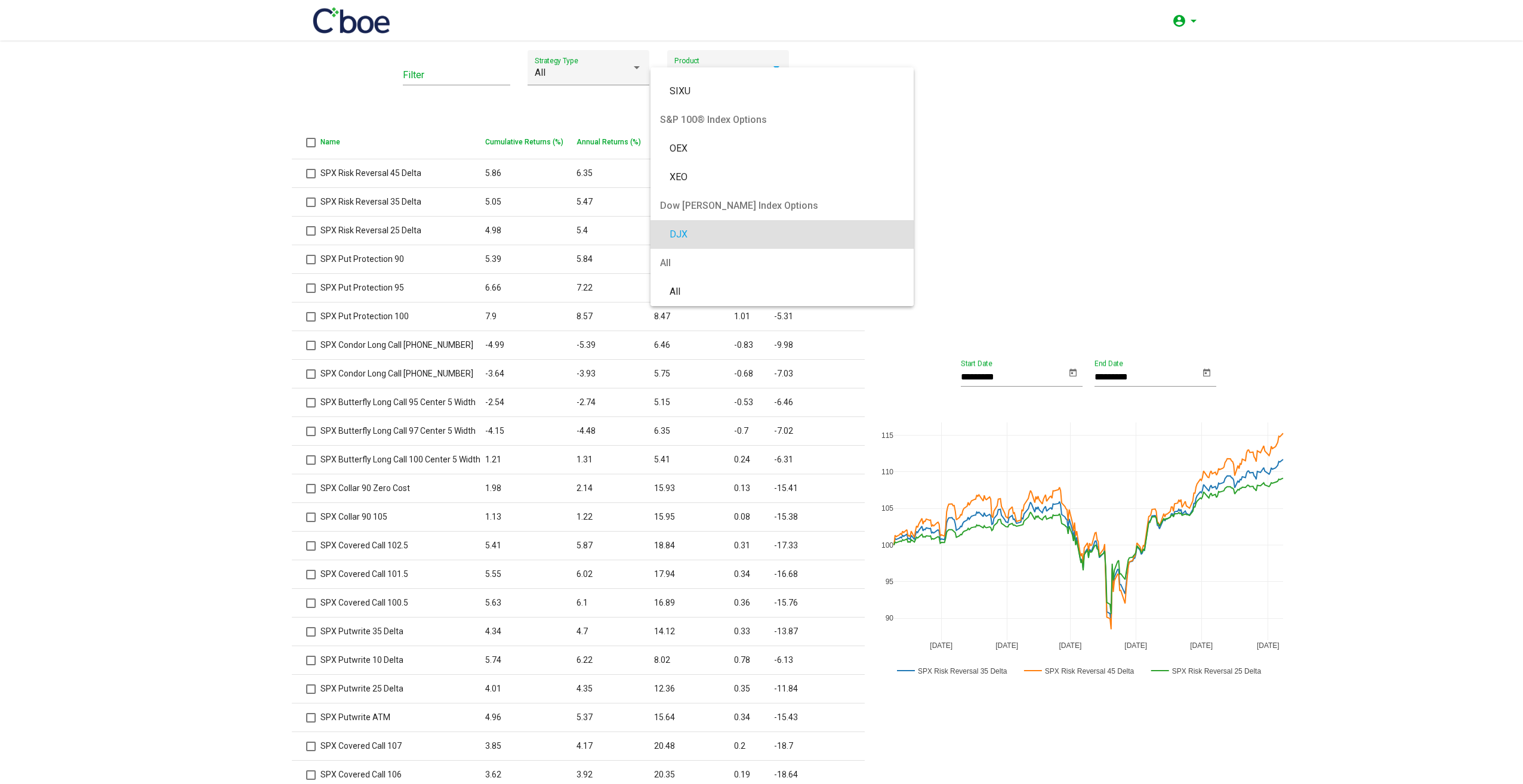
click at [1086, 207] on div at bounding box center [762, 392] width 1523 height 784
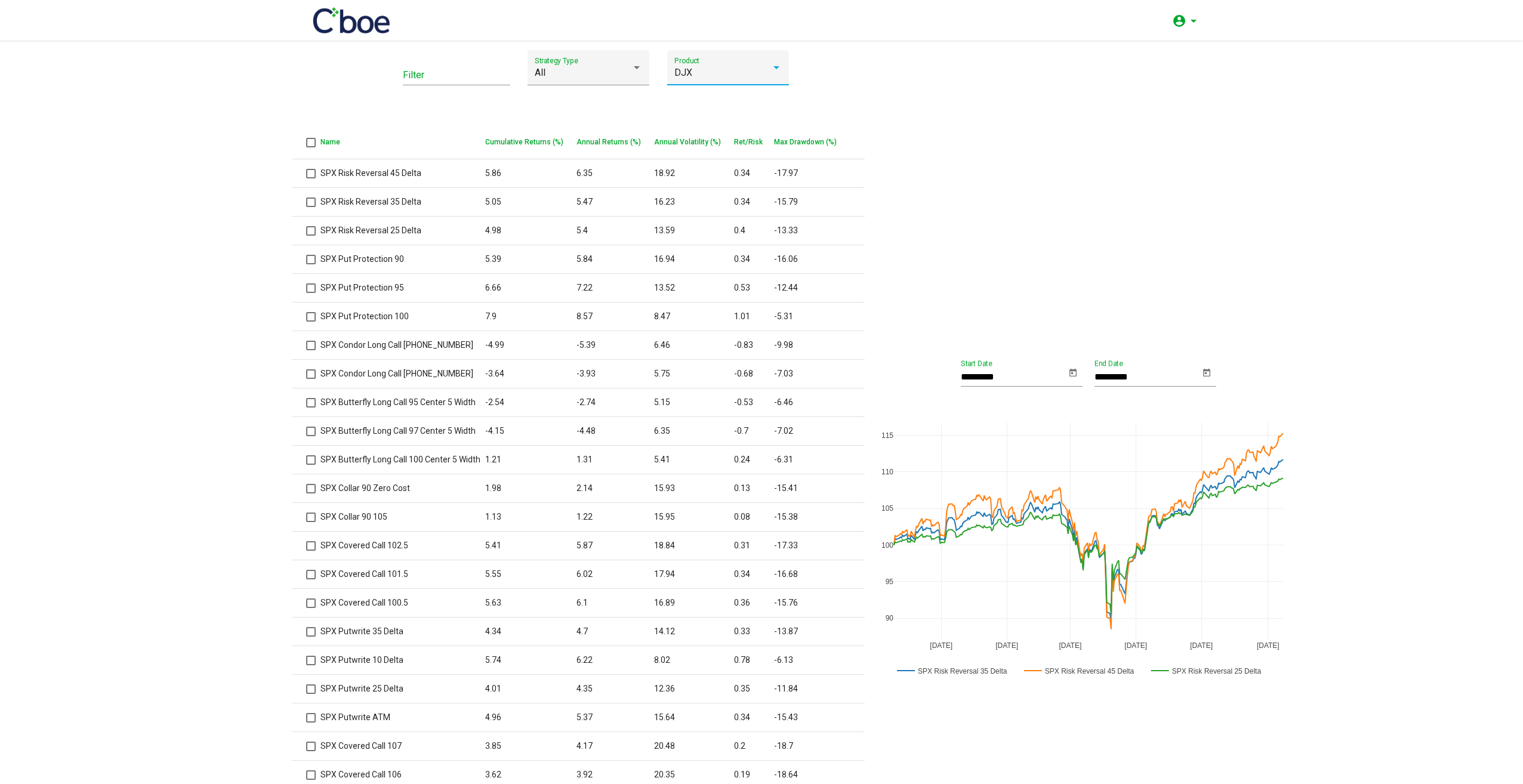
click at [740, 72] on div "DJX" at bounding box center [722, 72] width 96 height 11
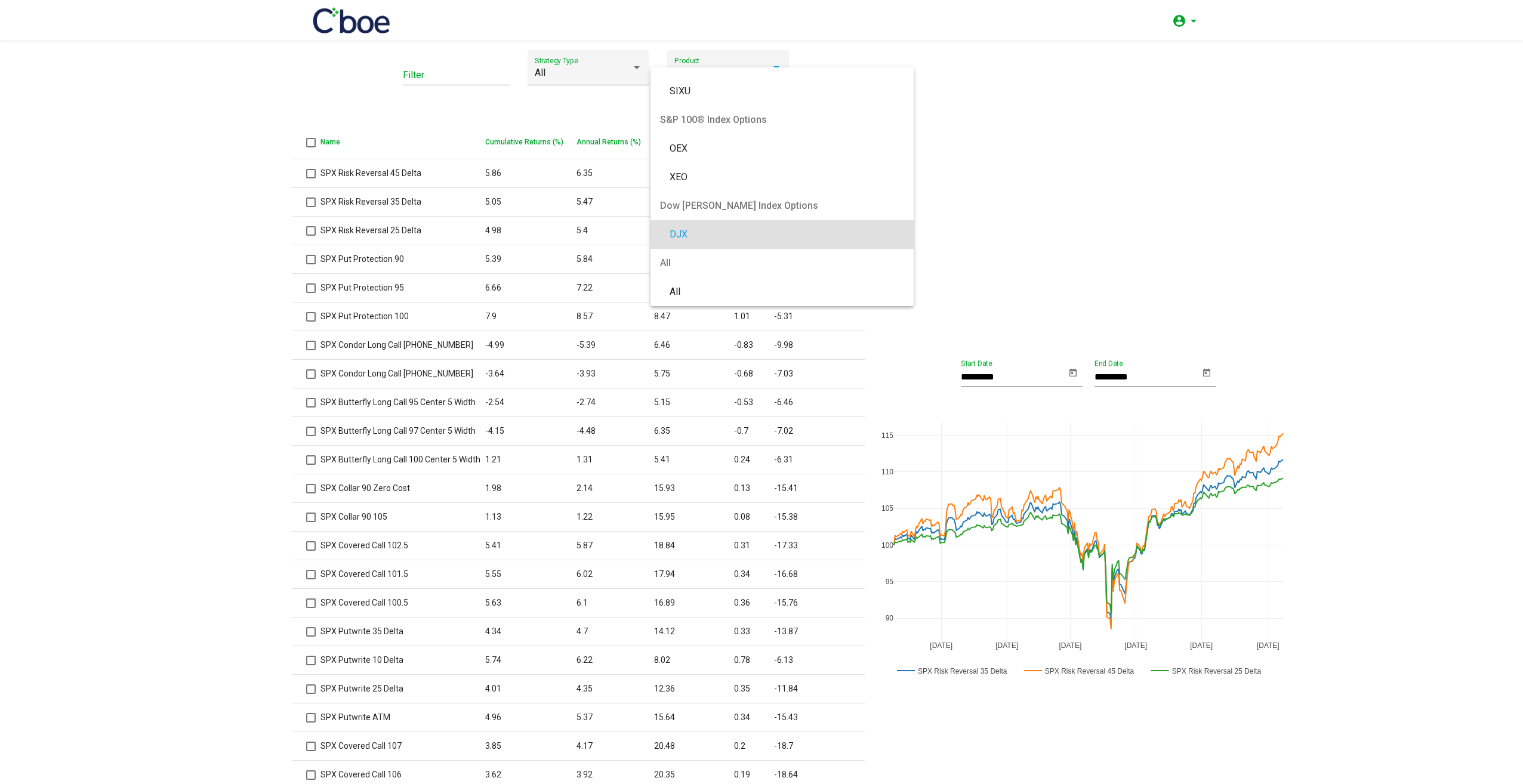
click at [1066, 79] on div at bounding box center [762, 392] width 1523 height 784
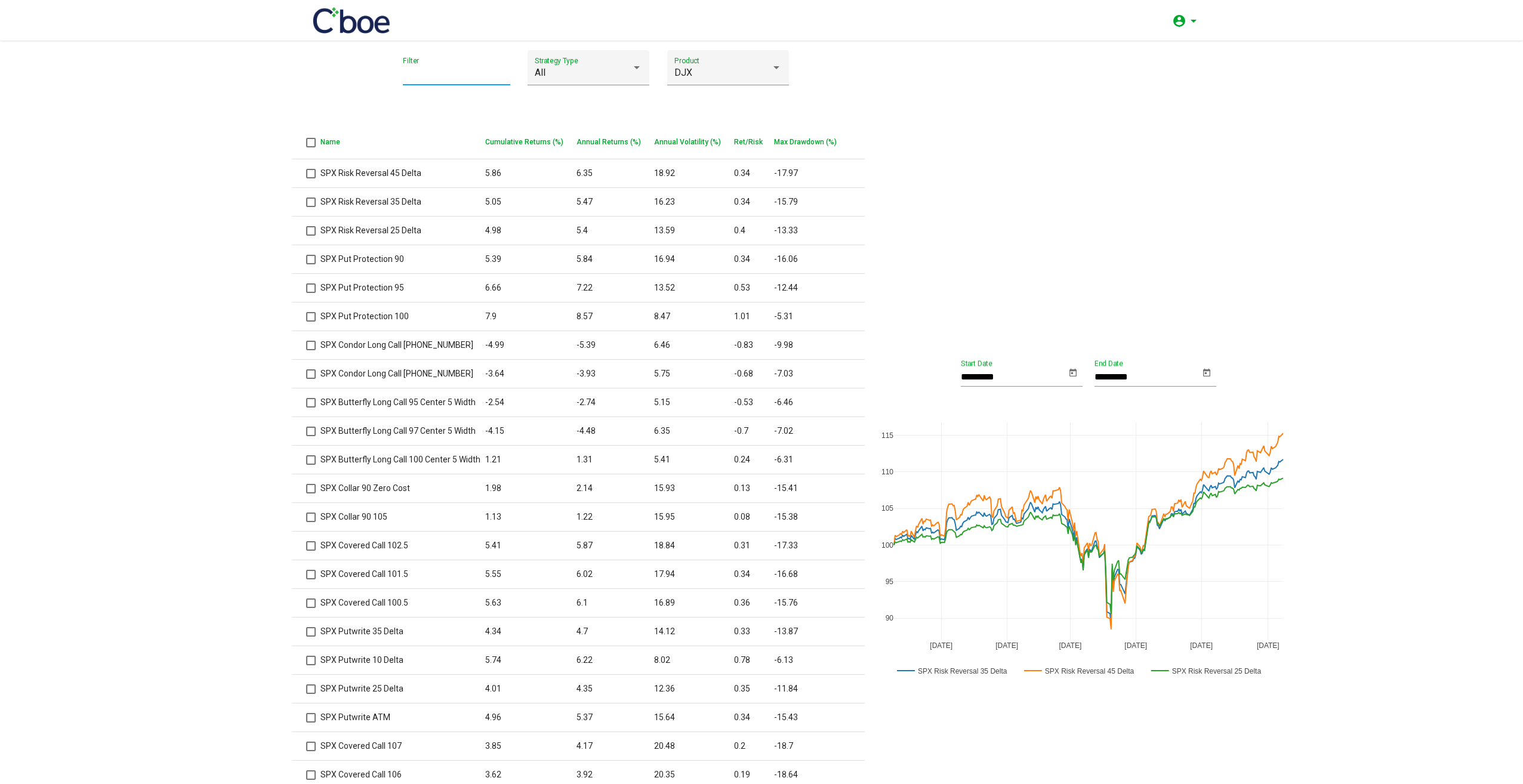
click at [430, 70] on input "Filter" at bounding box center [457, 75] width 108 height 11
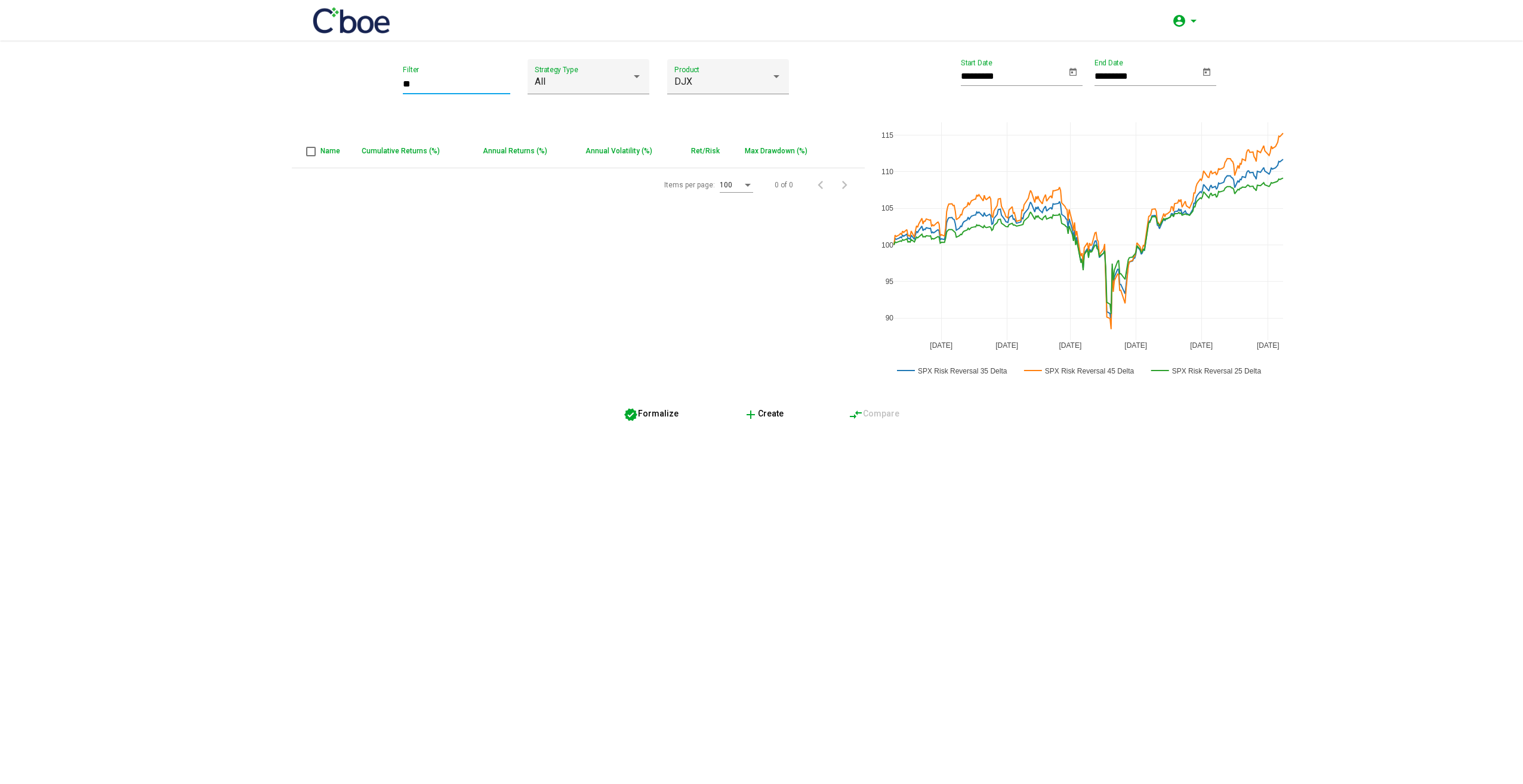
type input "*"
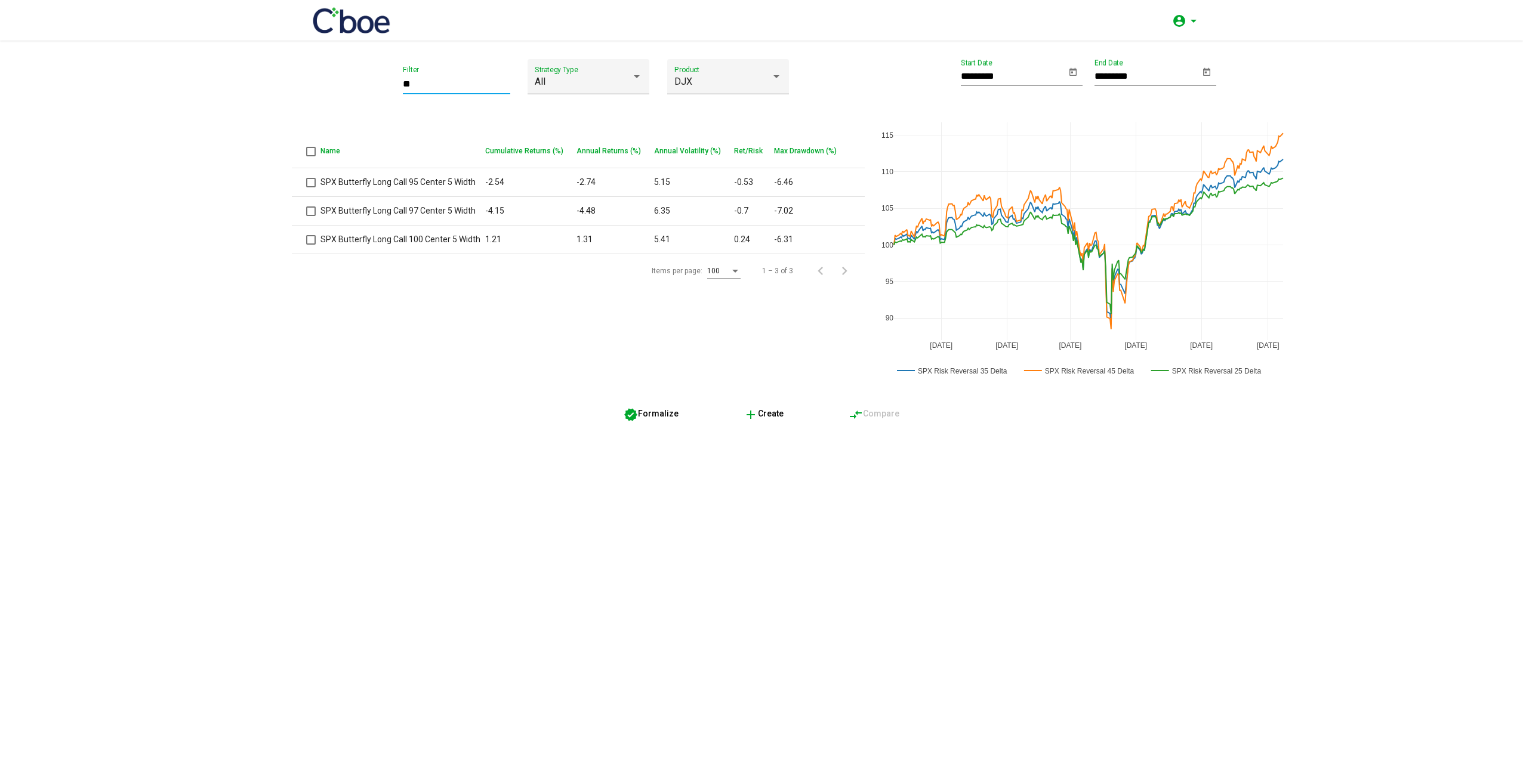
type input "*"
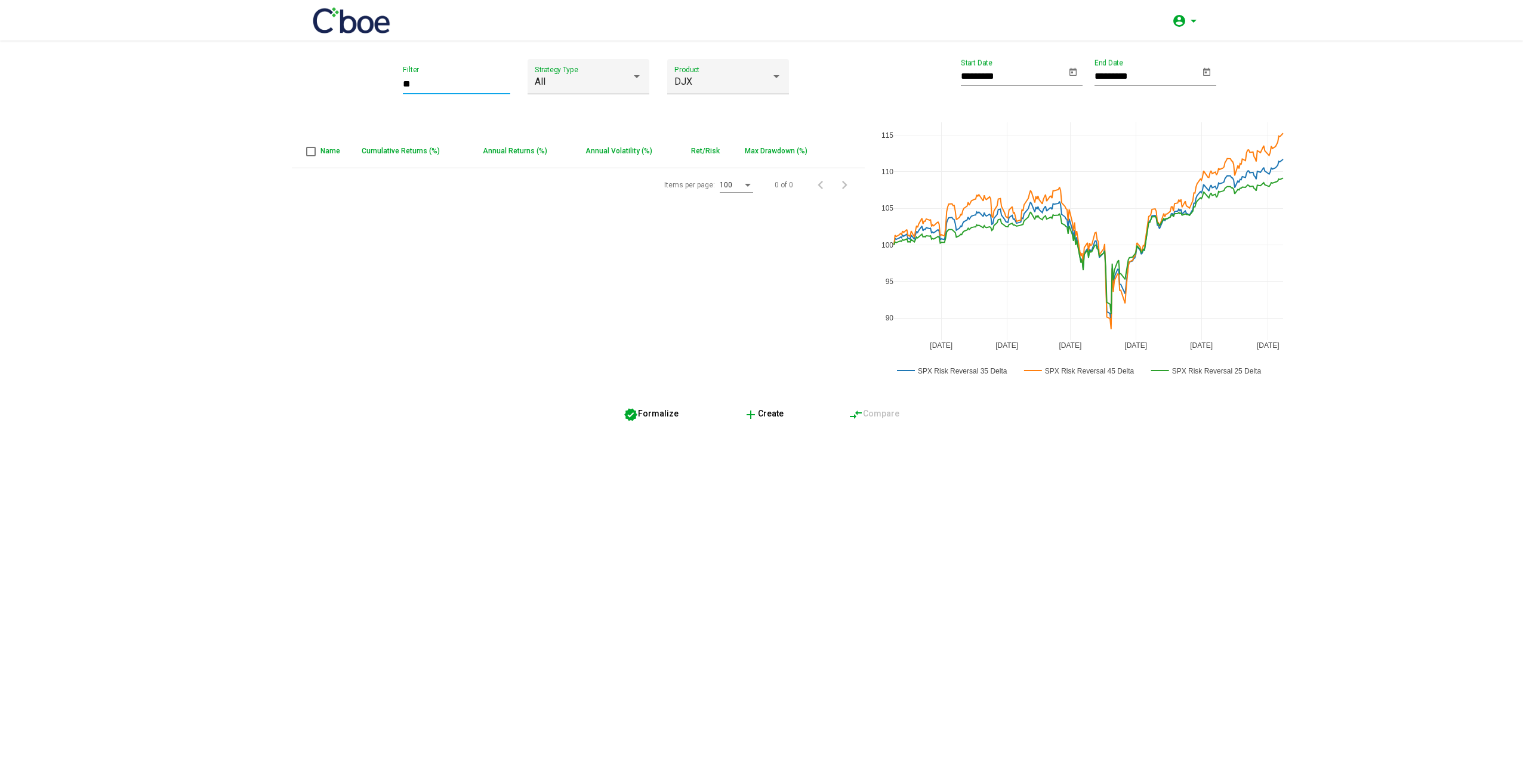
type input "*"
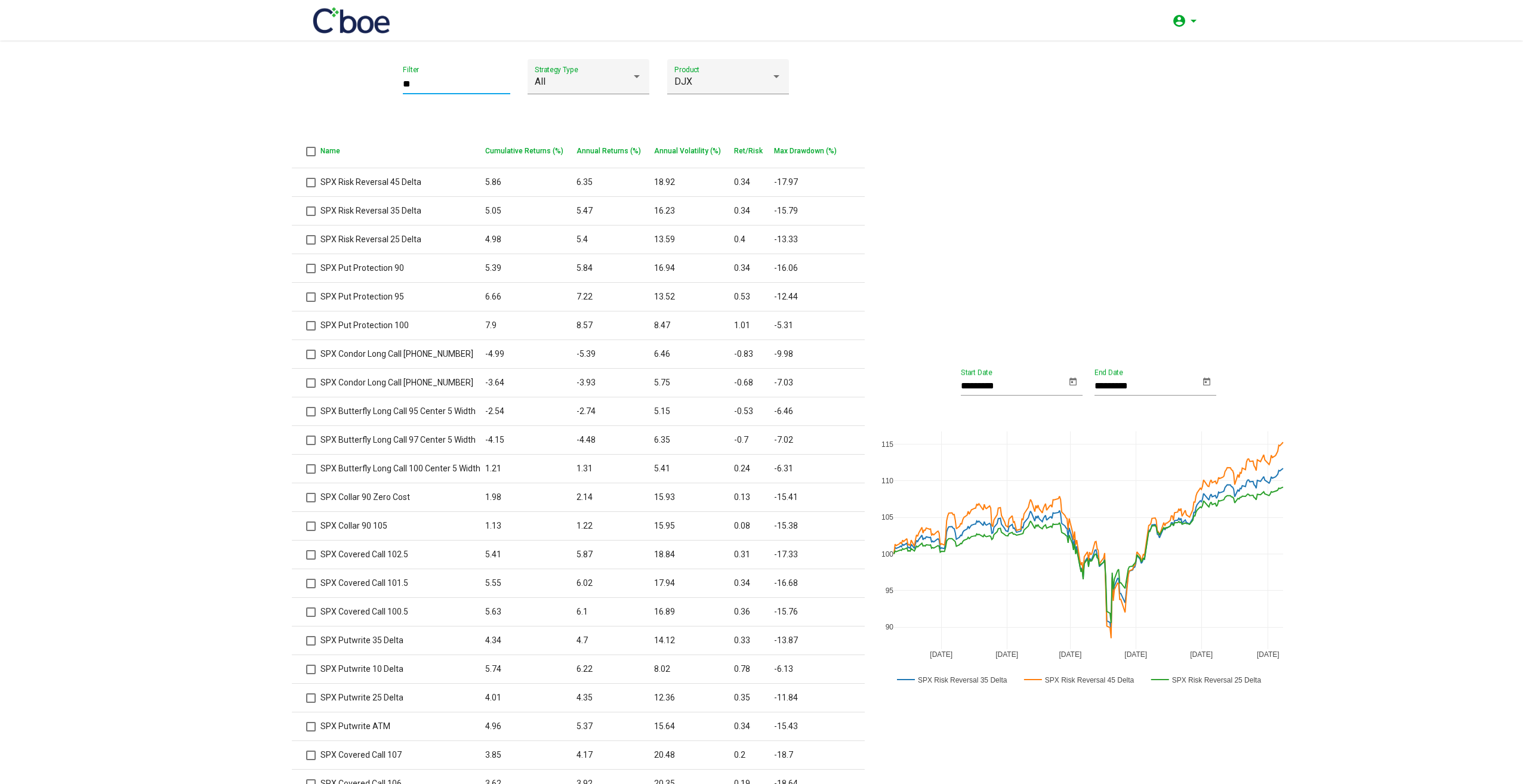
type input "*"
drag, startPoint x: 399, startPoint y: 71, endPoint x: 424, endPoint y: 69, distance: 25.1
click at [403, 70] on div "Filter" at bounding box center [457, 80] width 108 height 28
click at [424, 69] on div "Filter" at bounding box center [457, 80] width 108 height 28
click at [754, 78] on div "DJX" at bounding box center [722, 82] width 96 height 11
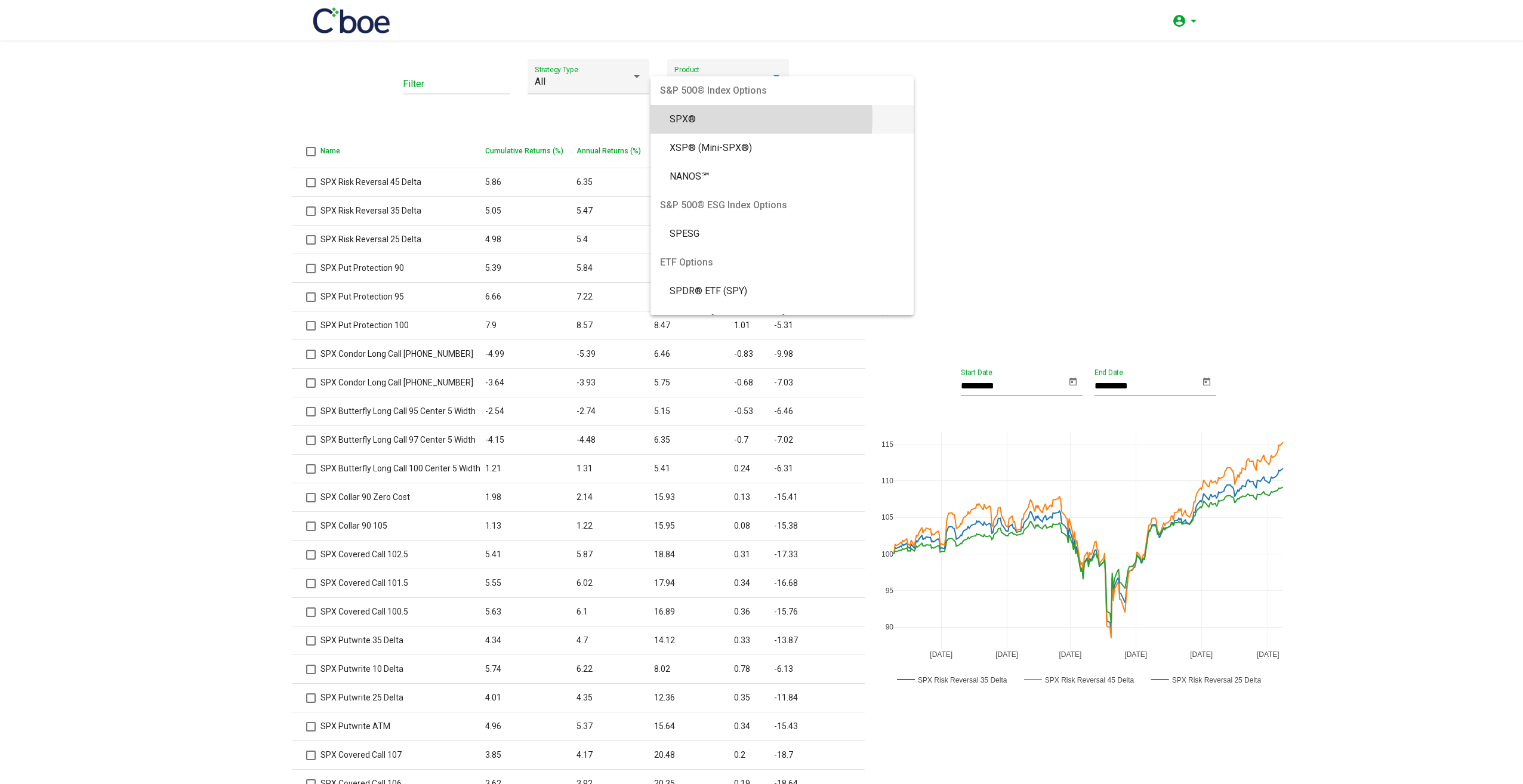
click at [694, 118] on span "SPX®" at bounding box center [787, 119] width 235 height 29
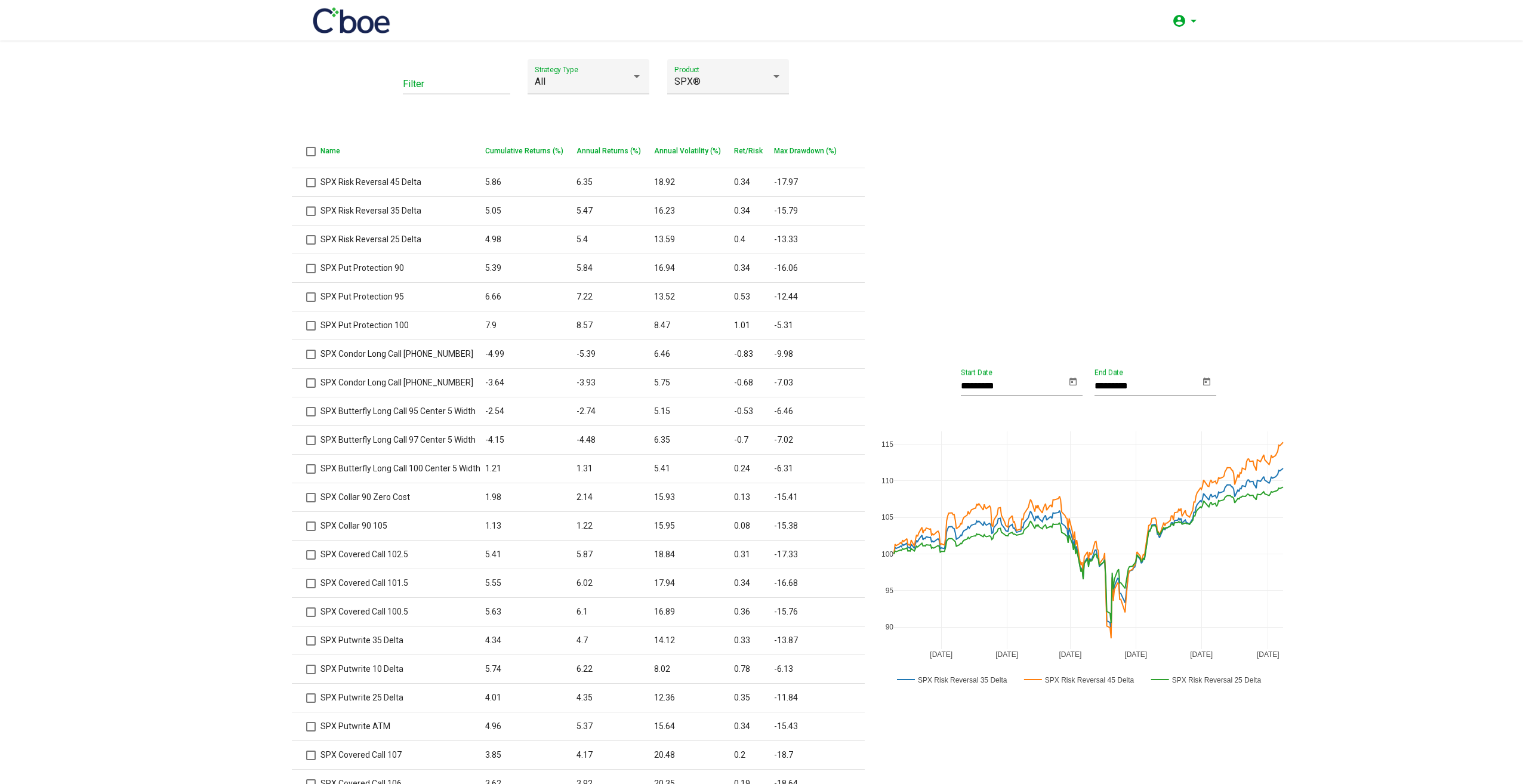
drag, startPoint x: 975, startPoint y: 131, endPoint x: 996, endPoint y: 196, distance: 68.3
click at [978, 134] on div "********* Start Date ********* End Date [DATE] [DATE] [DATE] [DATE] [DATE] [DAT…" at bounding box center [1082, 531] width 366 height 945
click at [738, 80] on div "SPX®" at bounding box center [722, 82] width 96 height 11
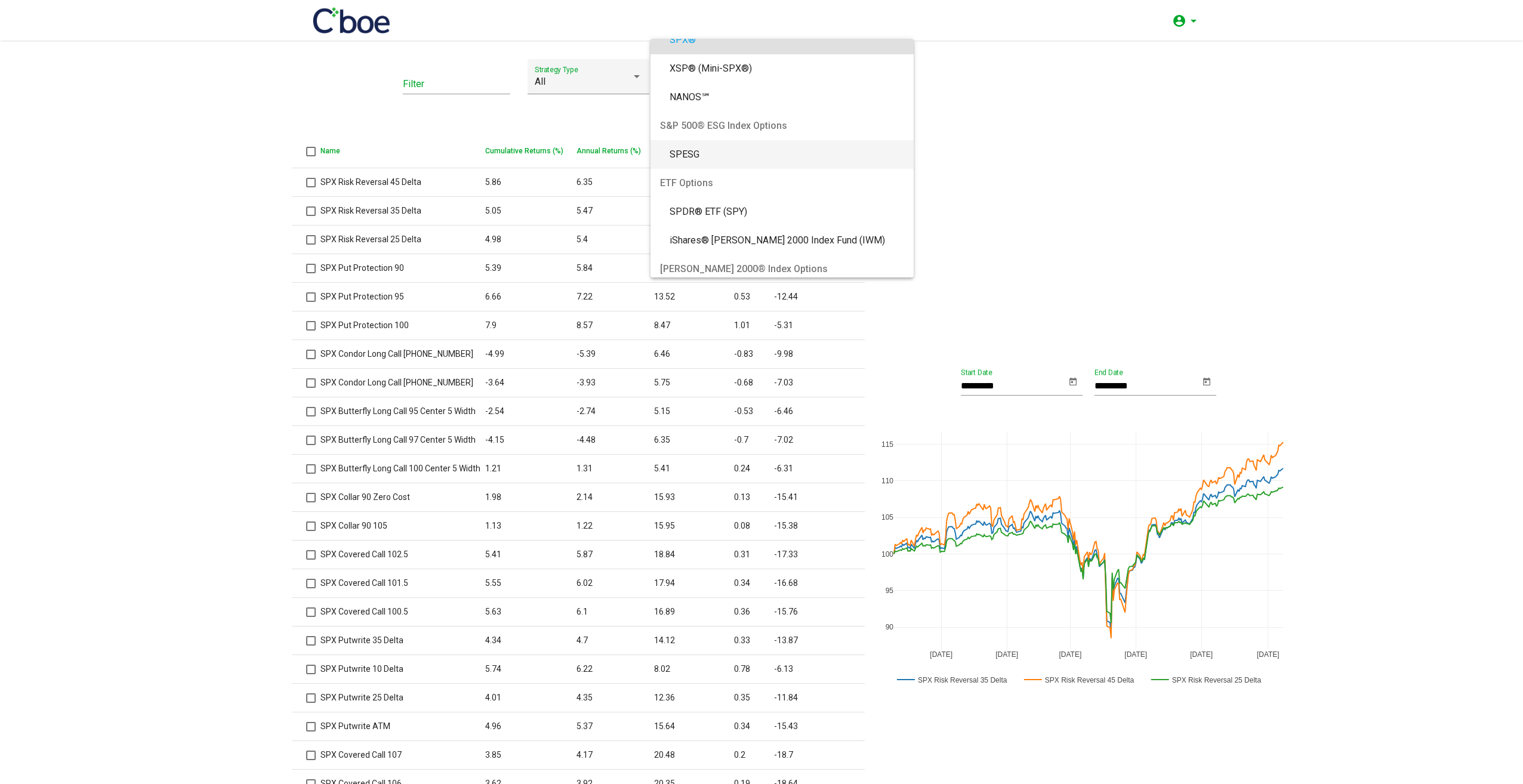
scroll to position [60, 0]
click at [756, 210] on span "iShares® [PERSON_NAME] 2000 Index Fund (IWM)" at bounding box center [787, 222] width 235 height 29
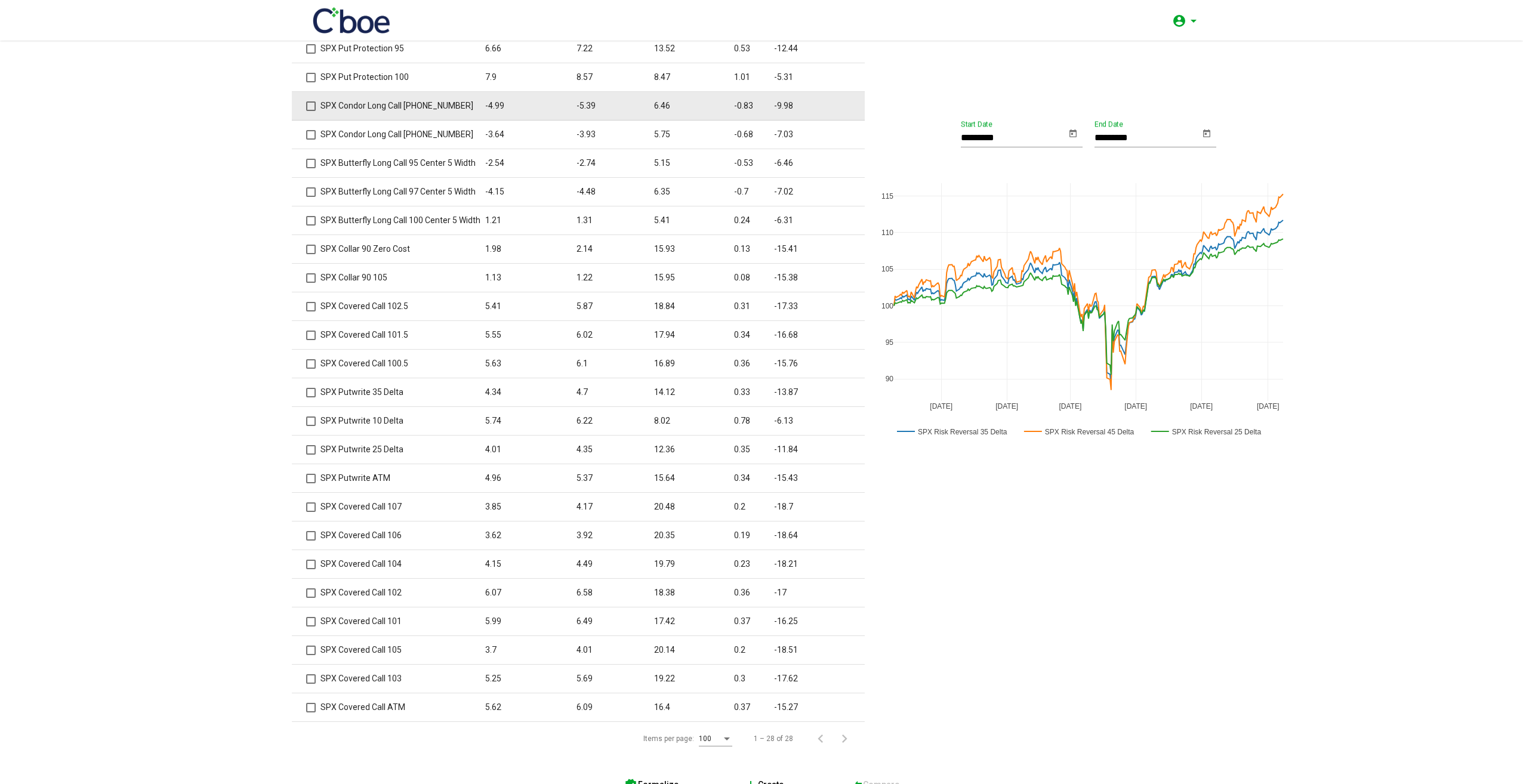
scroll to position [299, 0]
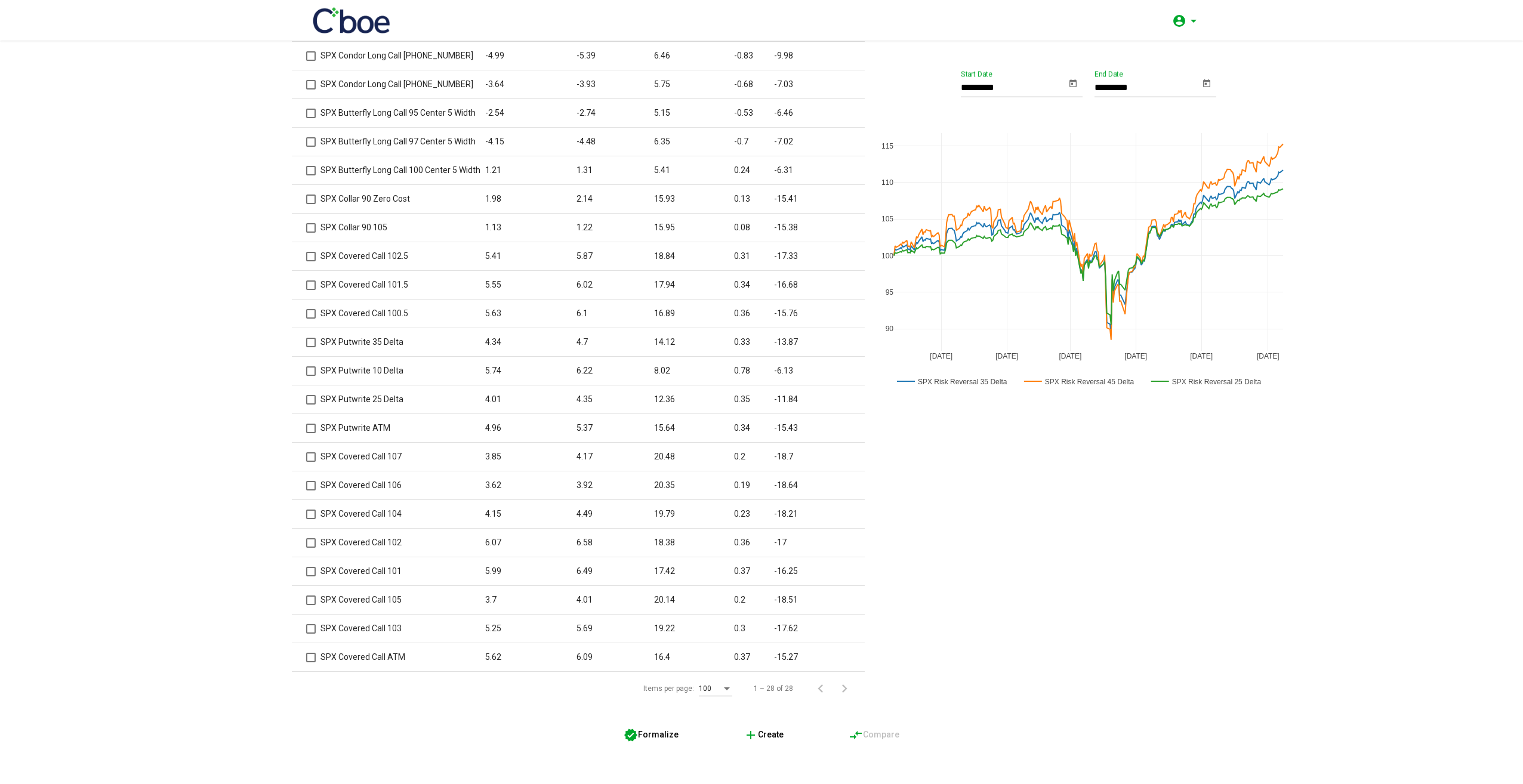
click at [640, 734] on span "verified Formalize" at bounding box center [651, 735] width 55 height 9
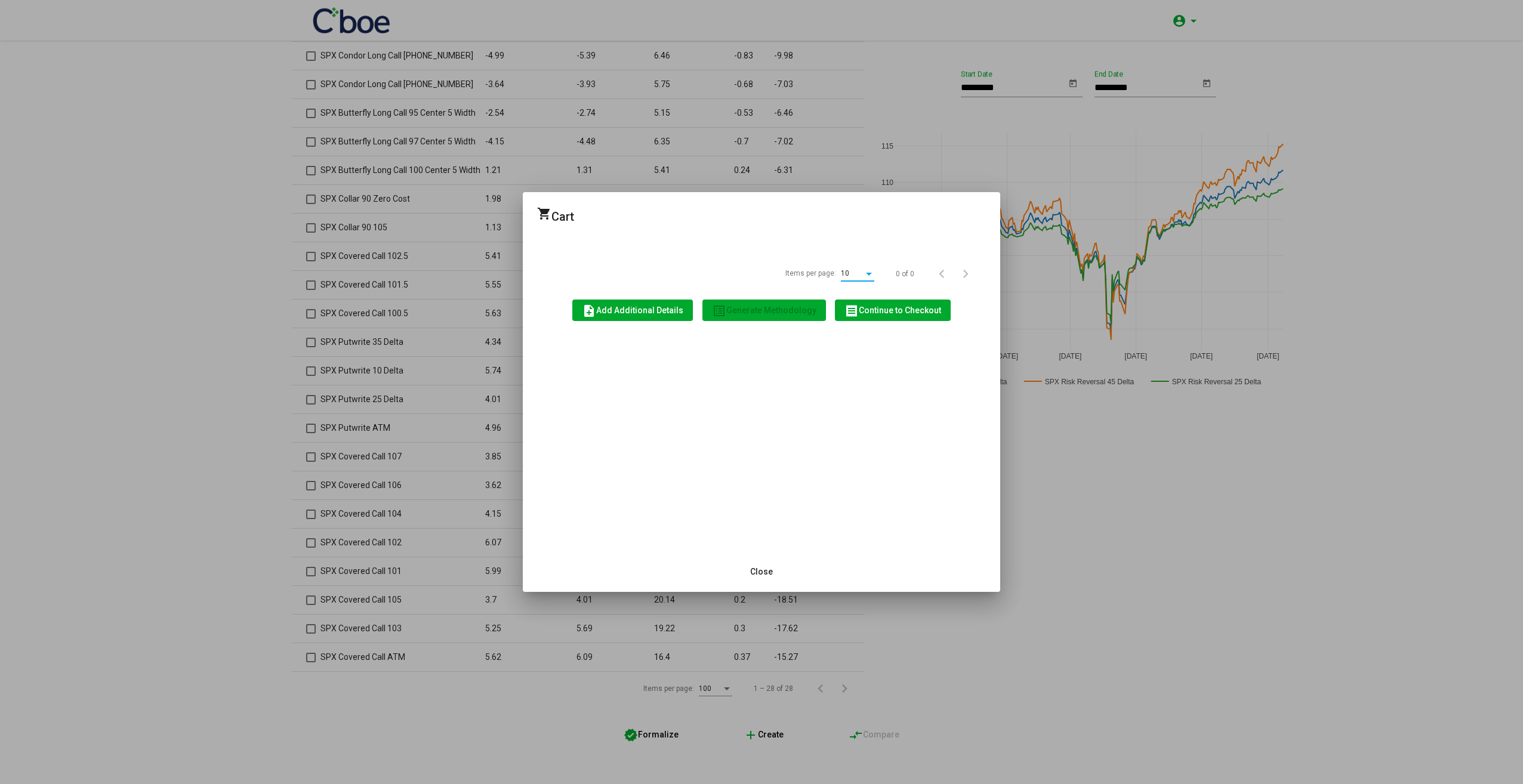
click at [648, 306] on span "note_add Add Additional Details" at bounding box center [632, 311] width 102 height 9
click at [771, 573] on span "Close" at bounding box center [762, 572] width 23 height 9
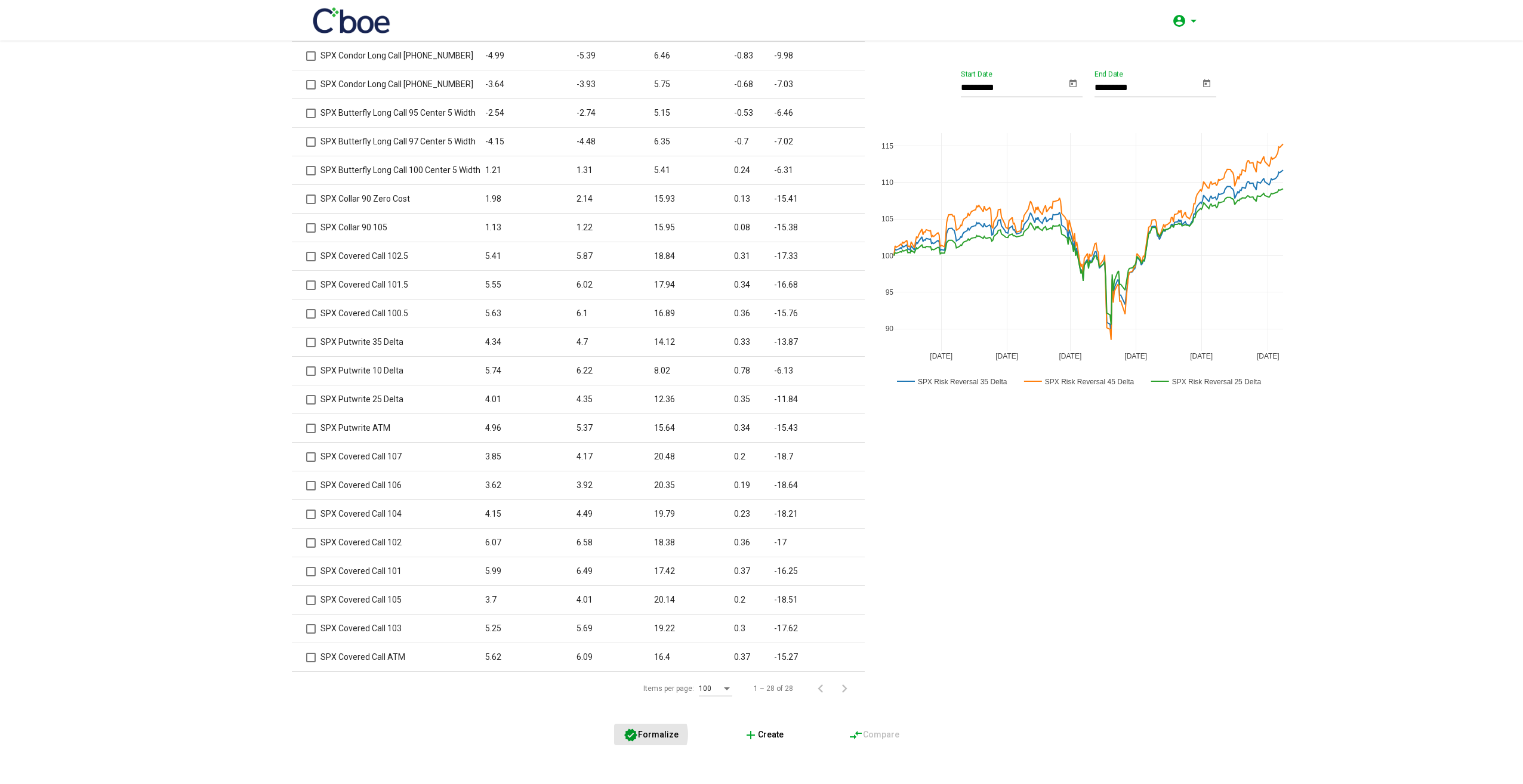
click at [644, 735] on span "verified Formalize" at bounding box center [651, 735] width 55 height 9
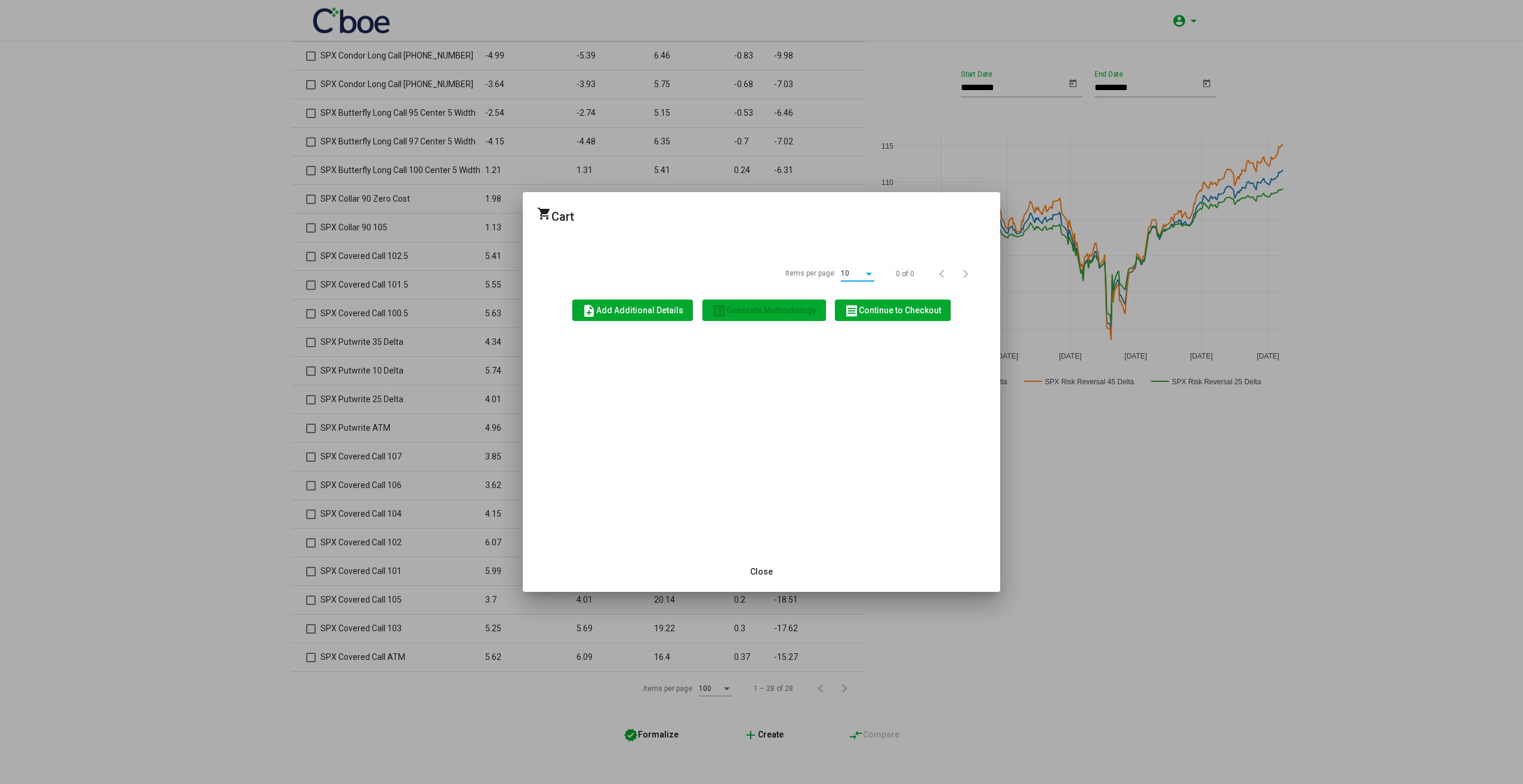
click at [765, 566] on button "Close" at bounding box center [762, 572] width 42 height 21
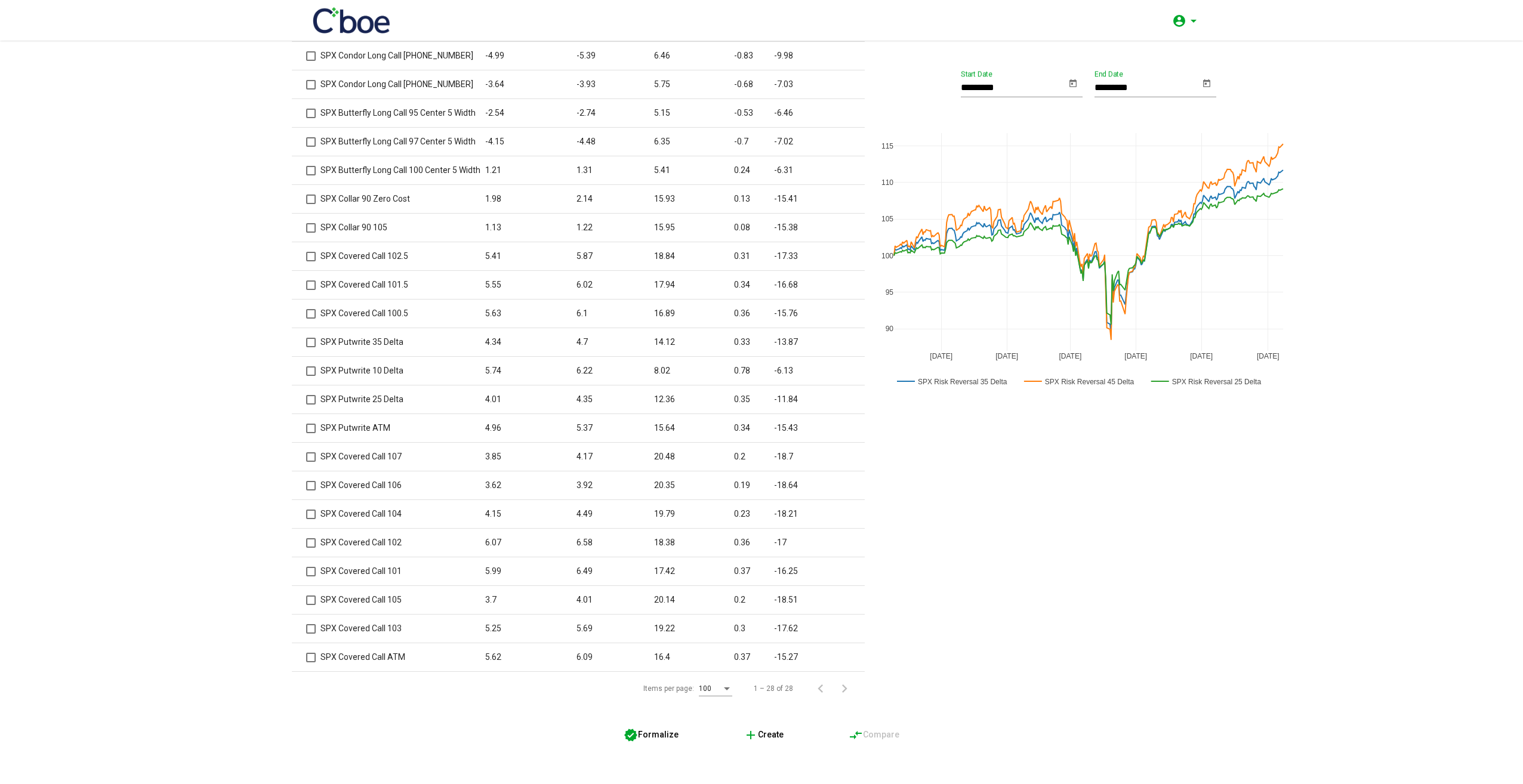
click at [1365, 549] on as-cboe-whitelabel "Filter All Strategy Type iShares® [PERSON_NAME] 2000 Index Fund (IWM) Product N…" at bounding box center [762, 253] width 1523 height 985
drag, startPoint x: 1043, startPoint y: 683, endPoint x: 1101, endPoint y: 676, distance: 58.4
click at [1043, 682] on div "********* Start Date ********* End Date [DATE] [DATE] [DATE] [DATE] [DATE] [DAT…" at bounding box center [1082, 233] width 366 height 945
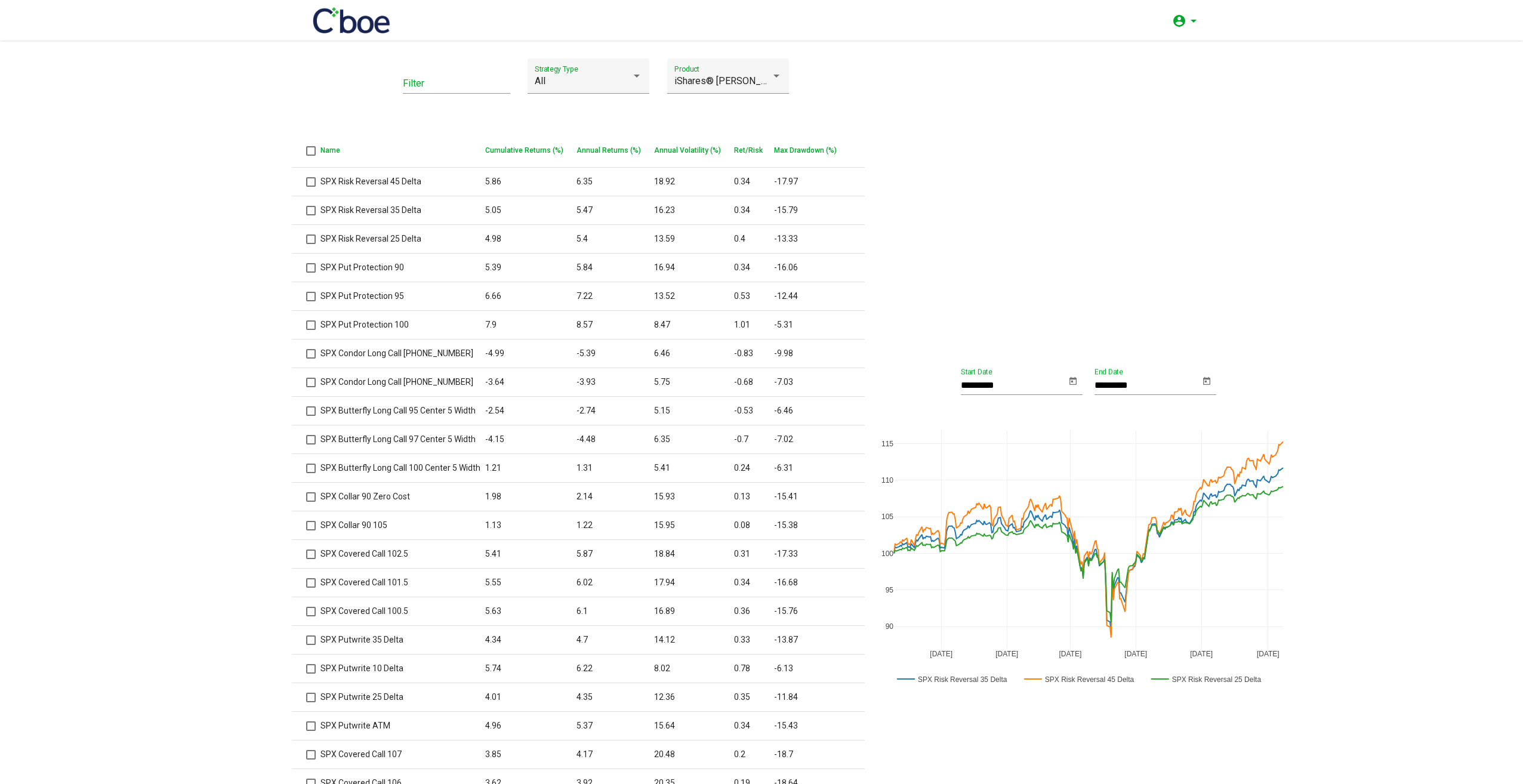
scroll to position [0, 0]
click at [211, 645] on as-cboe-whitelabel "Filter All Strategy Type iShares® [PERSON_NAME] 2000 Index Fund (IWM) Product N…" at bounding box center [762, 551] width 1523 height 985
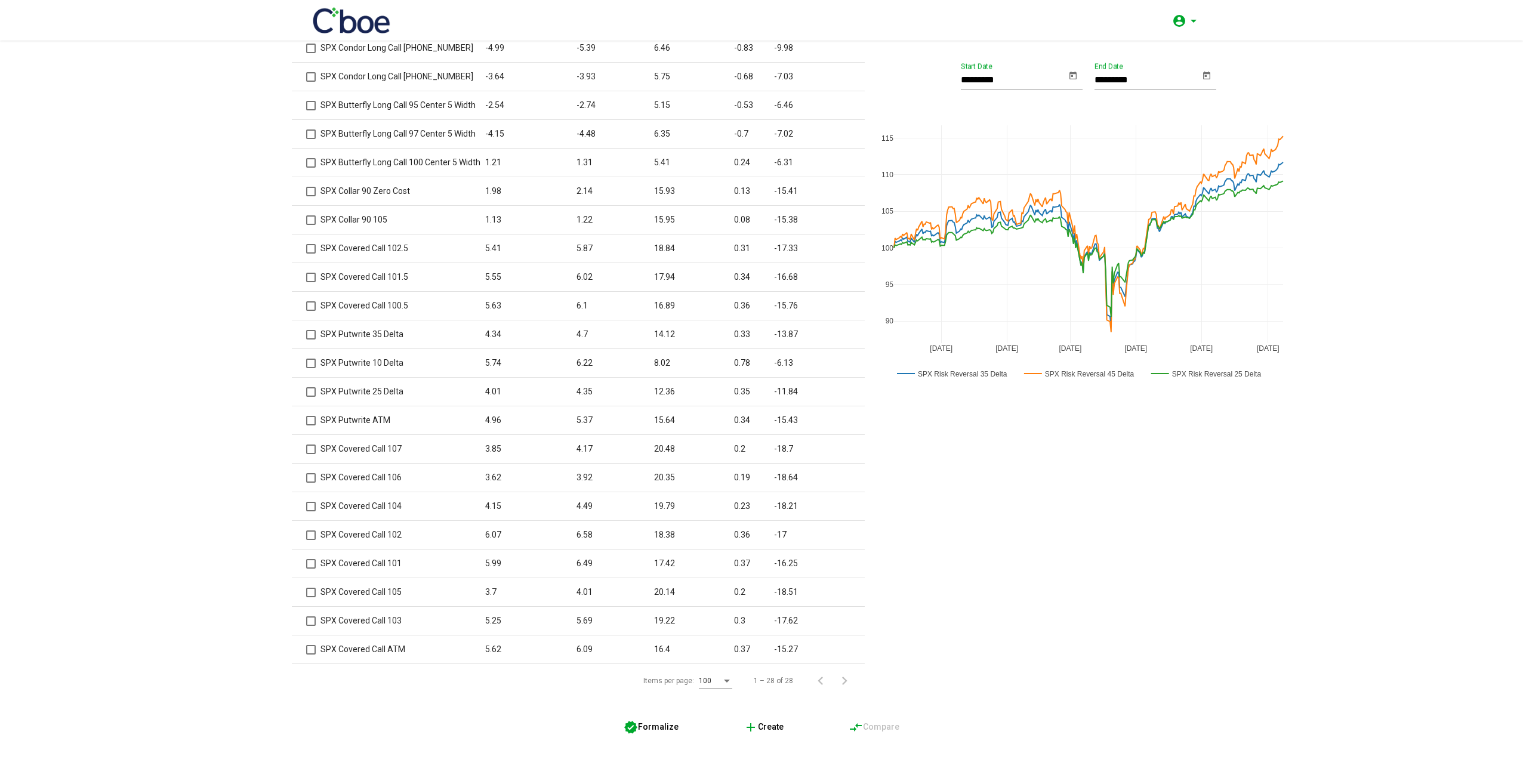
scroll to position [307, 0]
click at [641, 722] on span "verified Formalize" at bounding box center [651, 725] width 55 height 9
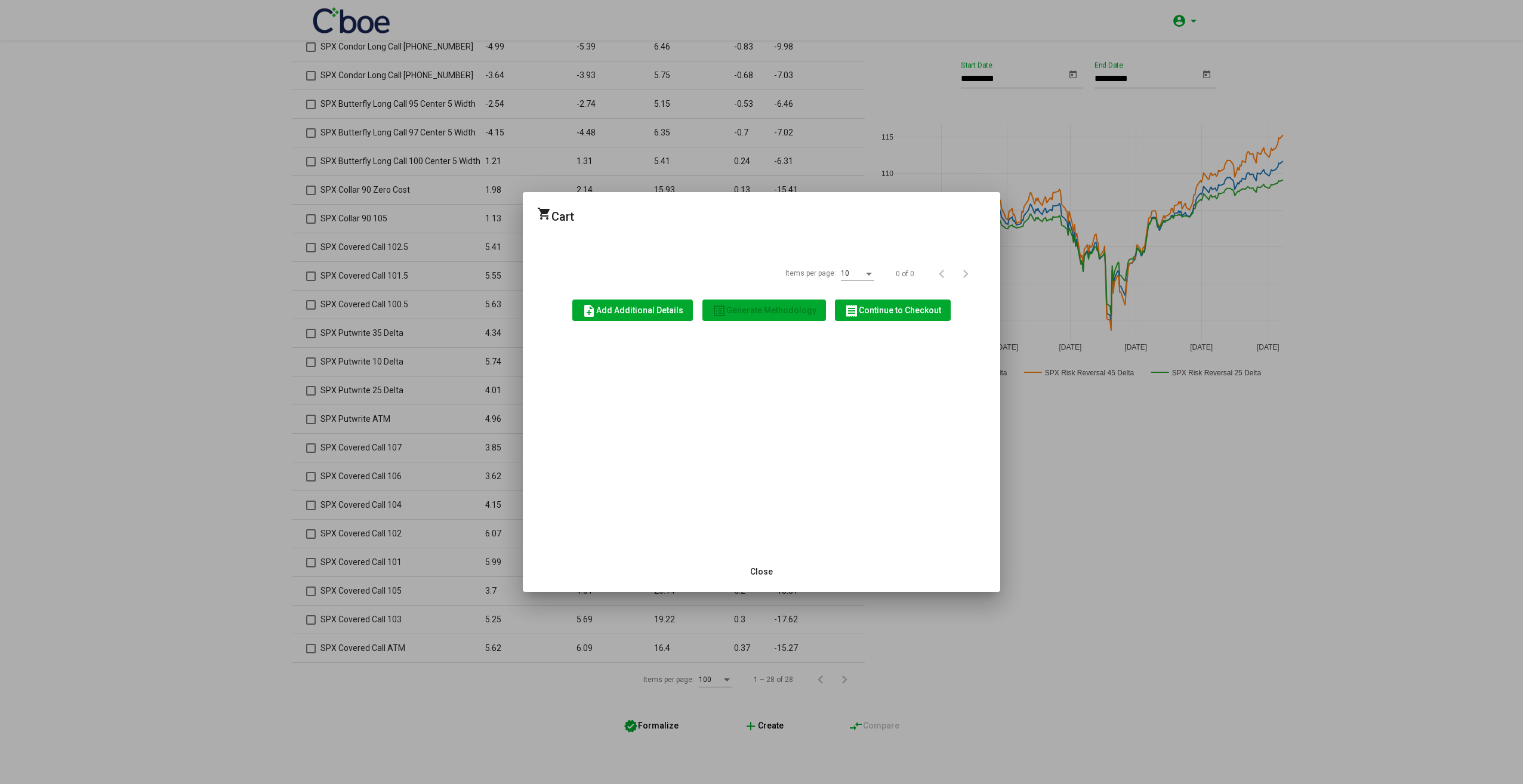
click at [882, 313] on span "receipt Continue to Checkout" at bounding box center [893, 311] width 96 height 9
click at [891, 315] on span "receipt Continue to Checkout" at bounding box center [893, 311] width 96 height 9
click at [754, 577] on span "Close" at bounding box center [762, 572] width 23 height 9
